Goal: Find specific page/section: Find specific page/section

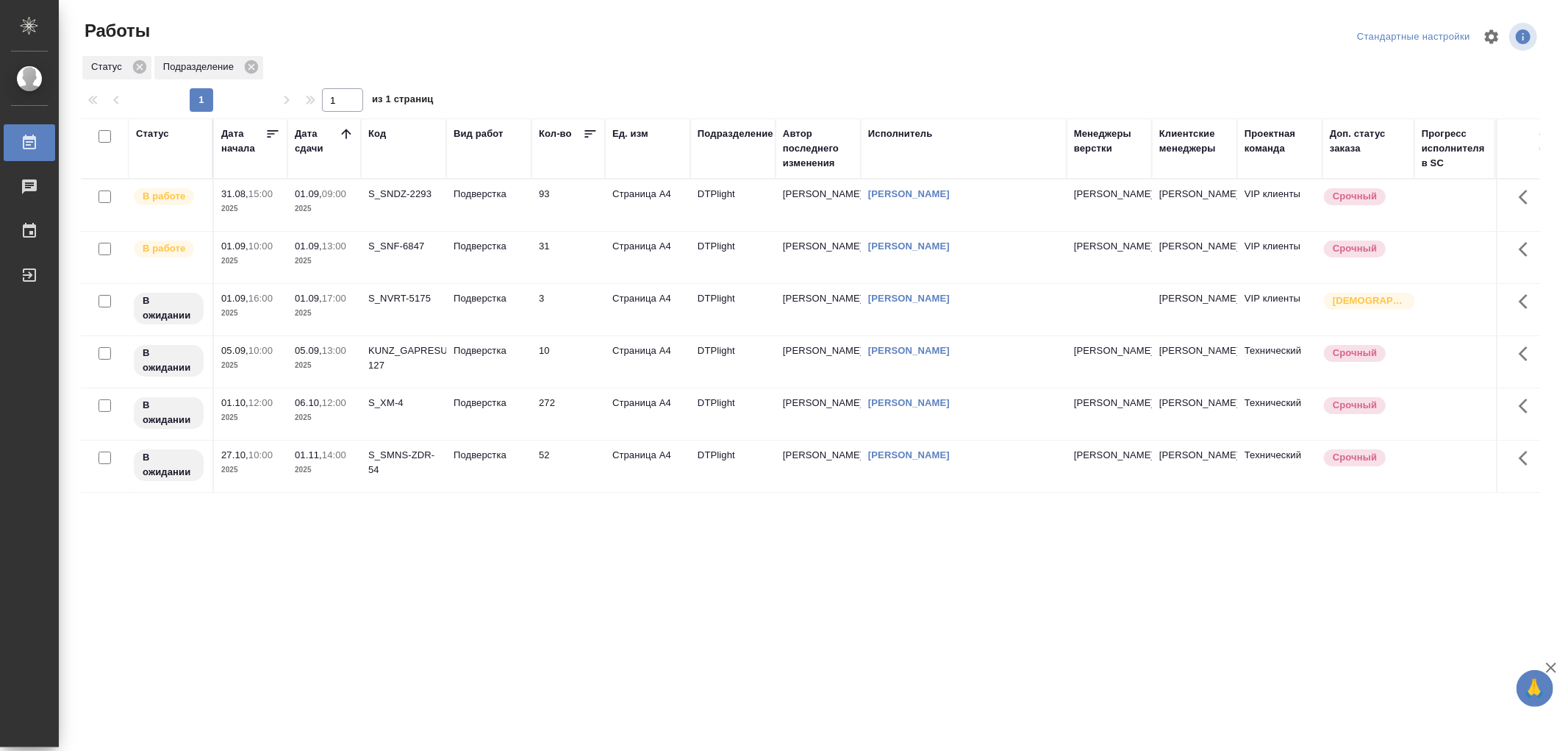
click at [489, 202] on td "Подверстка" at bounding box center [489, 204] width 85 height 51
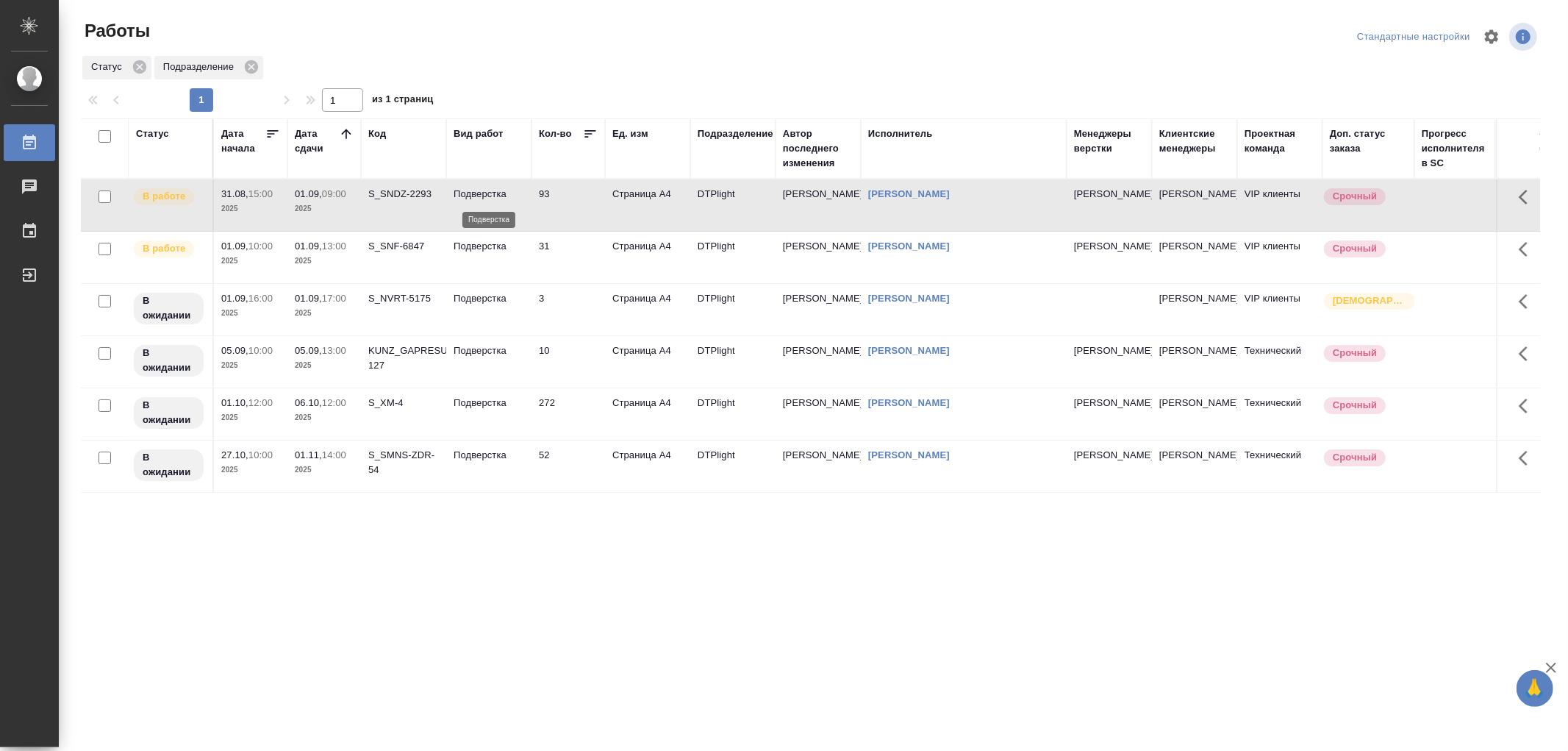
click at [507, 197] on p "Подверстка" at bounding box center [488, 194] width 71 height 15
click at [457, 201] on p "Подверстка" at bounding box center [488, 194] width 71 height 15
click at [455, 199] on p "Подверстка" at bounding box center [488, 194] width 71 height 15
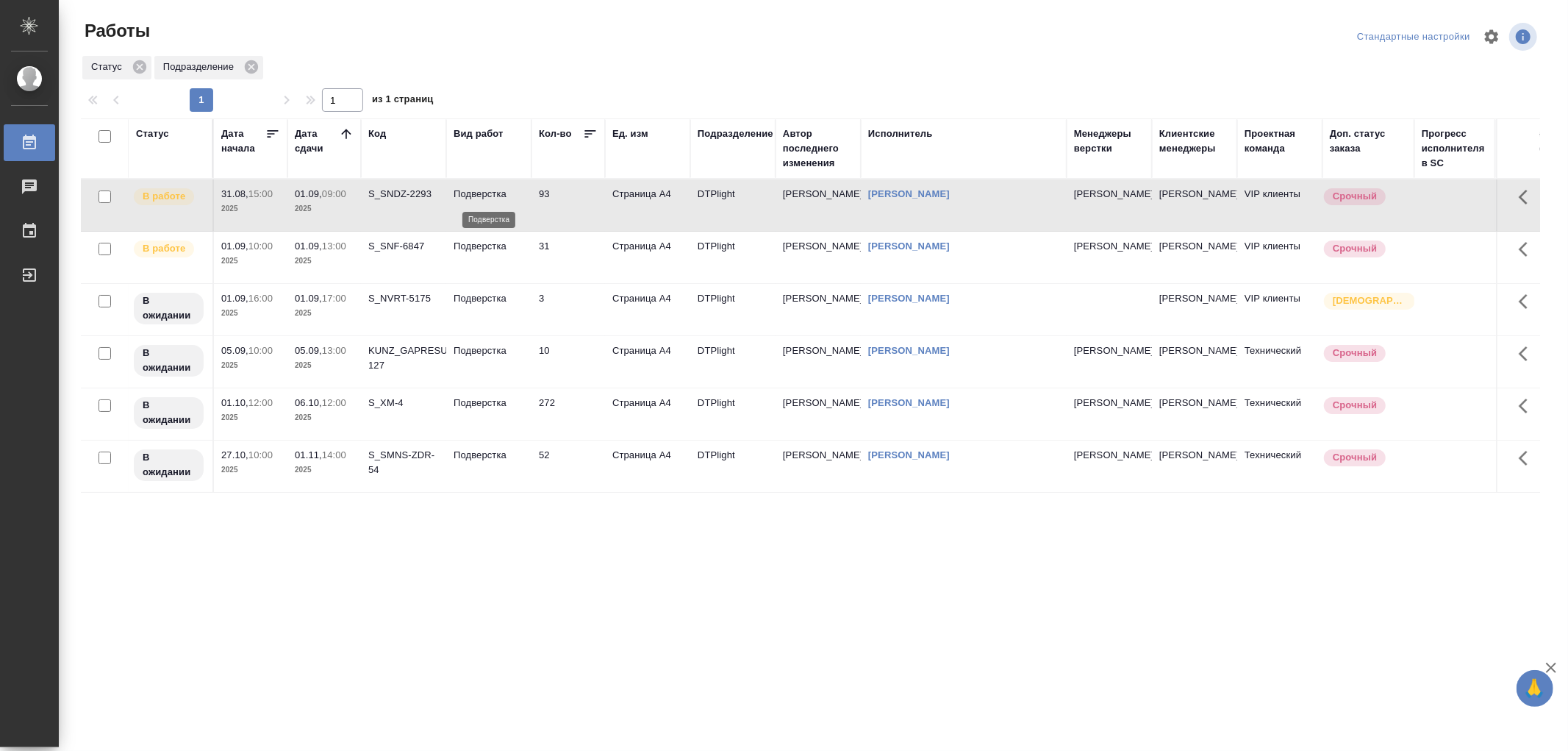
click at [455, 199] on p "Подверстка" at bounding box center [488, 194] width 71 height 15
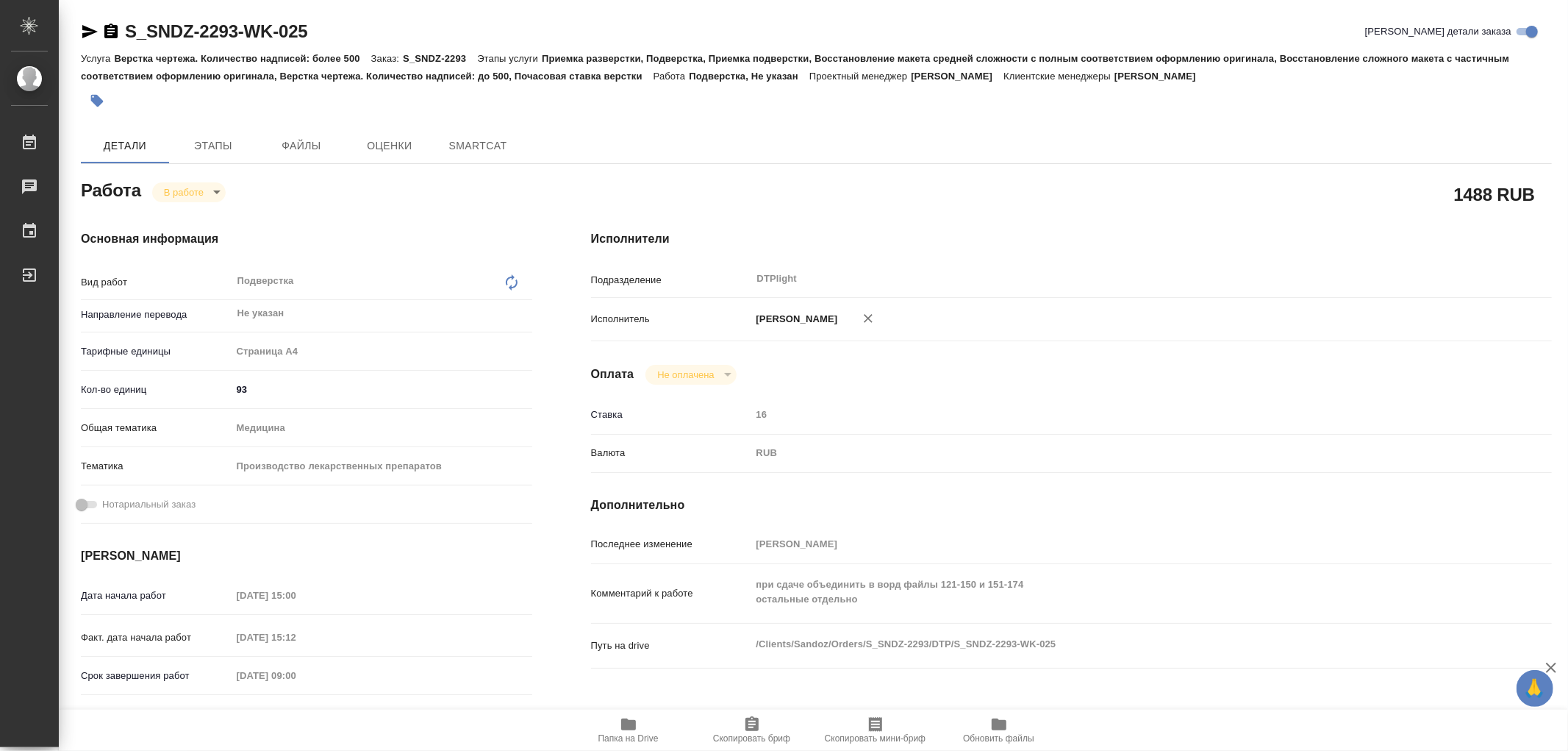
type textarea "x"
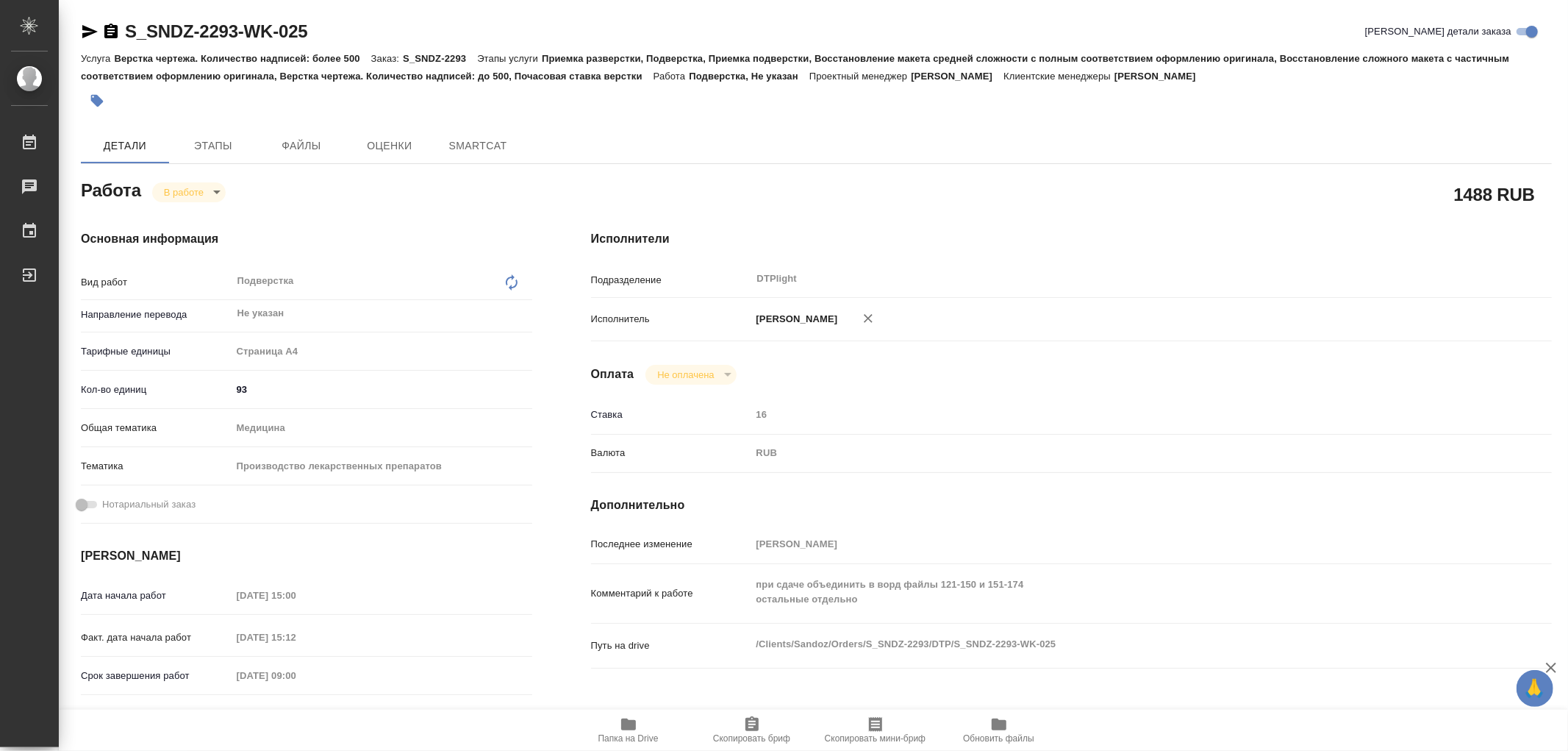
type textarea "x"
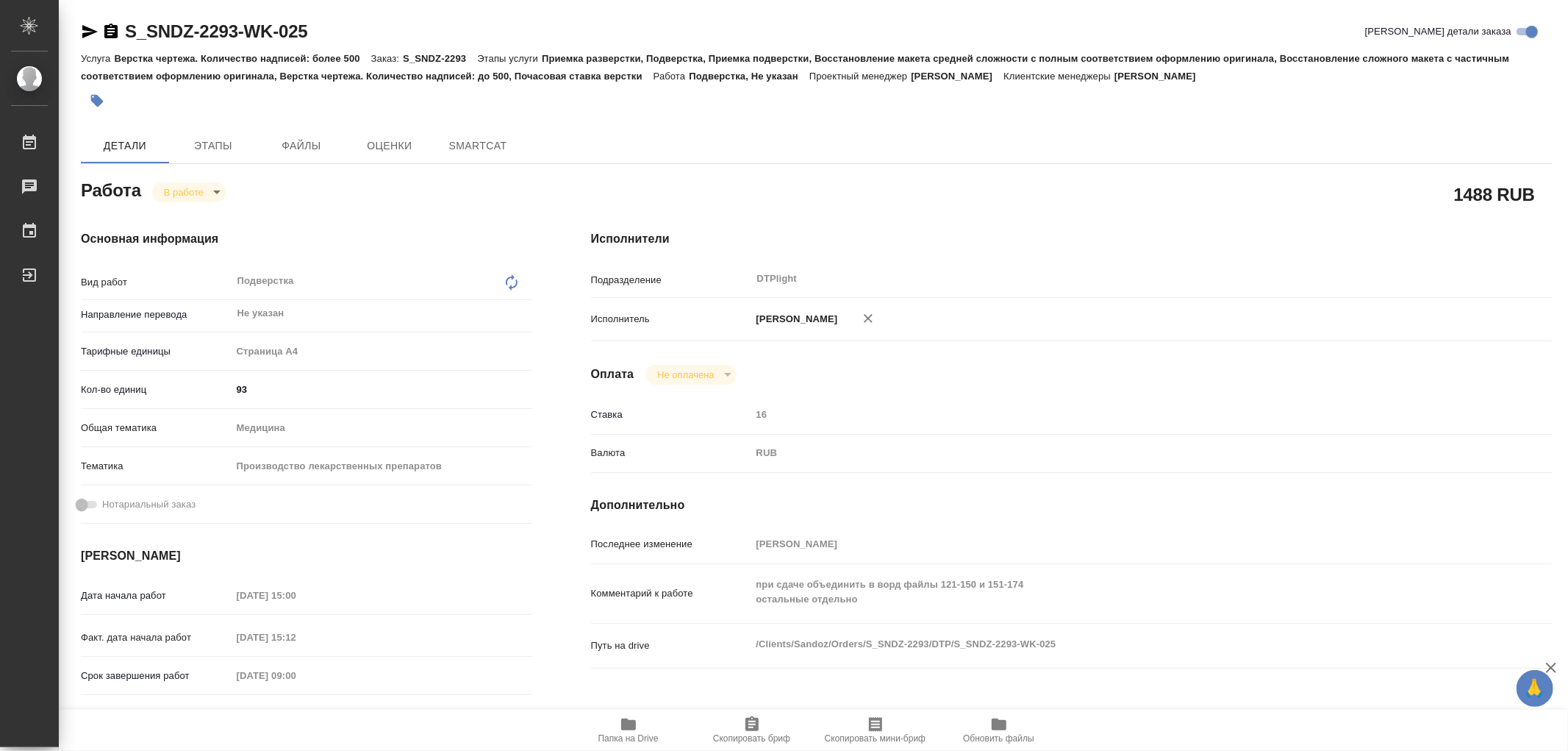
type textarea "x"
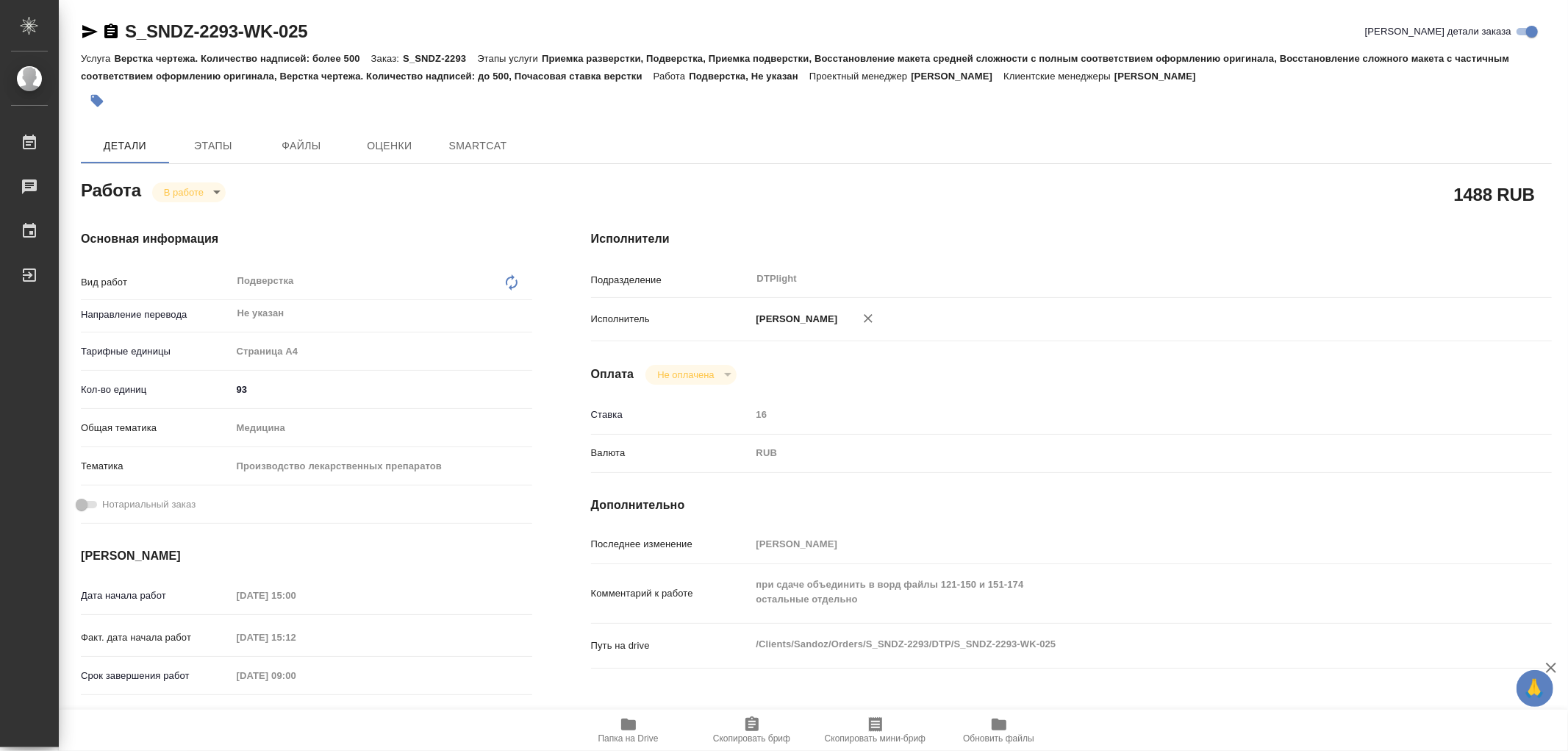
type textarea "x"
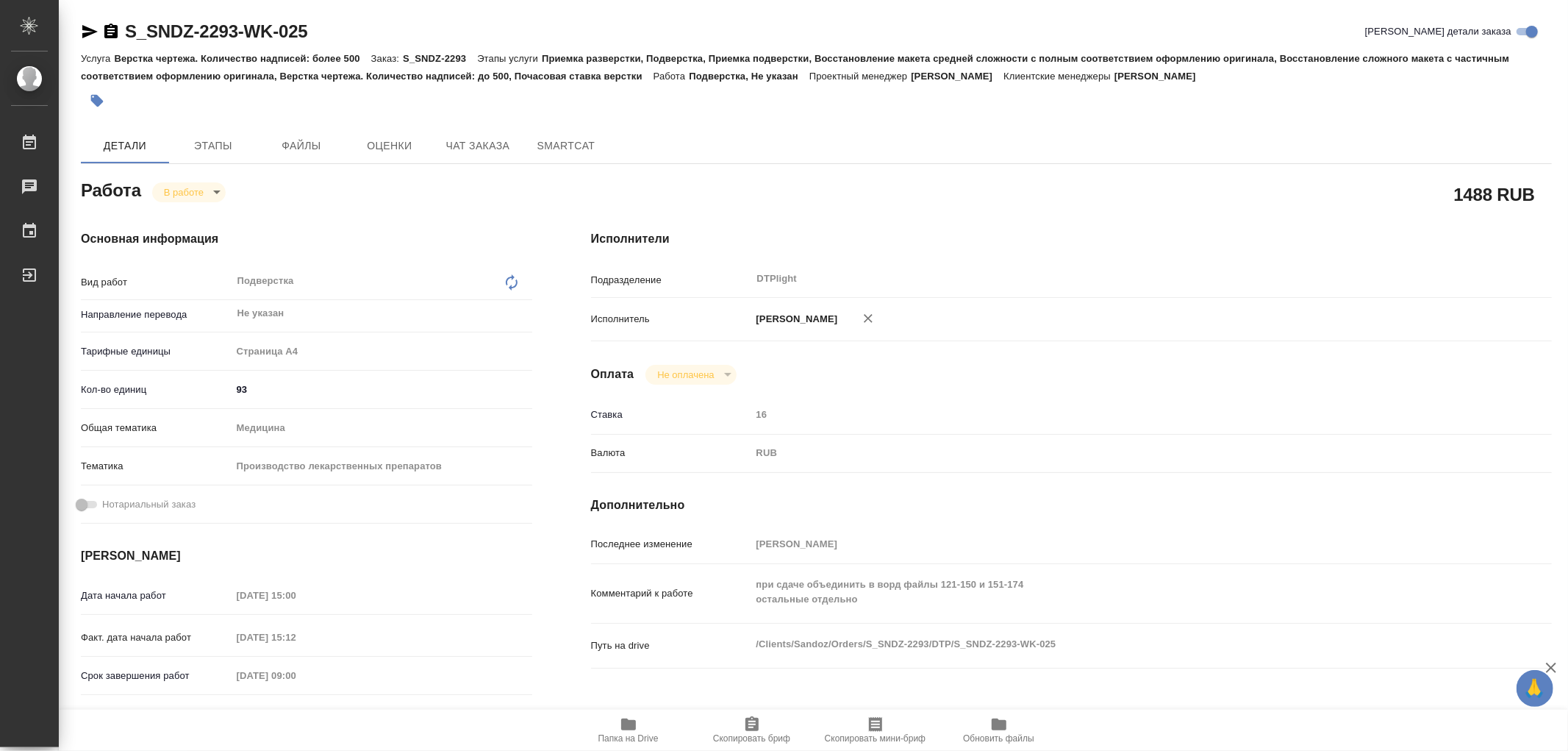
type textarea "x"
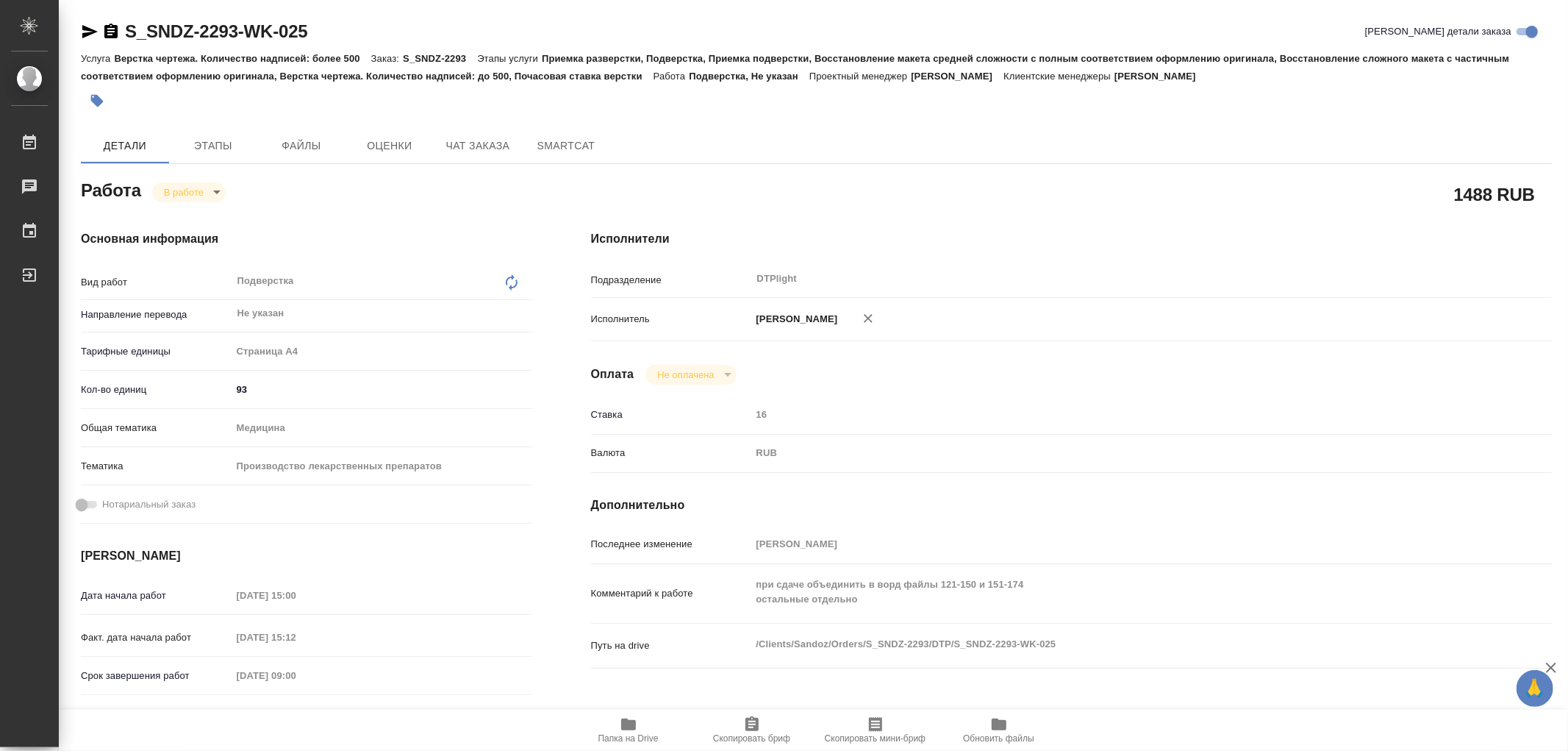
click at [632, 730] on icon "button" at bounding box center [628, 724] width 15 height 12
type textarea "x"
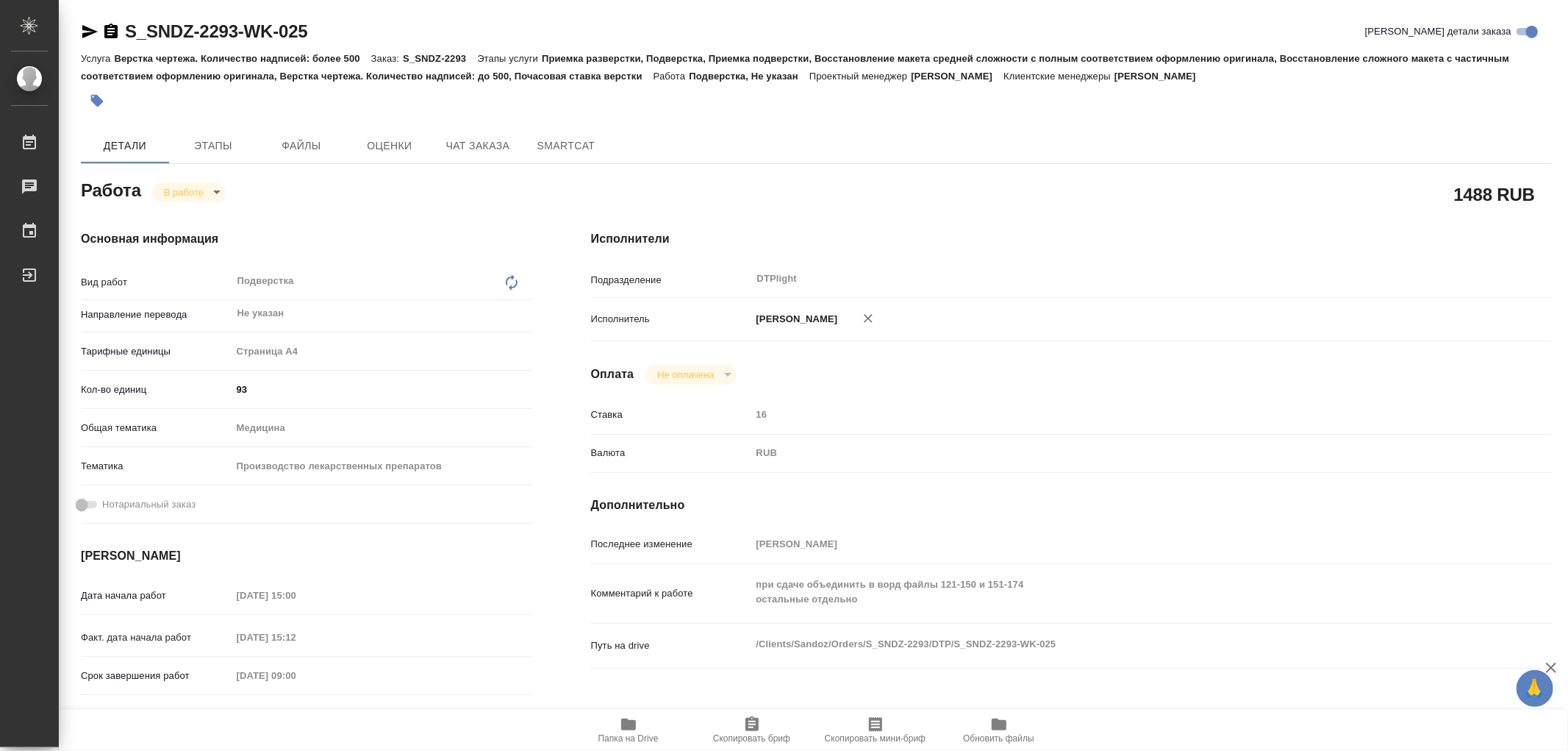
type textarea "x"
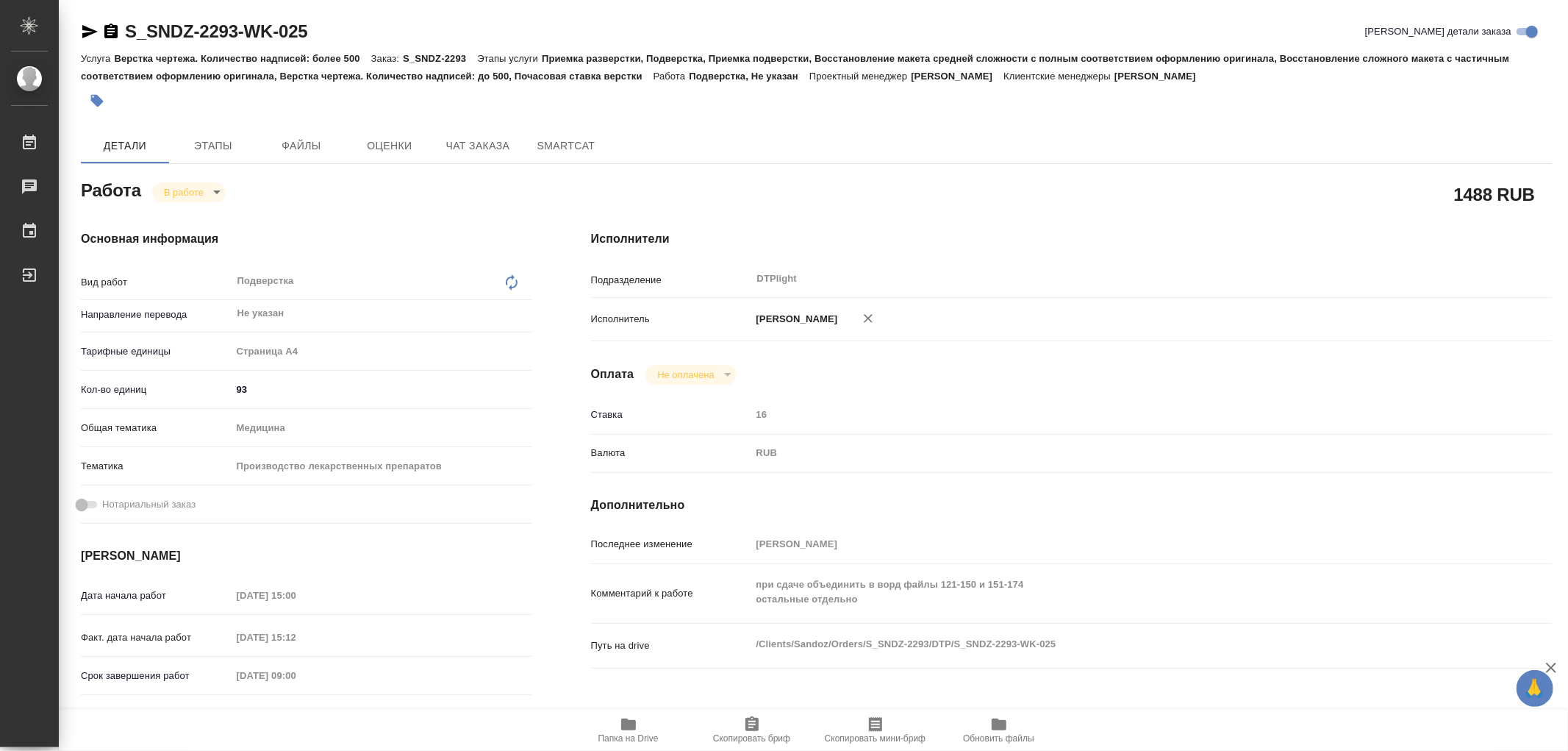
type textarea "x"
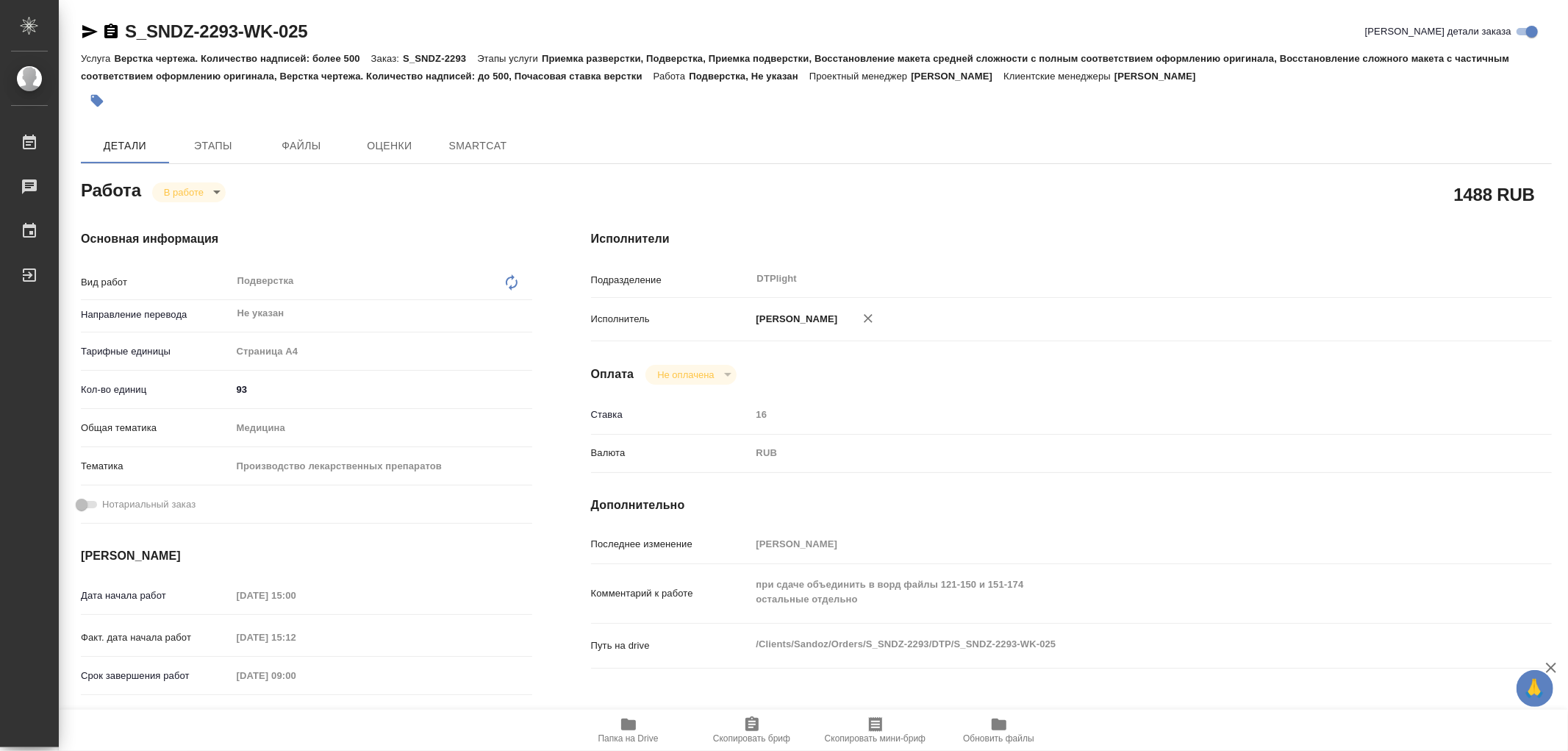
type textarea "x"
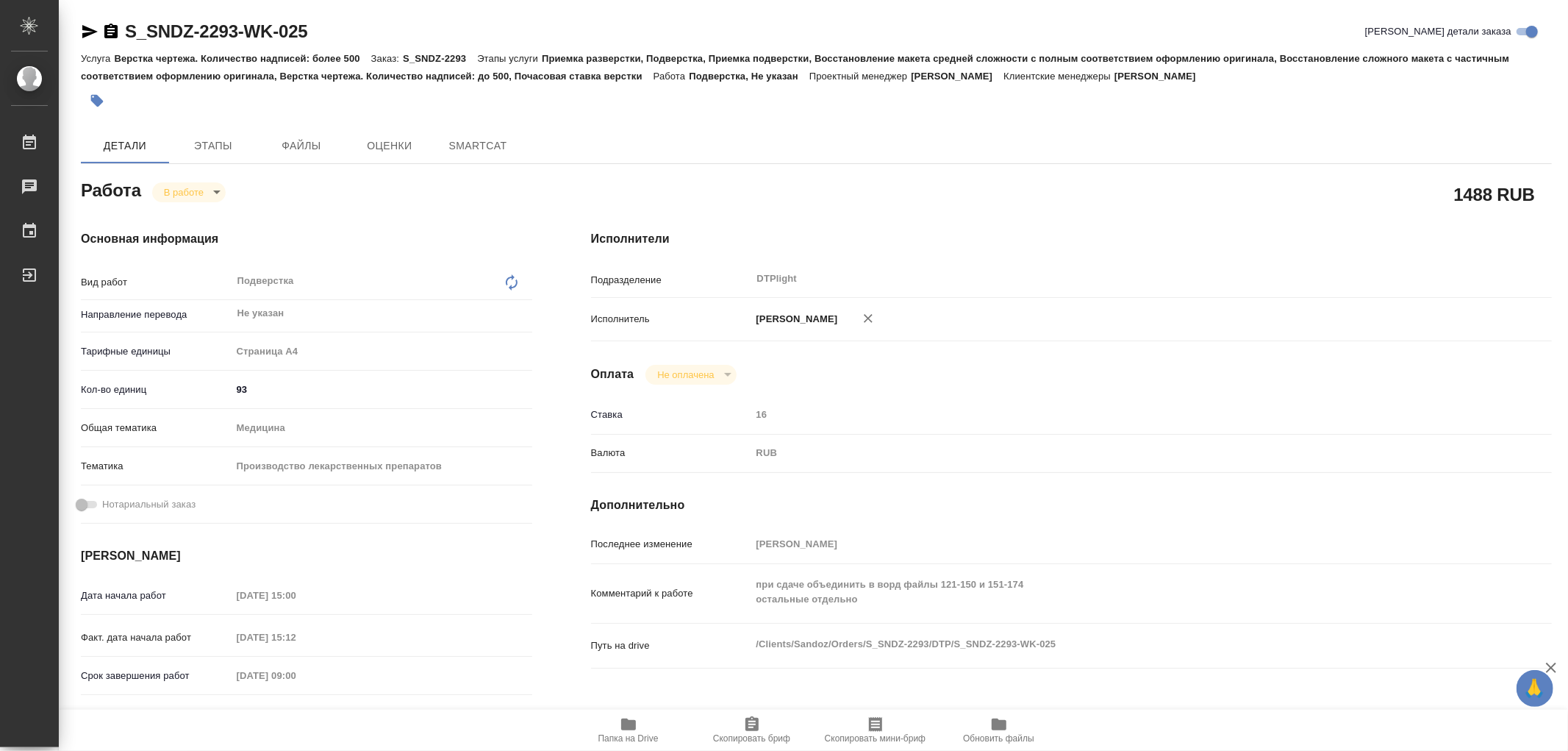
type textarea "x"
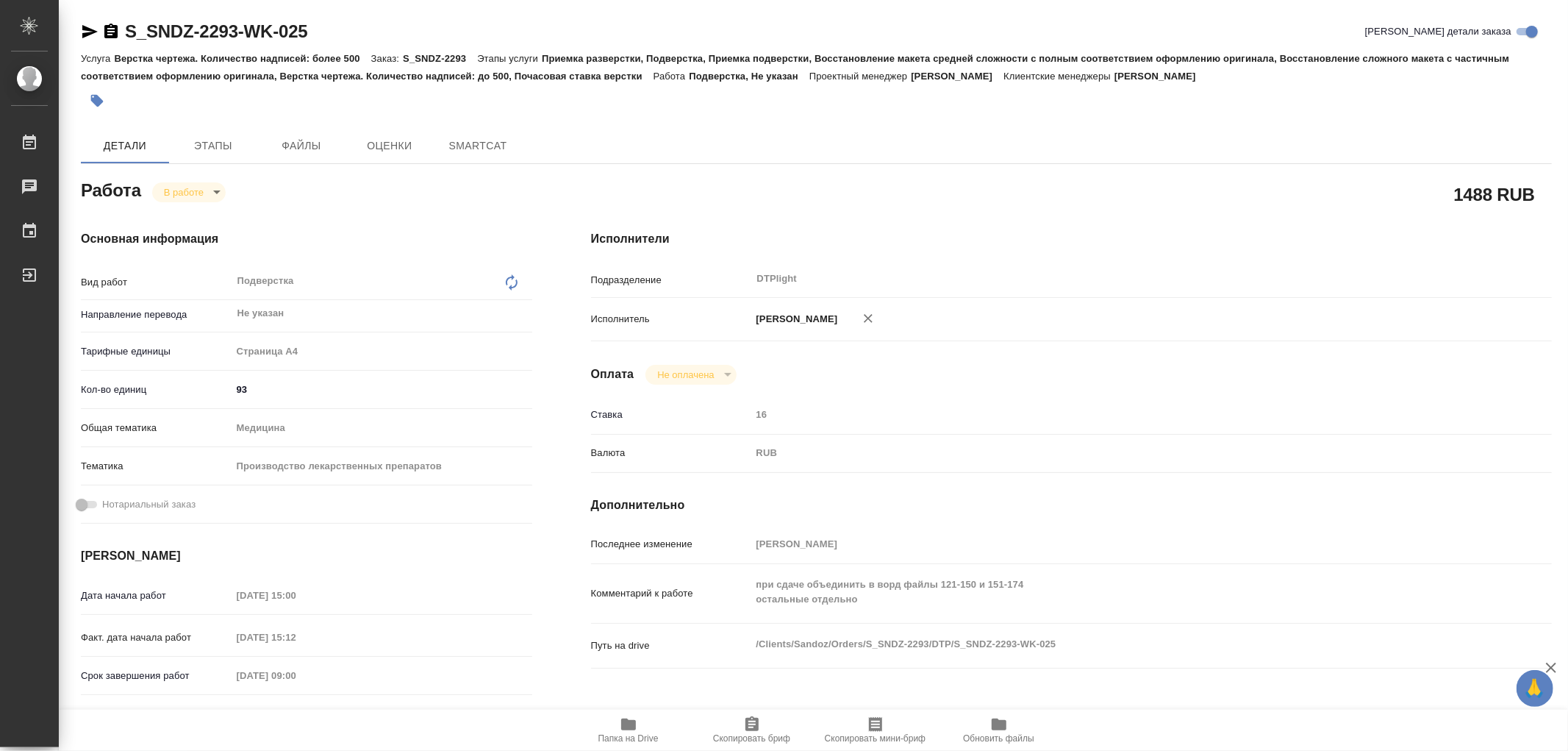
type textarea "x"
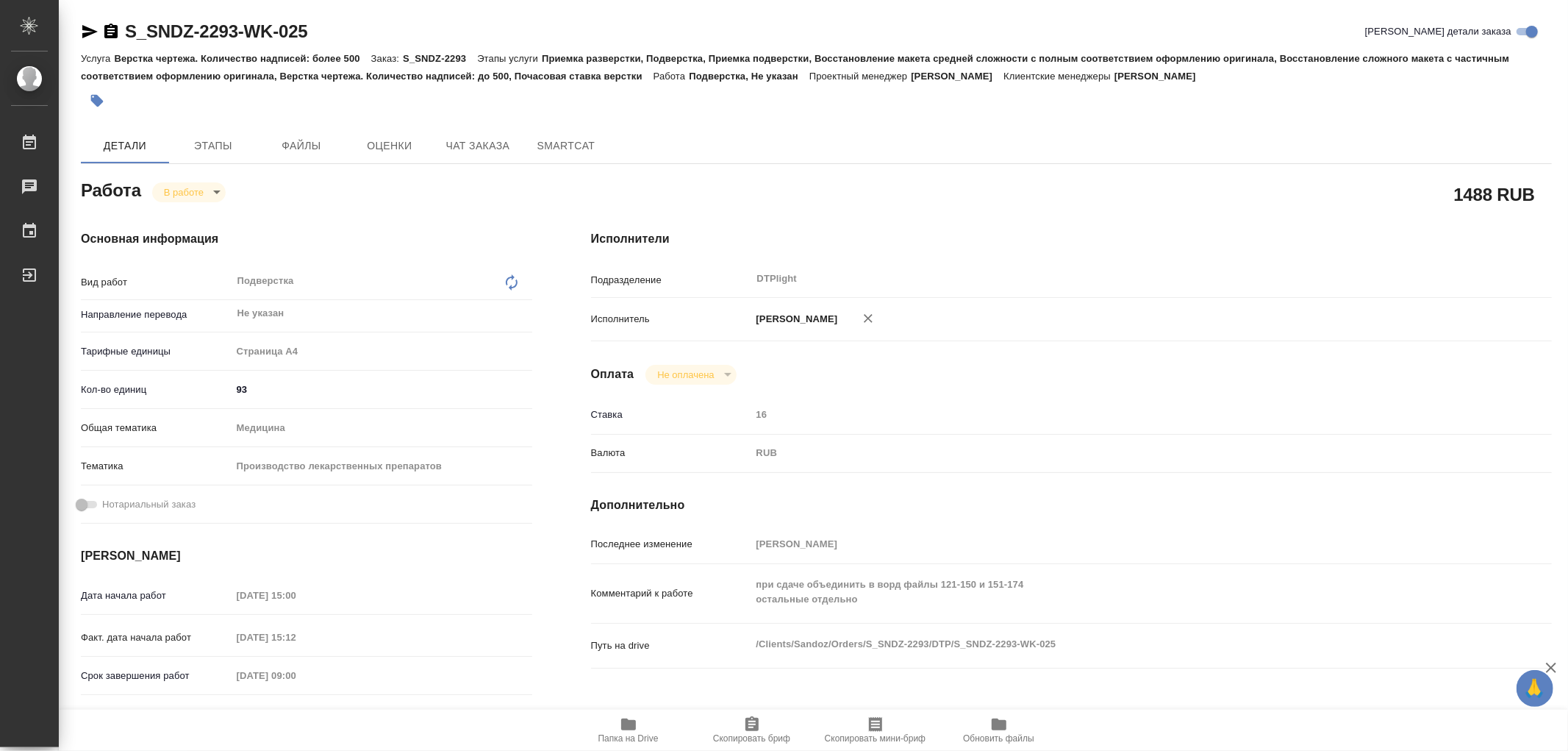
type textarea "x"
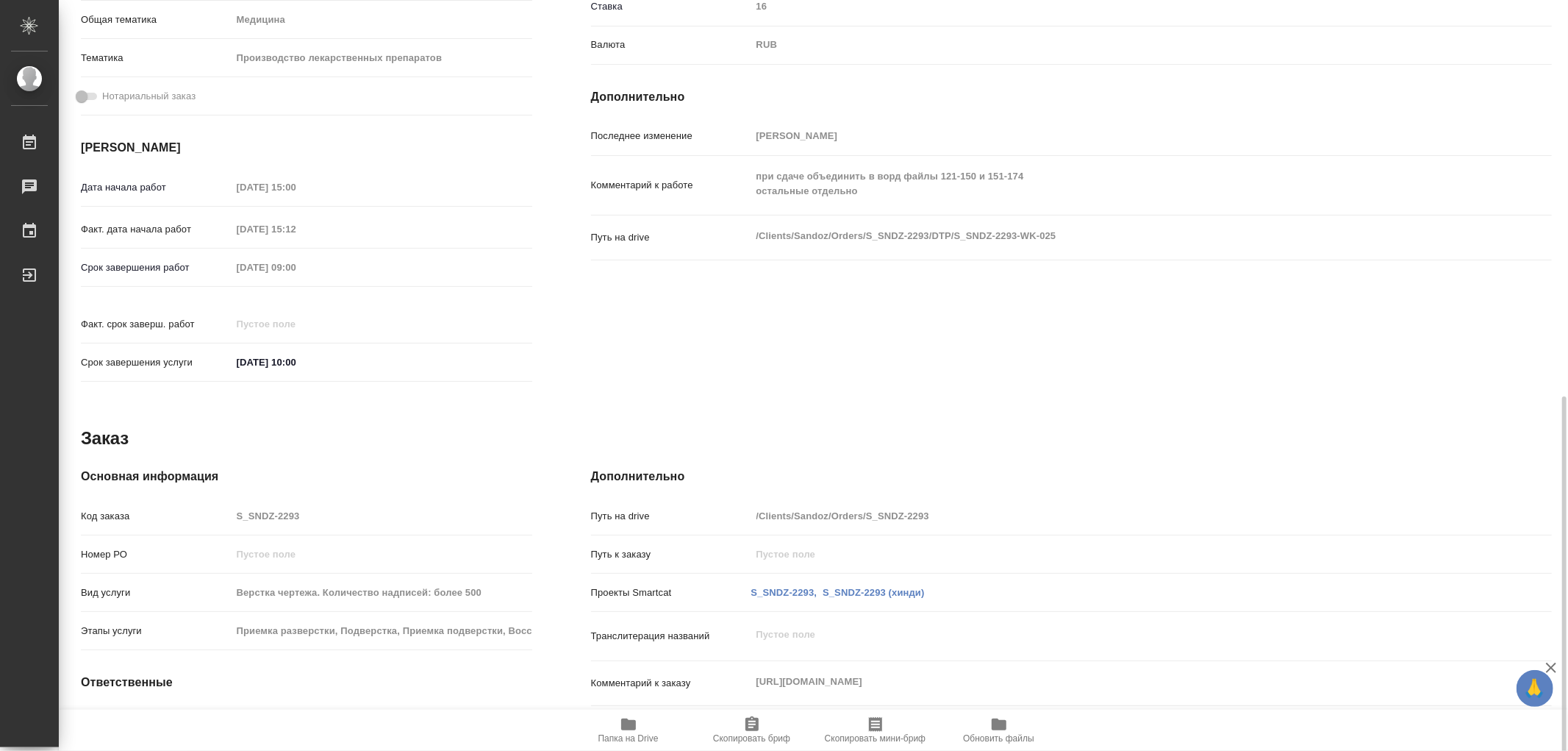
scroll to position [503, 0]
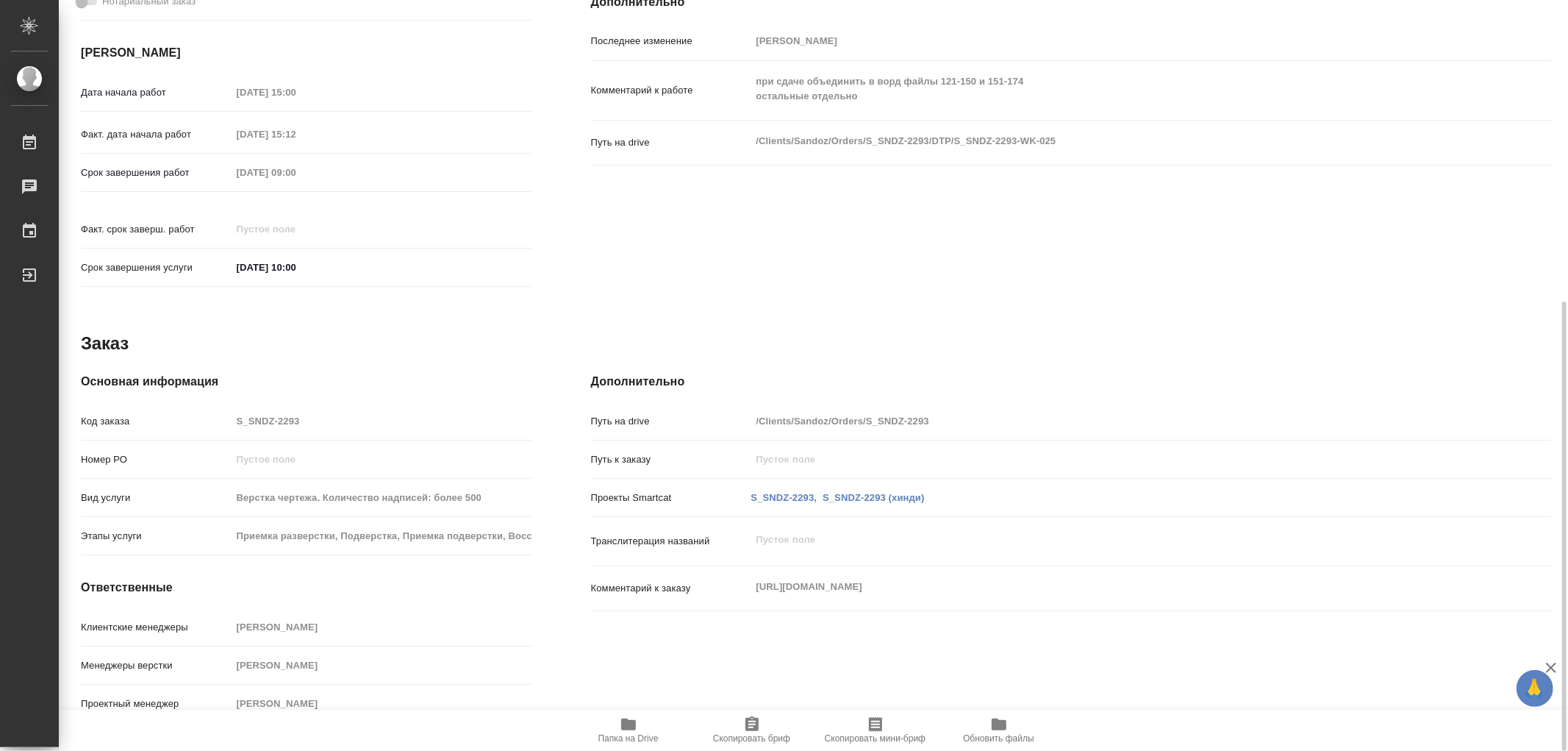
type textarea "x"
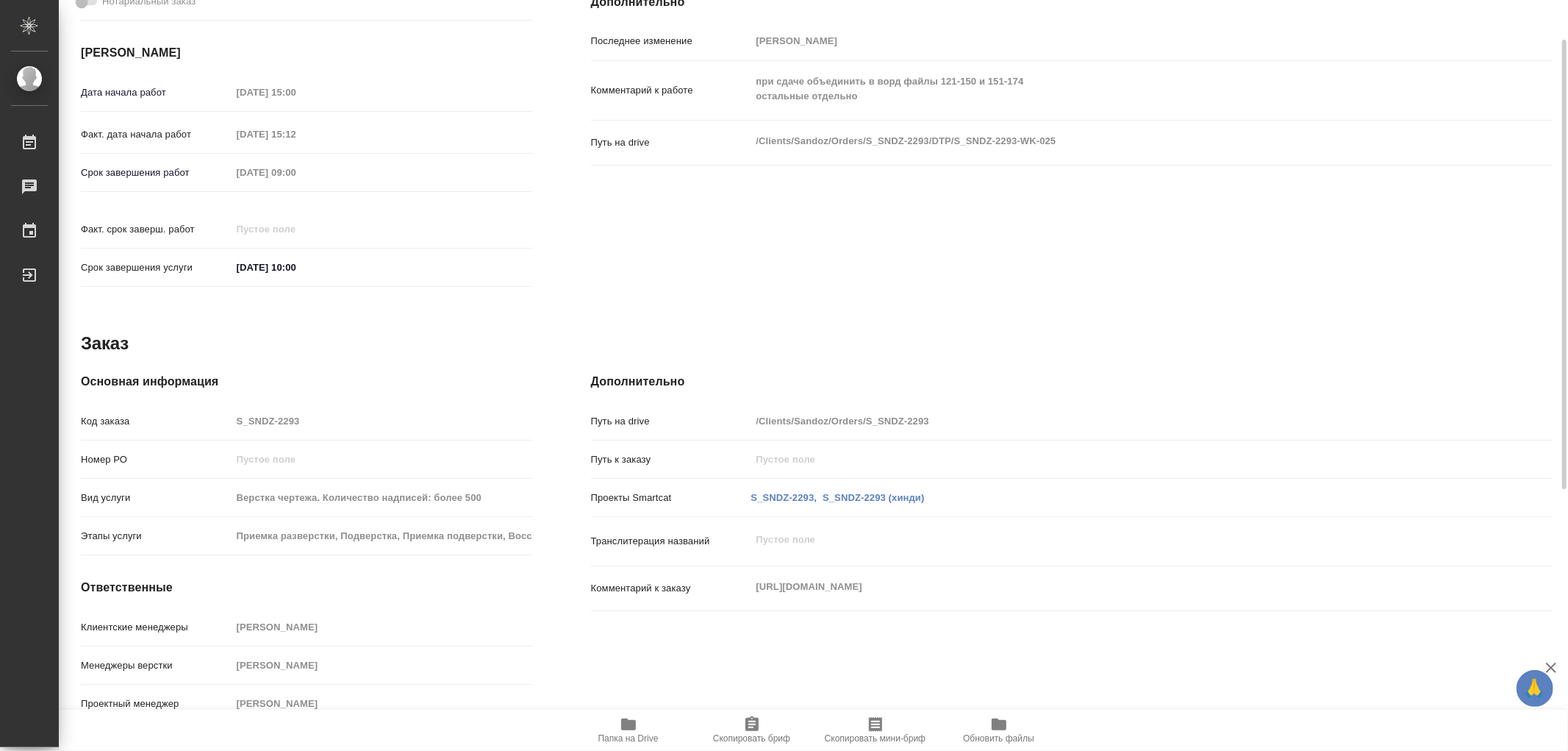
scroll to position [13, 0]
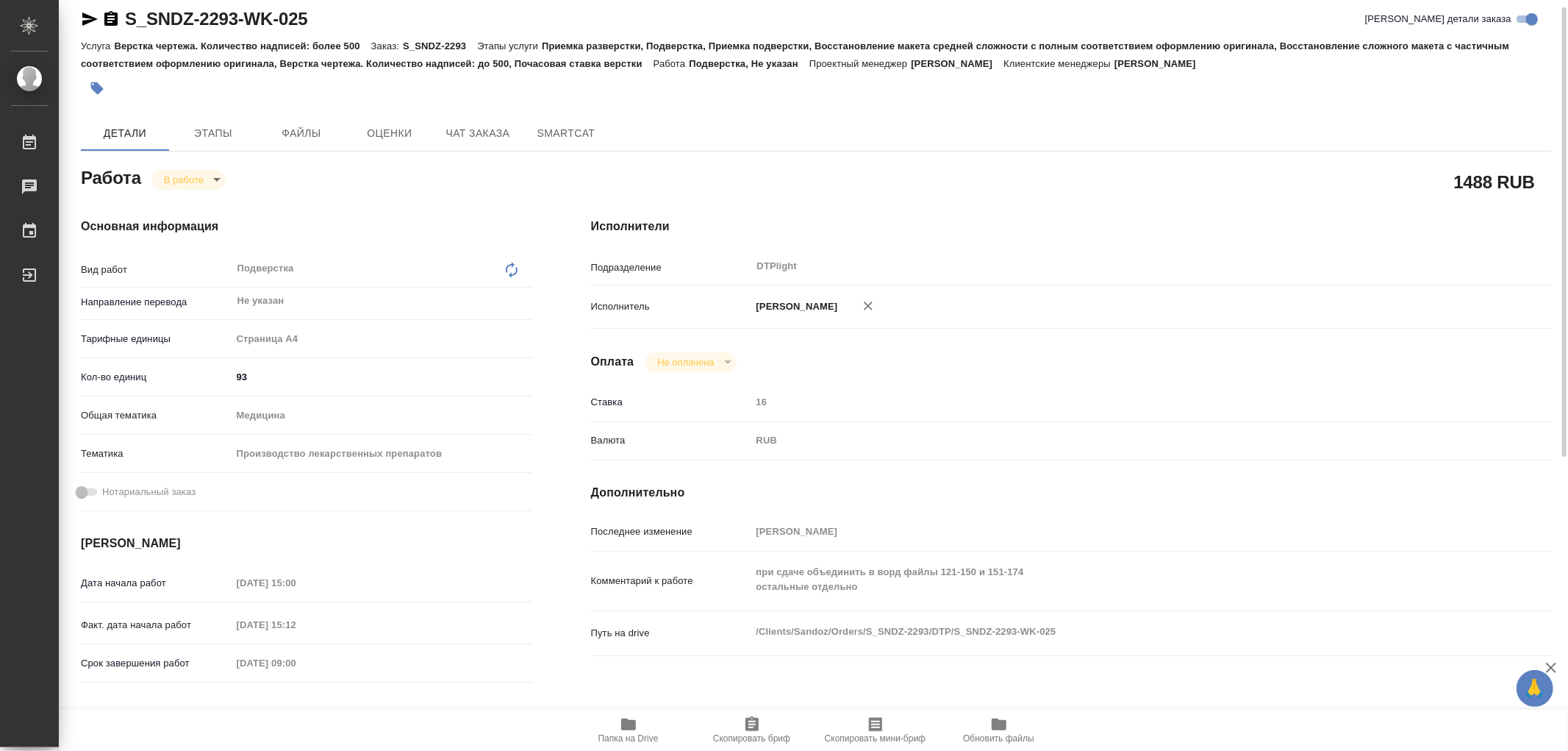
type textarea "x"
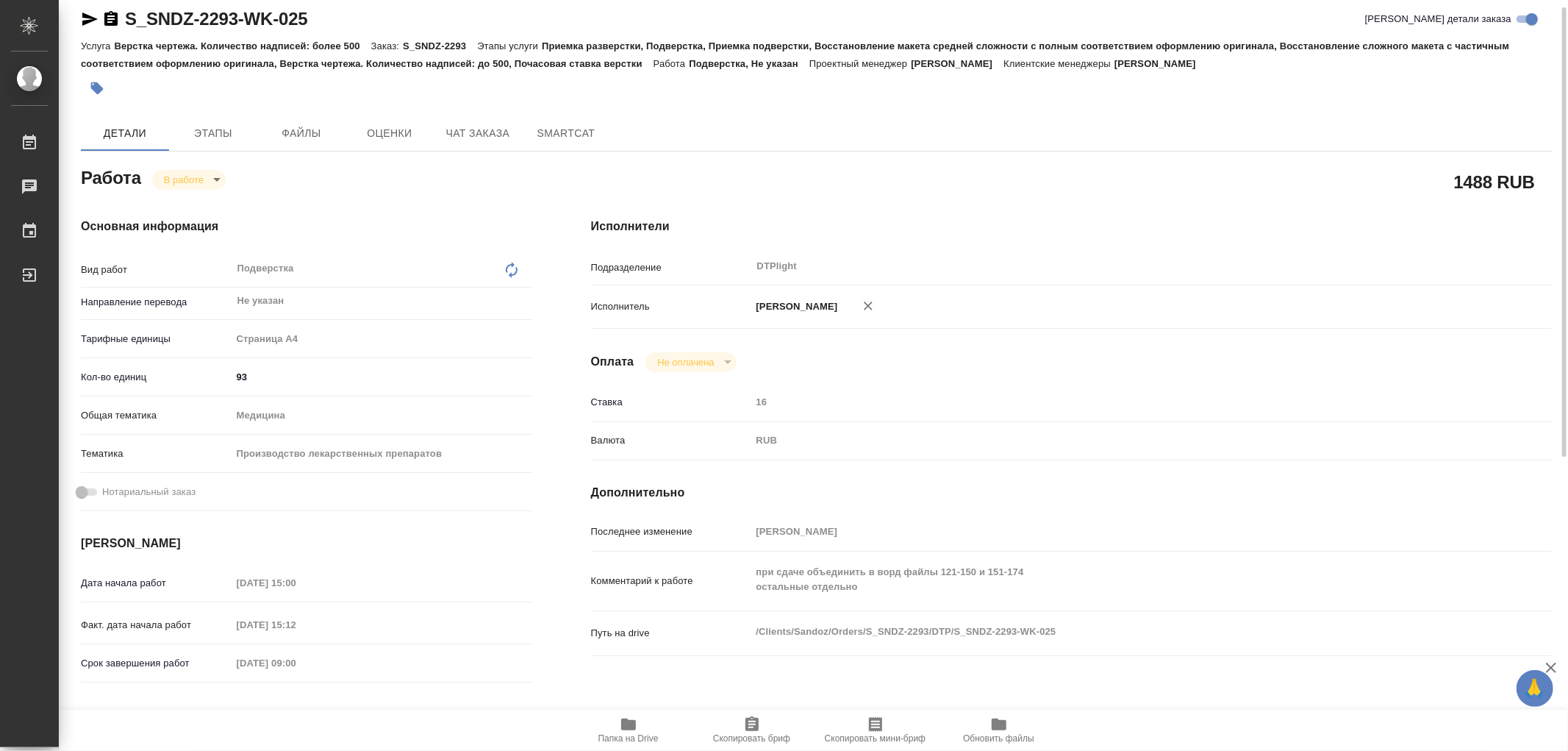
type textarea "x"
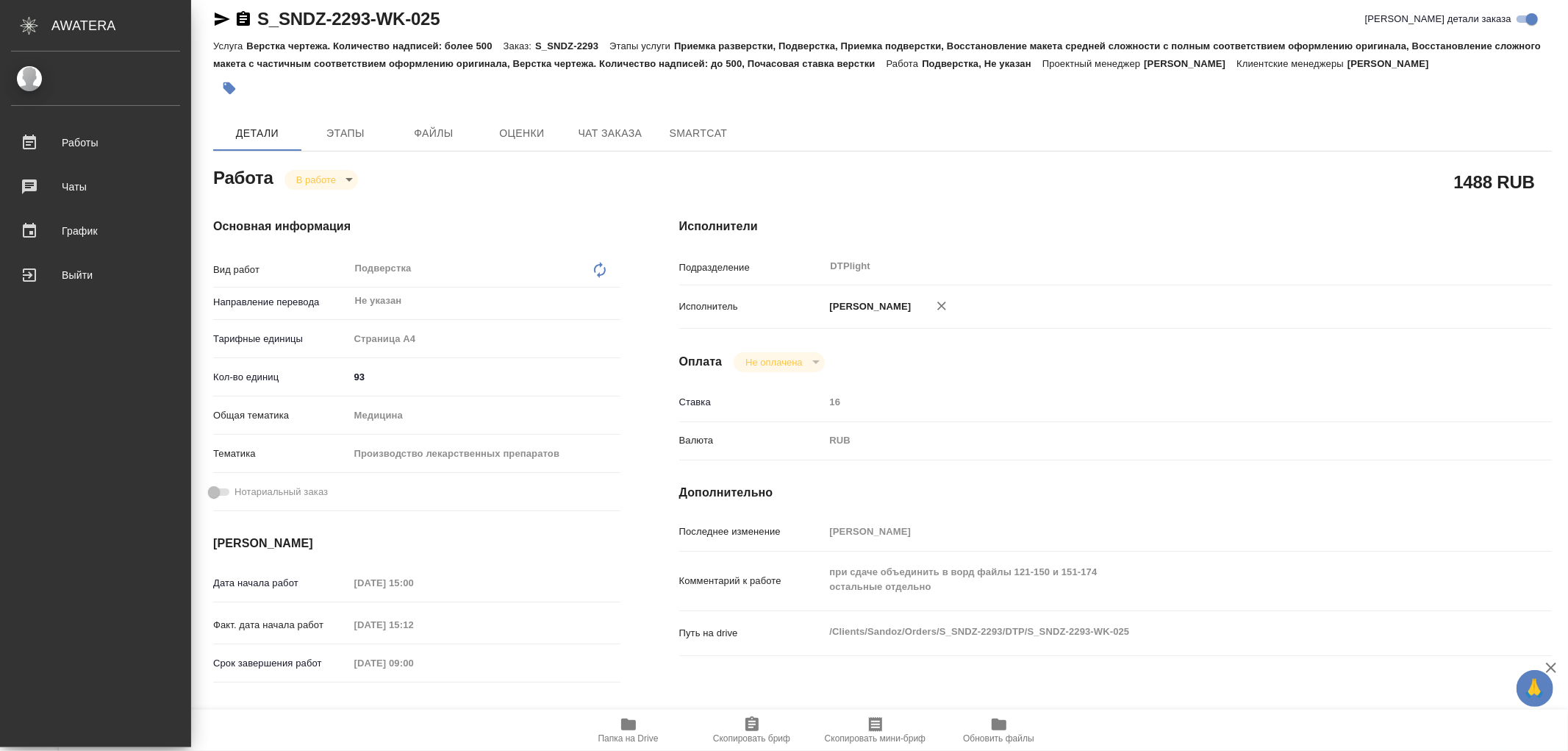
type textarea "x"
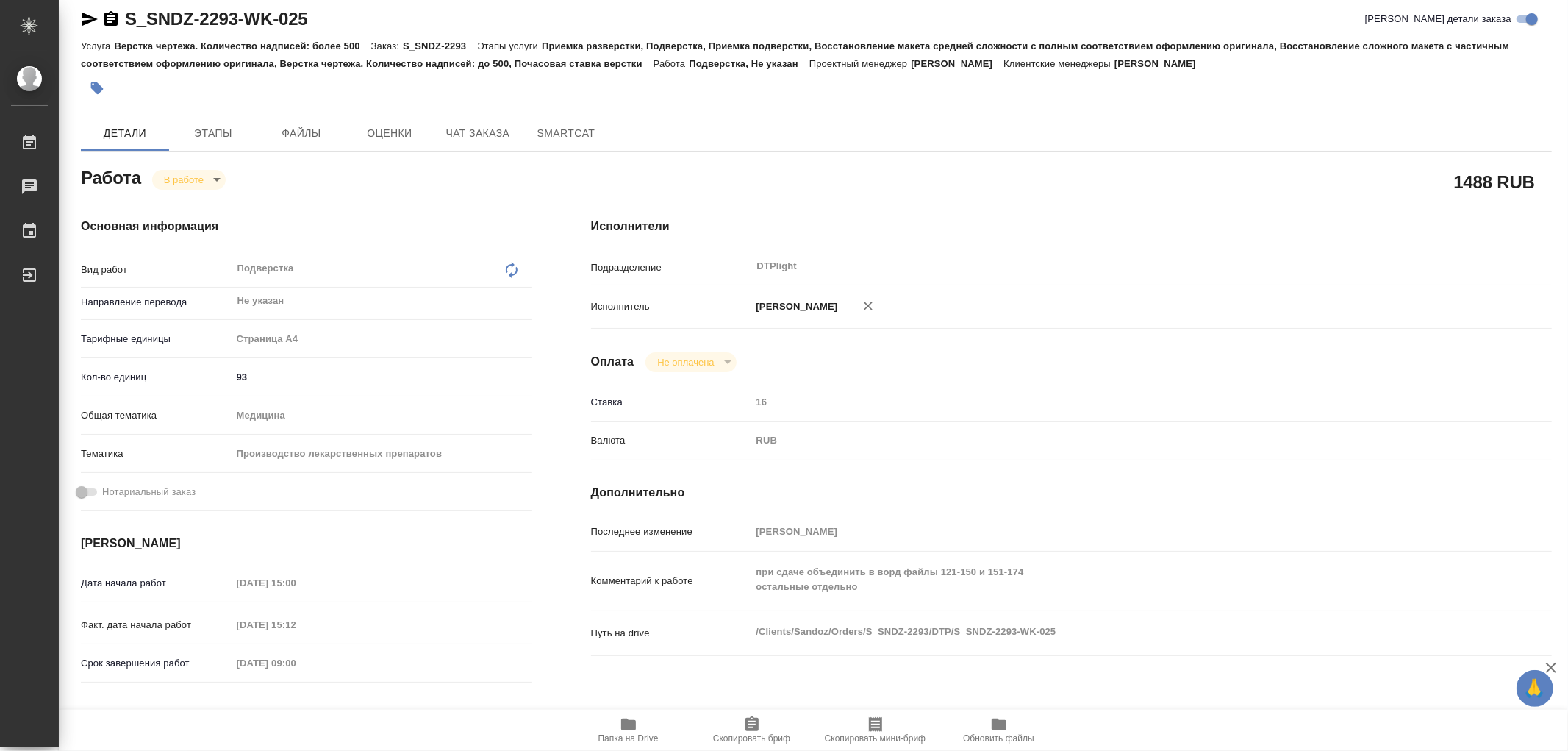
click at [86, 16] on icon "button" at bounding box center [90, 19] width 16 height 14
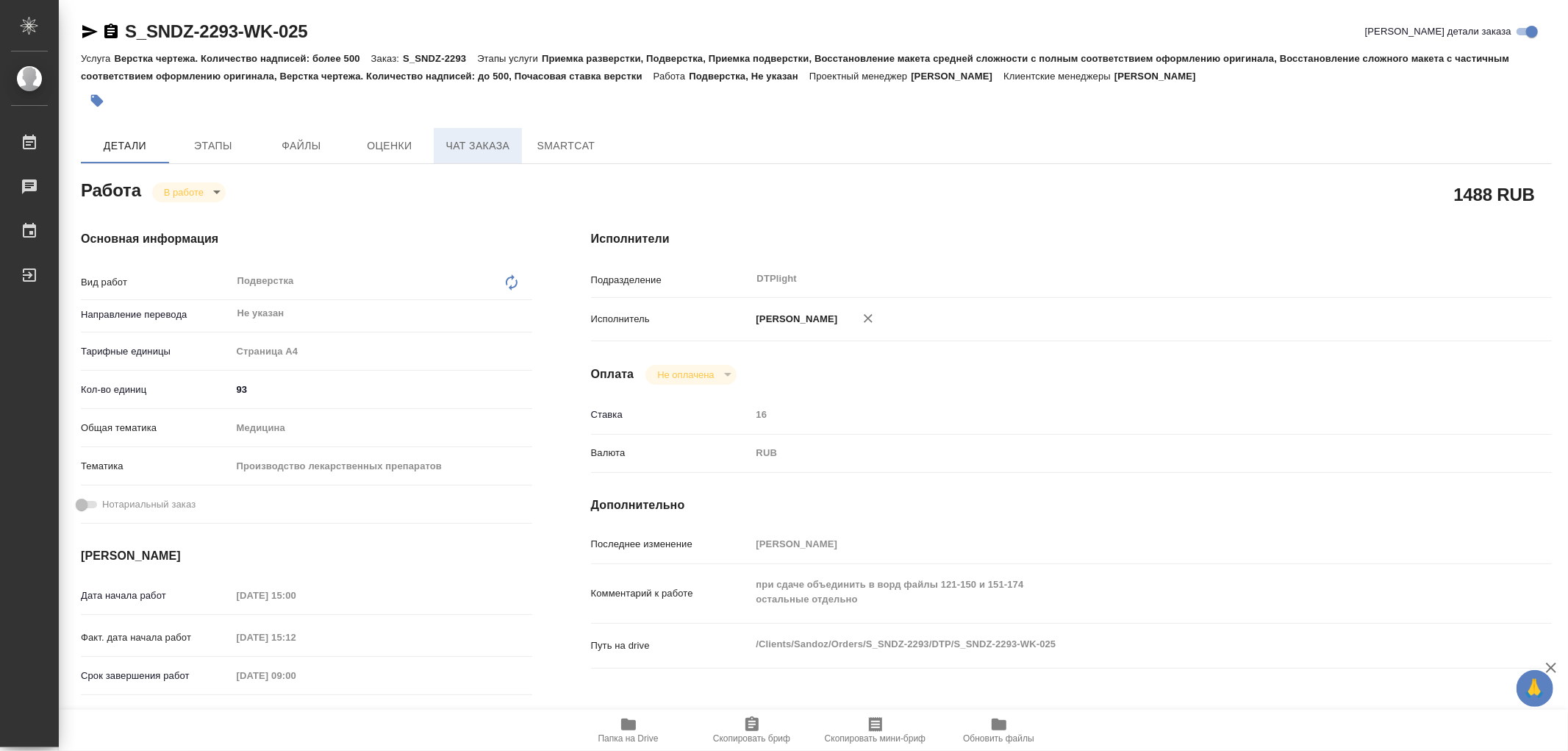
click at [461, 133] on button "Чат заказа" at bounding box center [478, 145] width 88 height 35
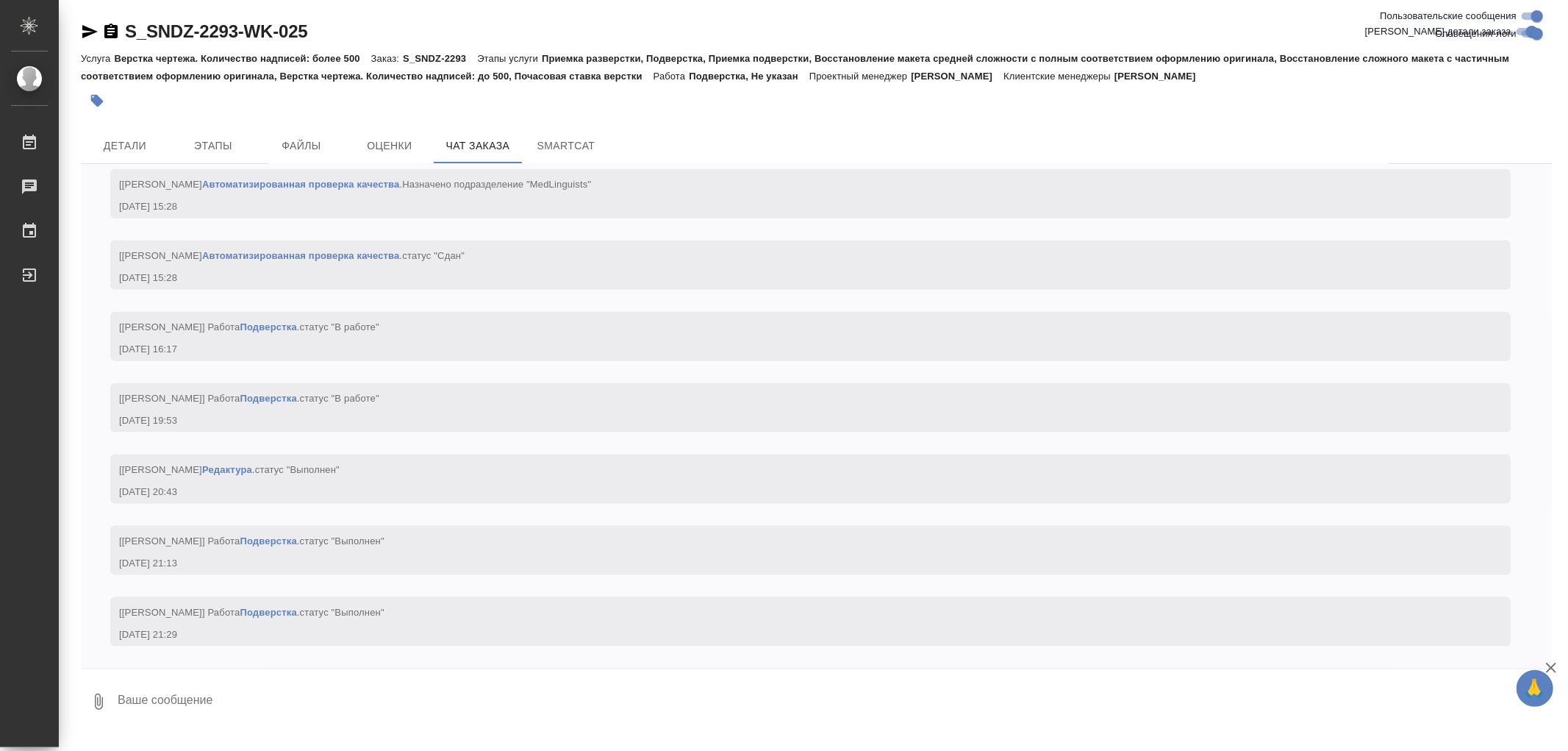
scroll to position [30500, 0]
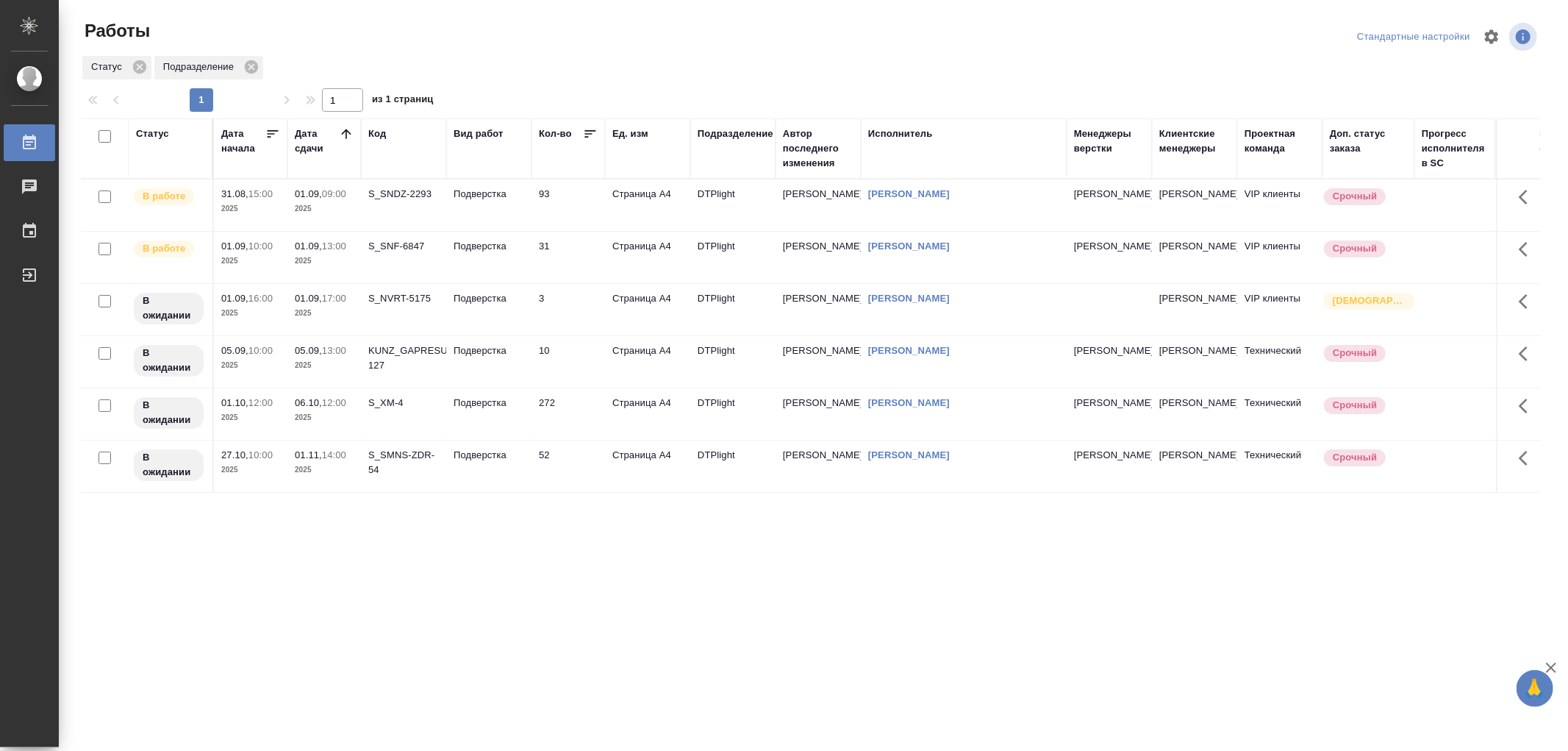
click at [502, 467] on td "Подверстка" at bounding box center [489, 465] width 85 height 51
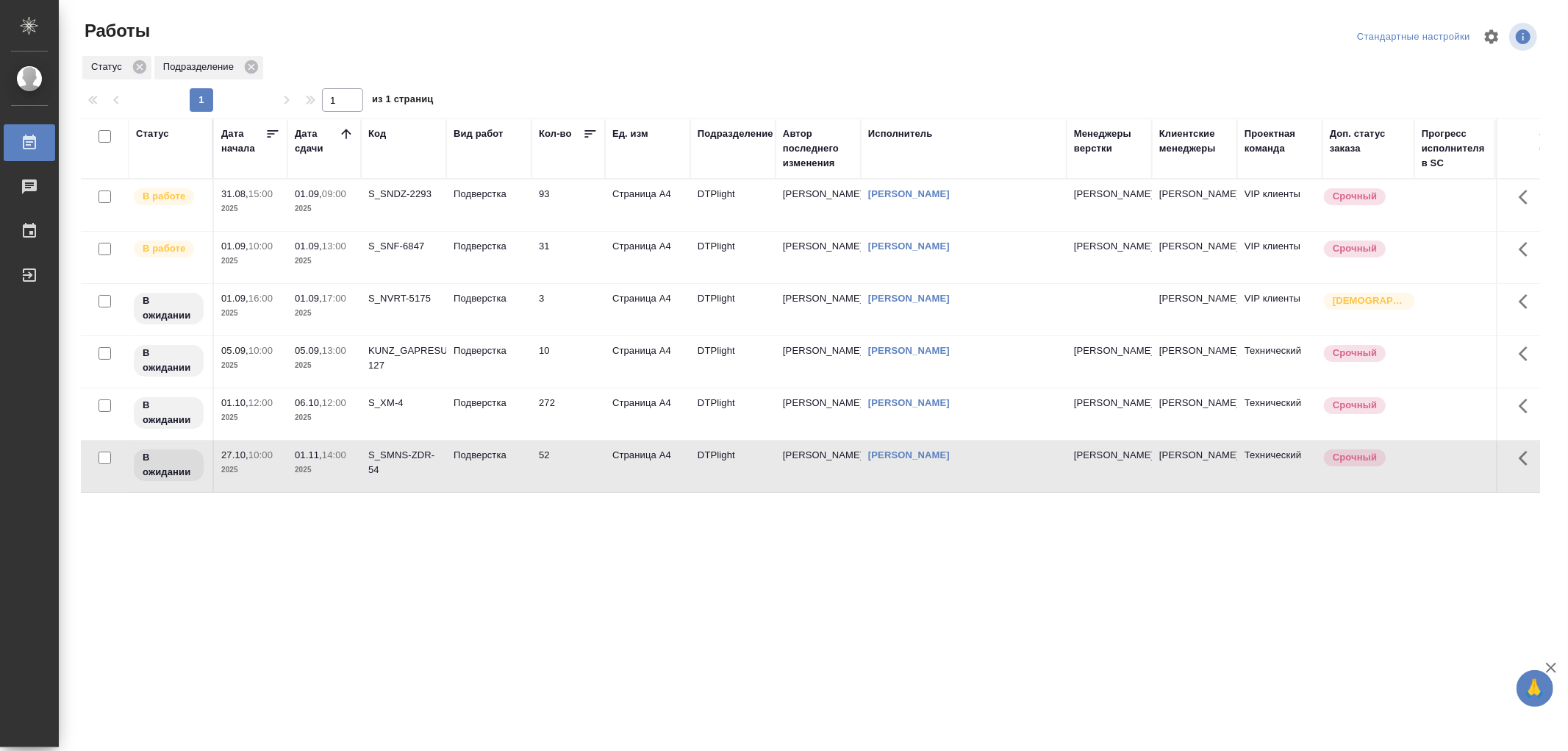
click at [502, 467] on td "Подверстка" at bounding box center [489, 465] width 85 height 51
click at [879, 197] on link "[PERSON_NAME]" at bounding box center [909, 193] width 81 height 11
click at [532, 209] on td "93" at bounding box center [569, 204] width 74 height 51
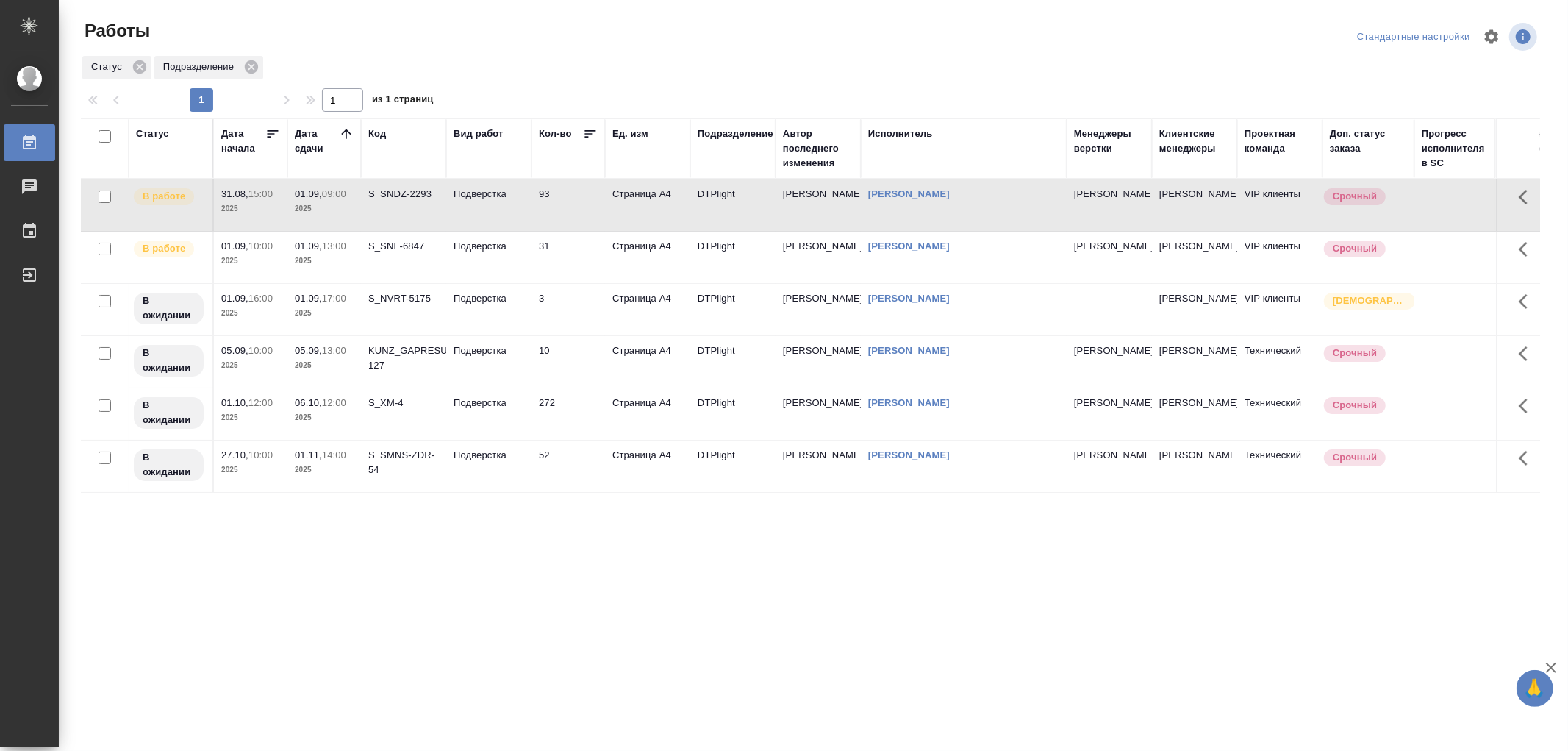
click at [532, 209] on td "93" at bounding box center [569, 204] width 74 height 51
click at [488, 213] on td "Подверстка" at bounding box center [489, 204] width 85 height 51
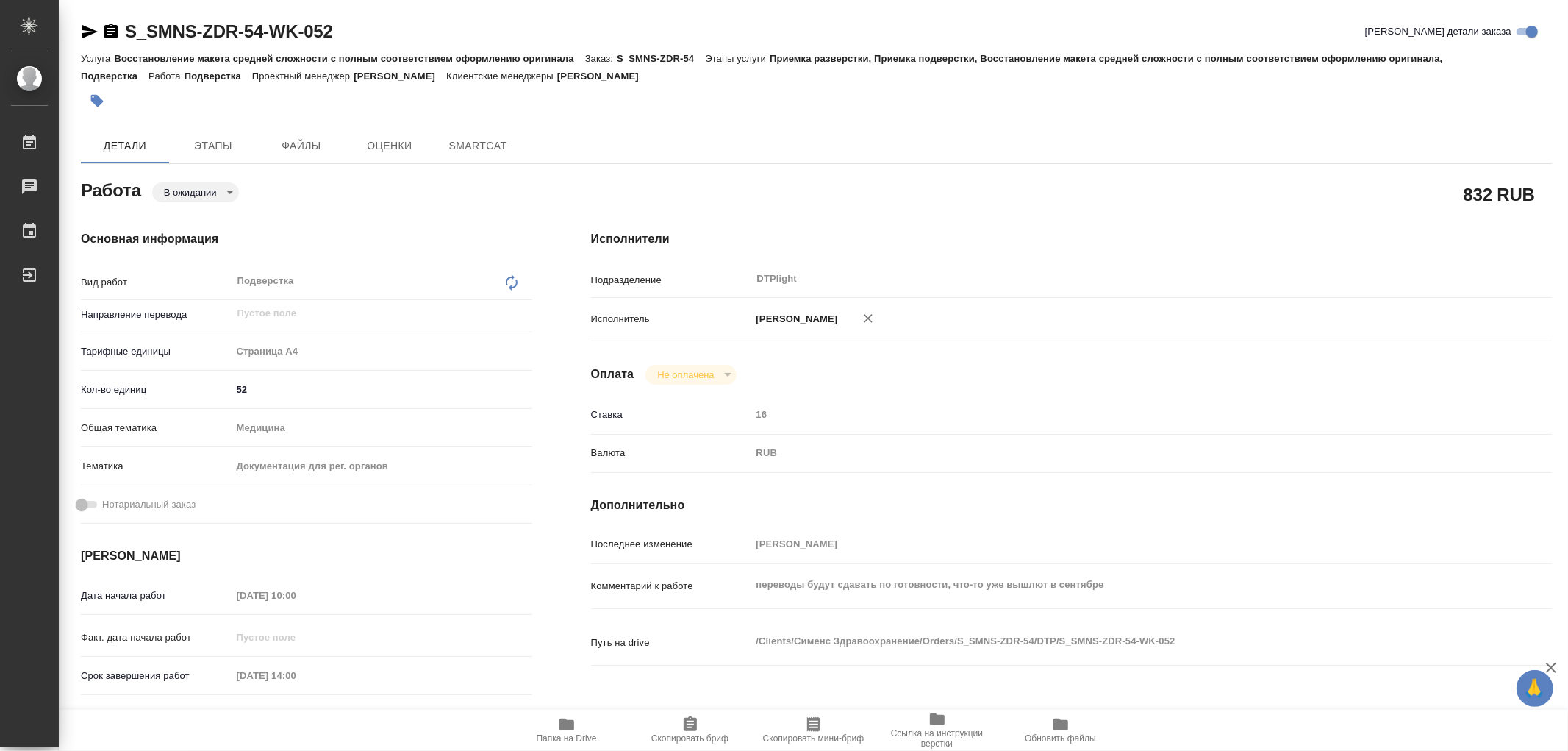
type textarea "x"
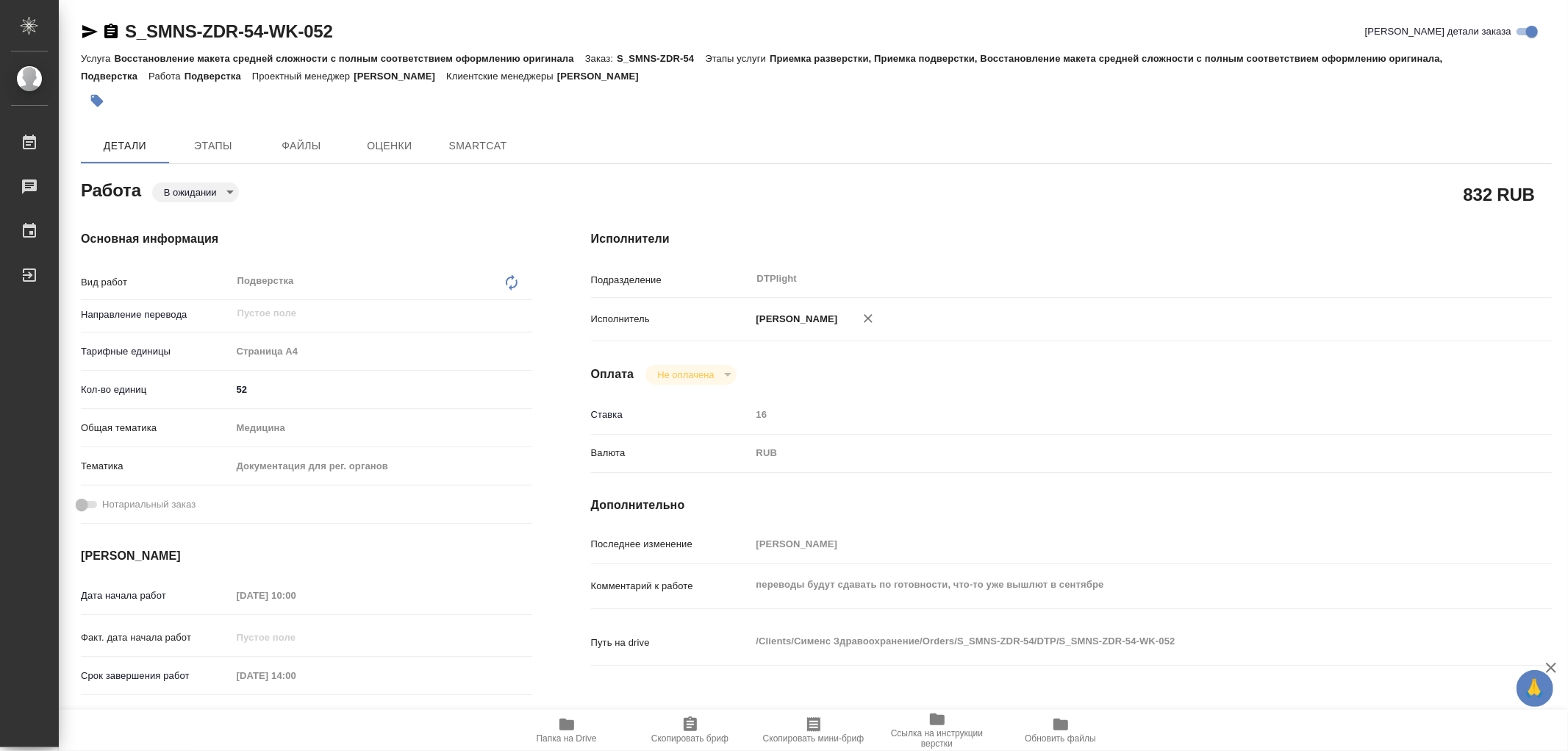
type textarea "x"
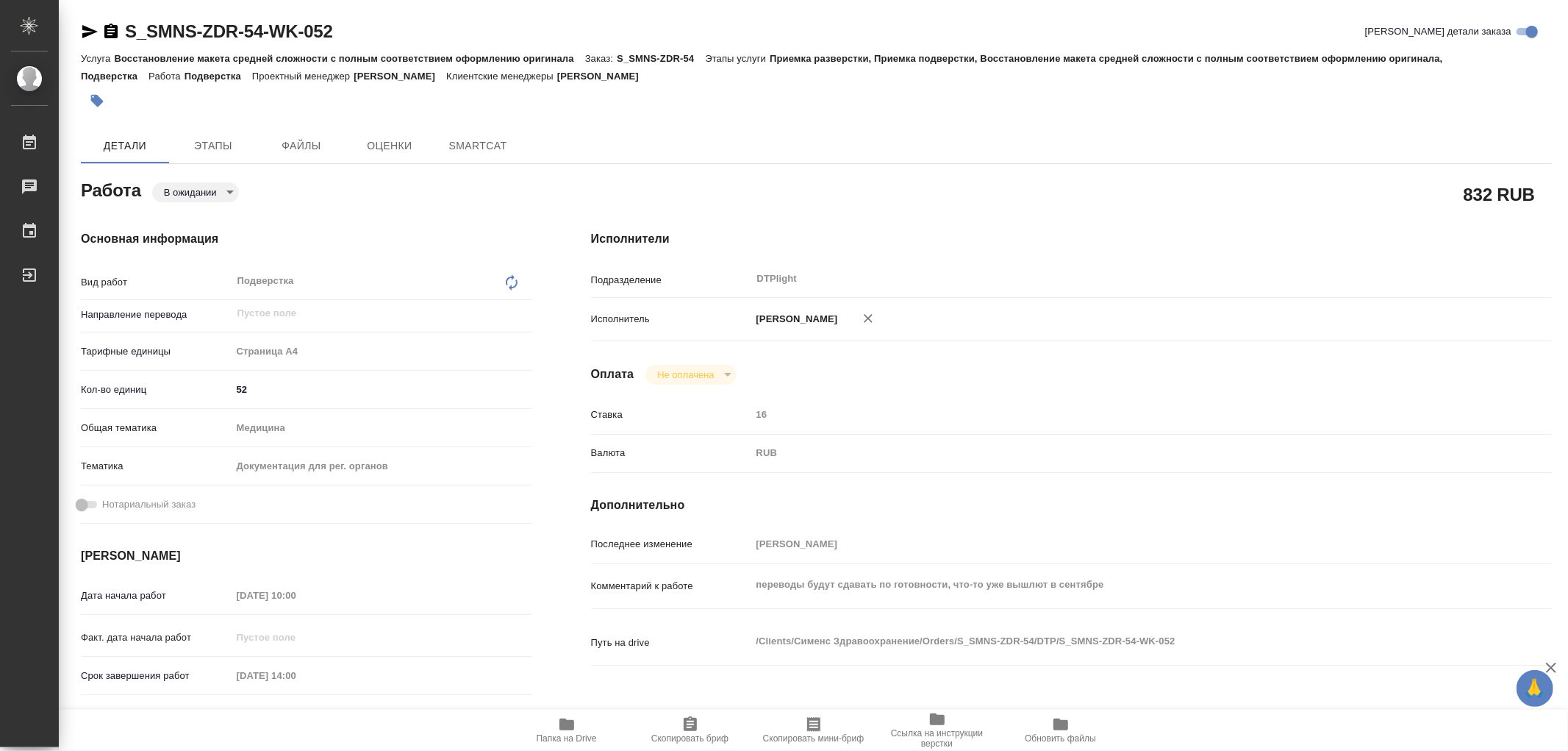
type textarea "x"
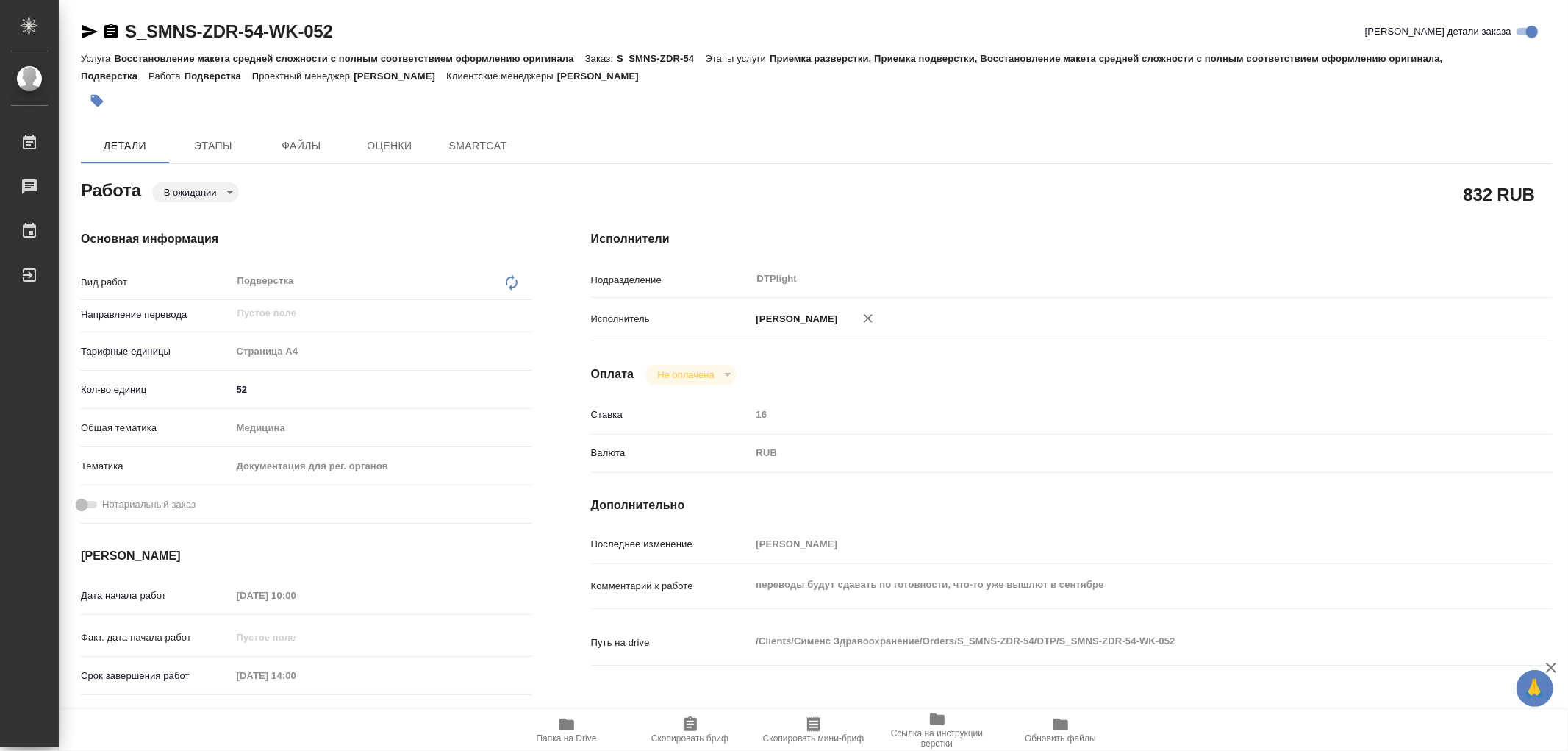
type textarea "x"
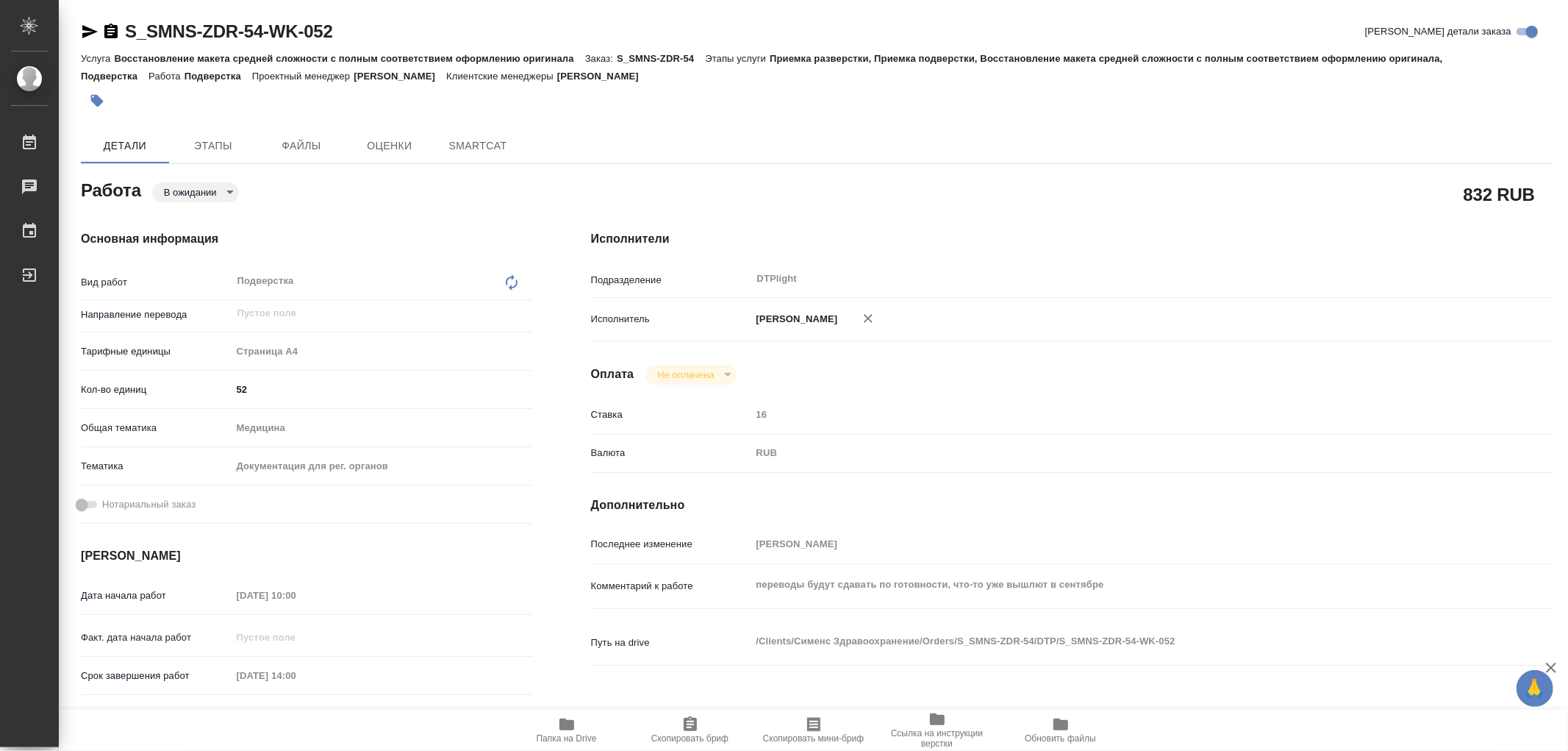
type textarea "x"
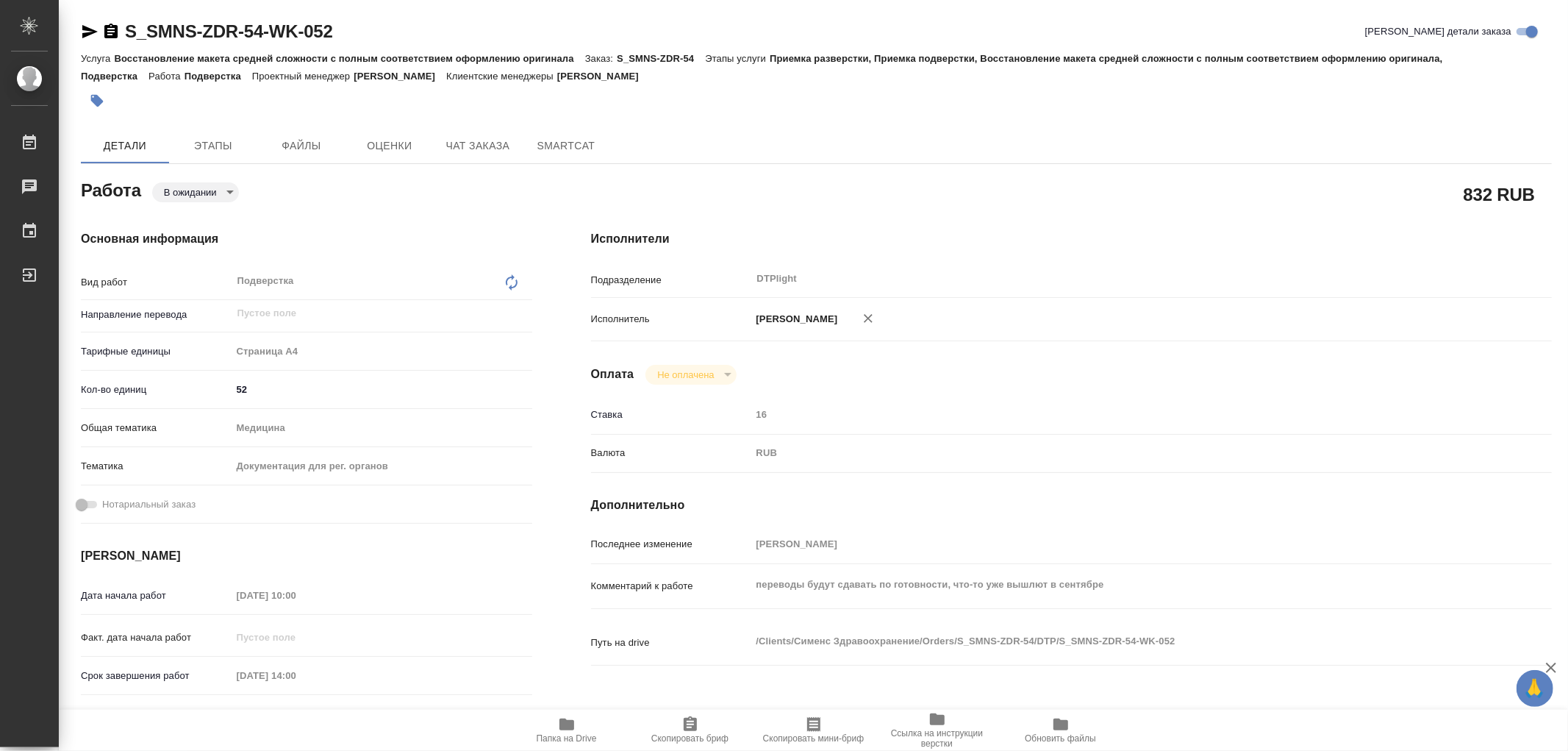
type textarea "x"
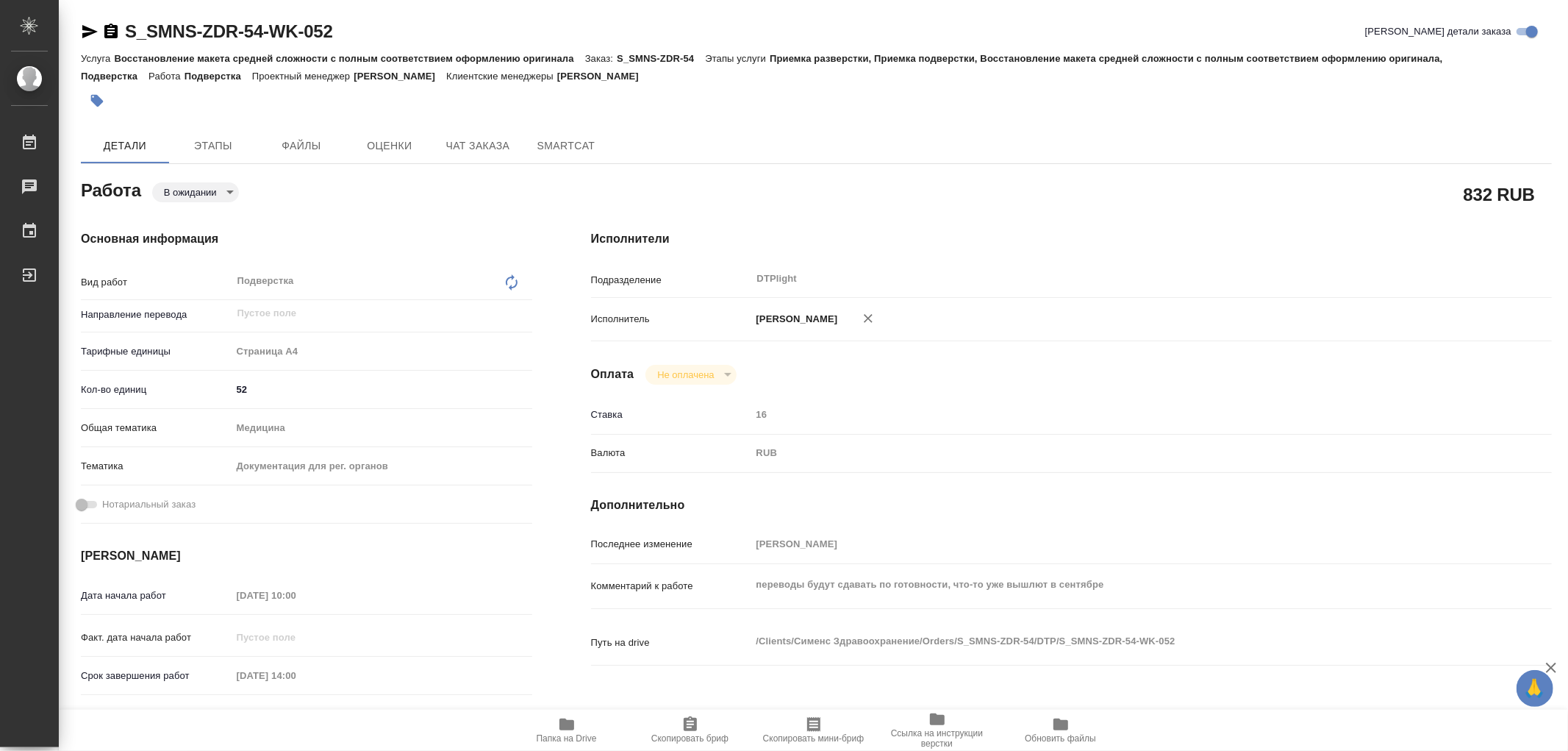
type textarea "x"
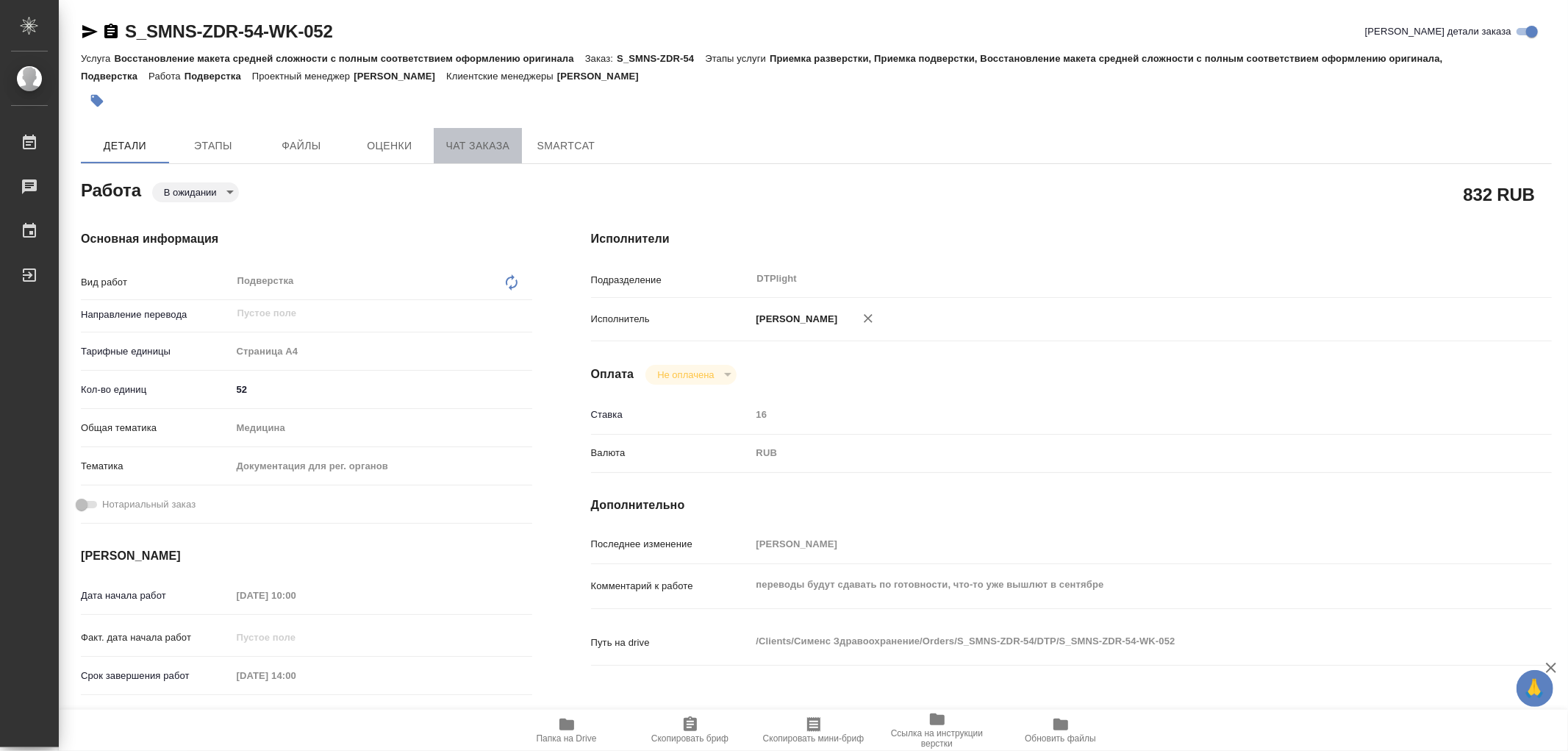
click at [460, 149] on span "Чат заказа" at bounding box center [478, 145] width 71 height 18
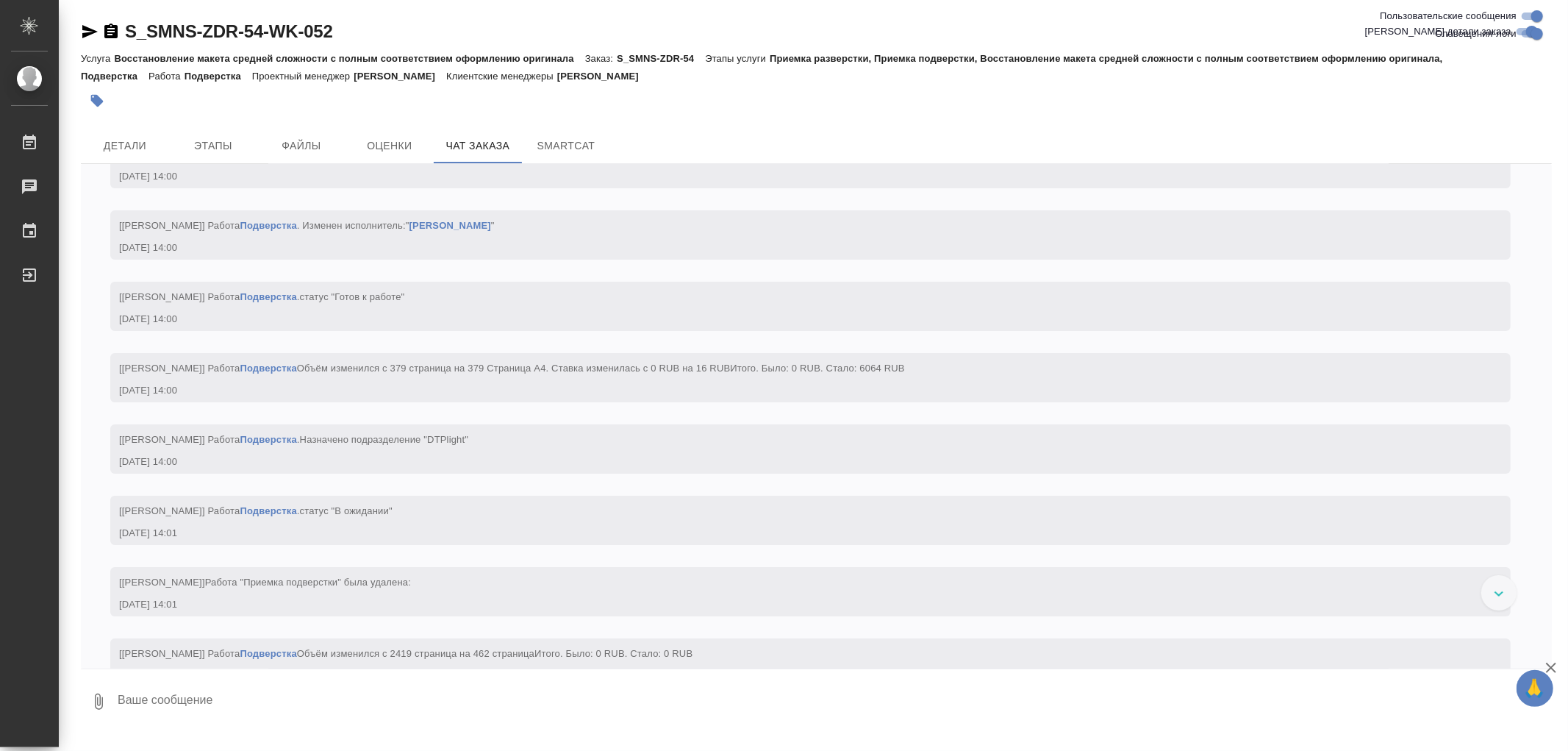
scroll to position [37034, 0]
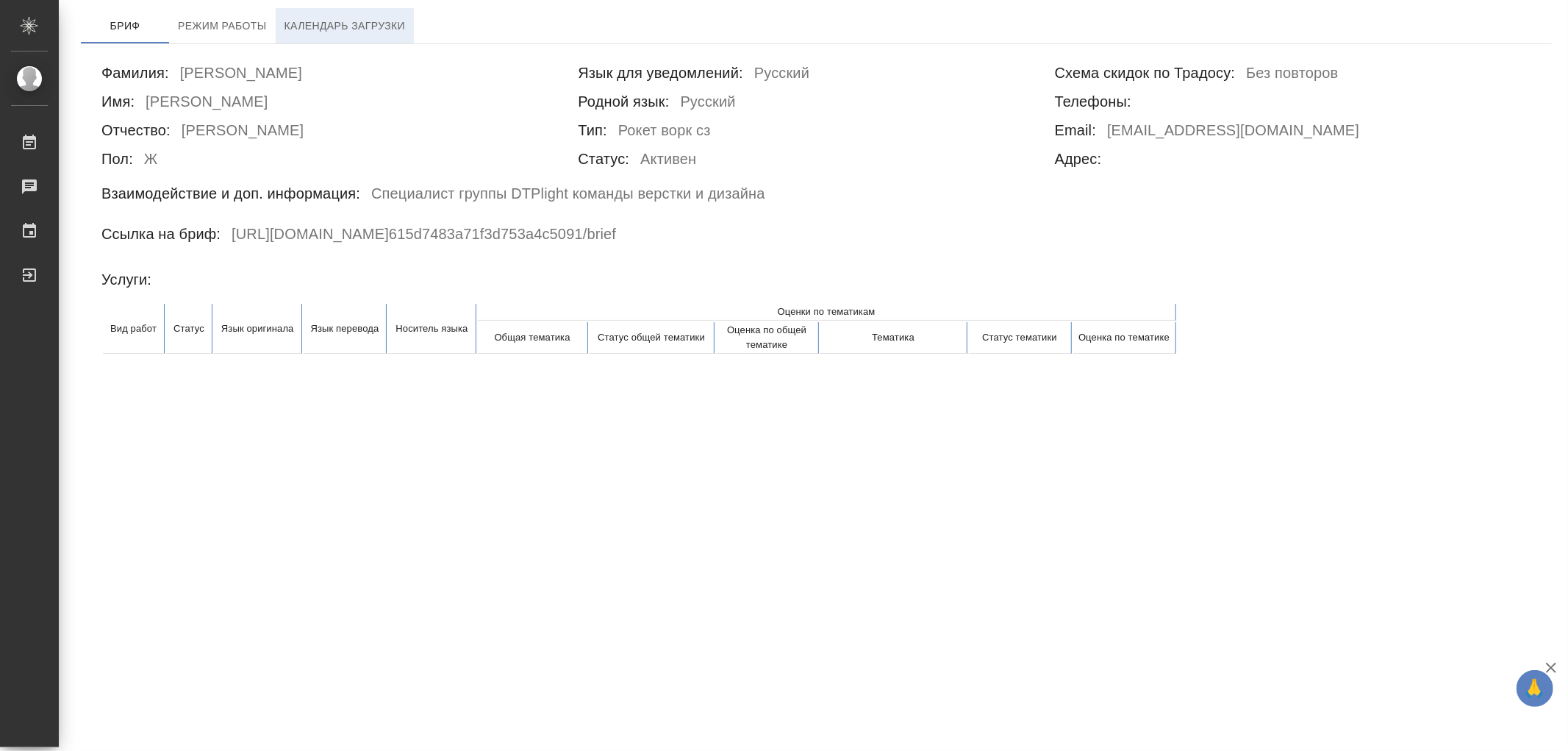
click at [361, 27] on span "Календарь загрузки" at bounding box center [345, 25] width 121 height 18
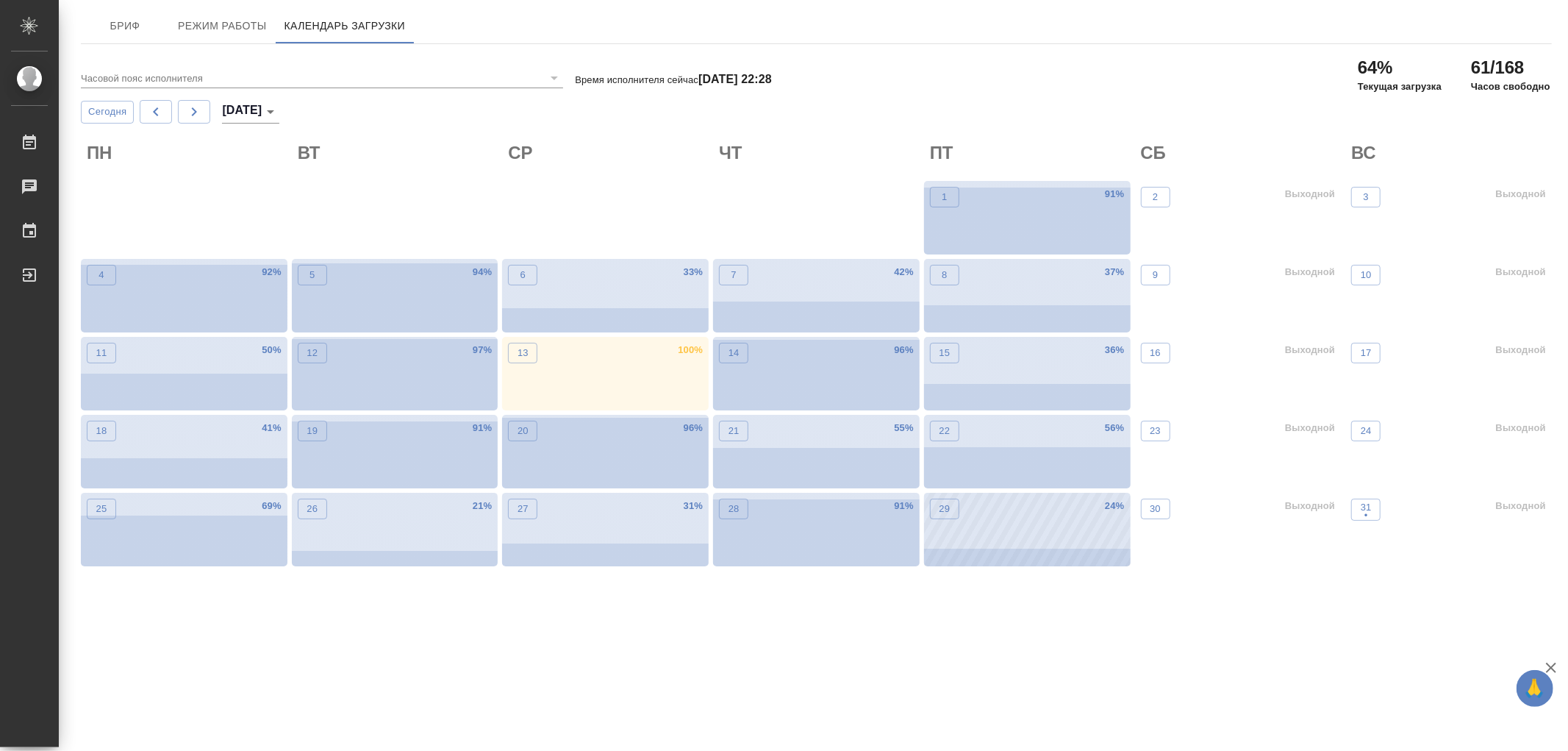
click at [1031, 549] on div "29 24 %" at bounding box center [1027, 529] width 206 height 74
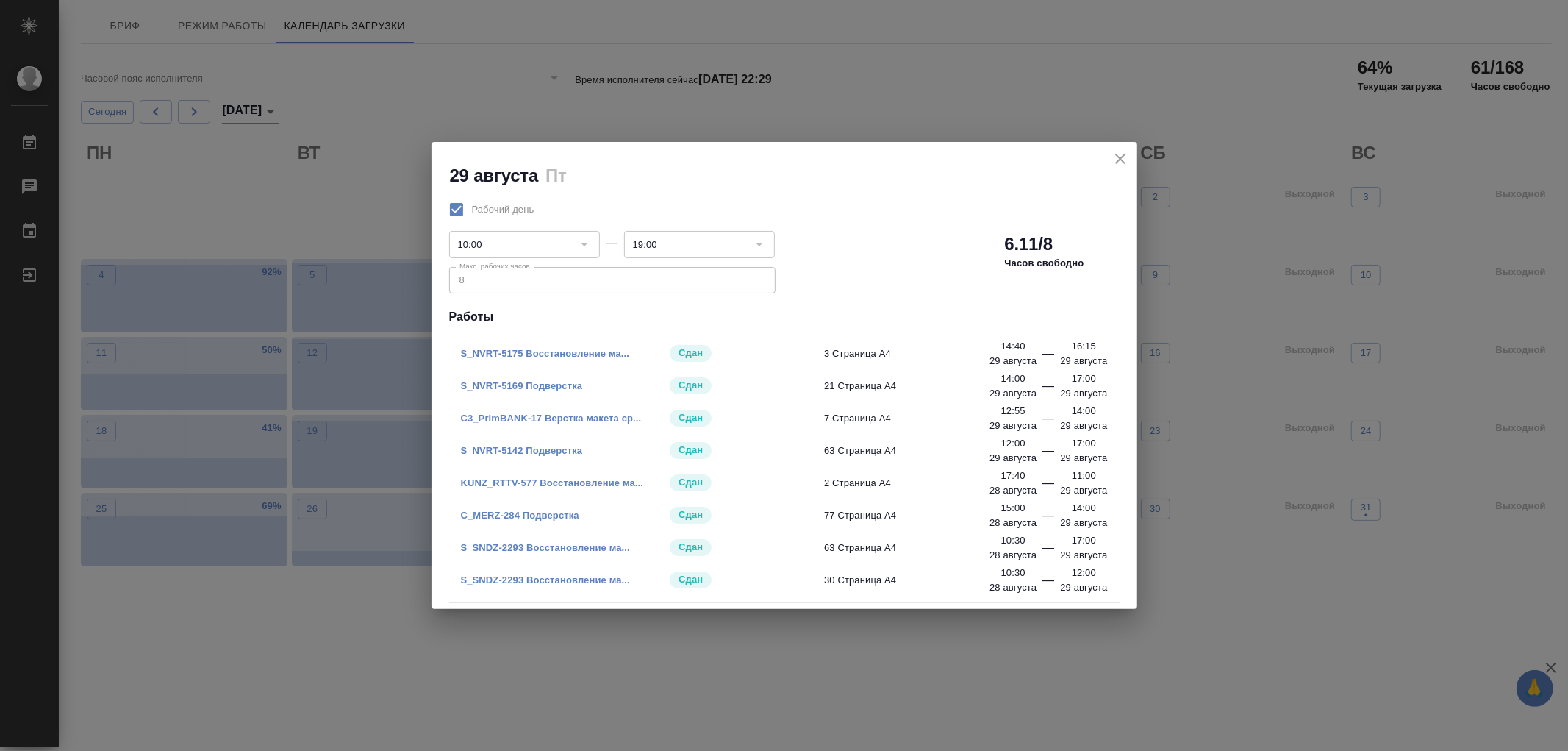
click at [578, 352] on link "S_NVRT-5175 Восстановление ма..." at bounding box center [546, 353] width 169 height 11
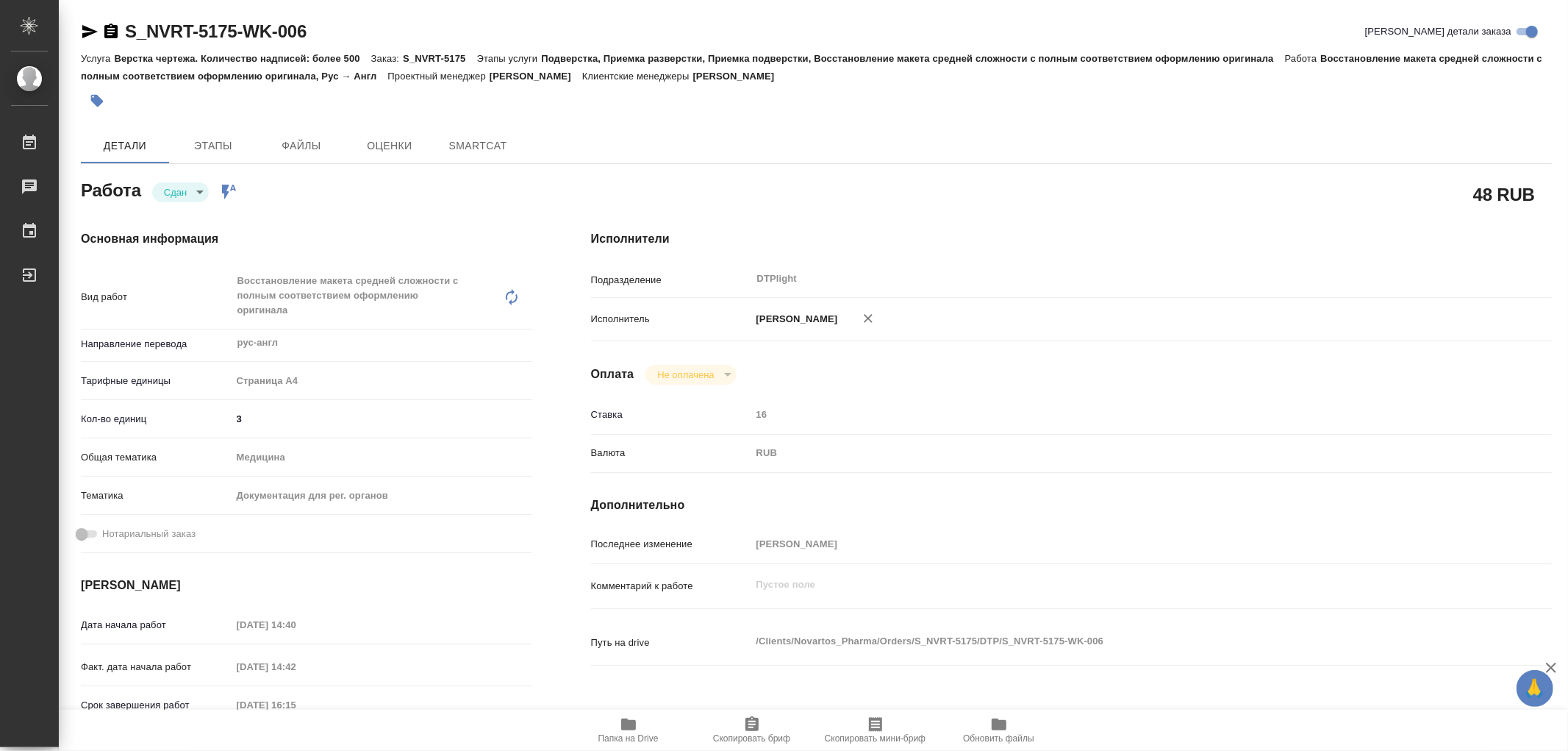
type textarea "x"
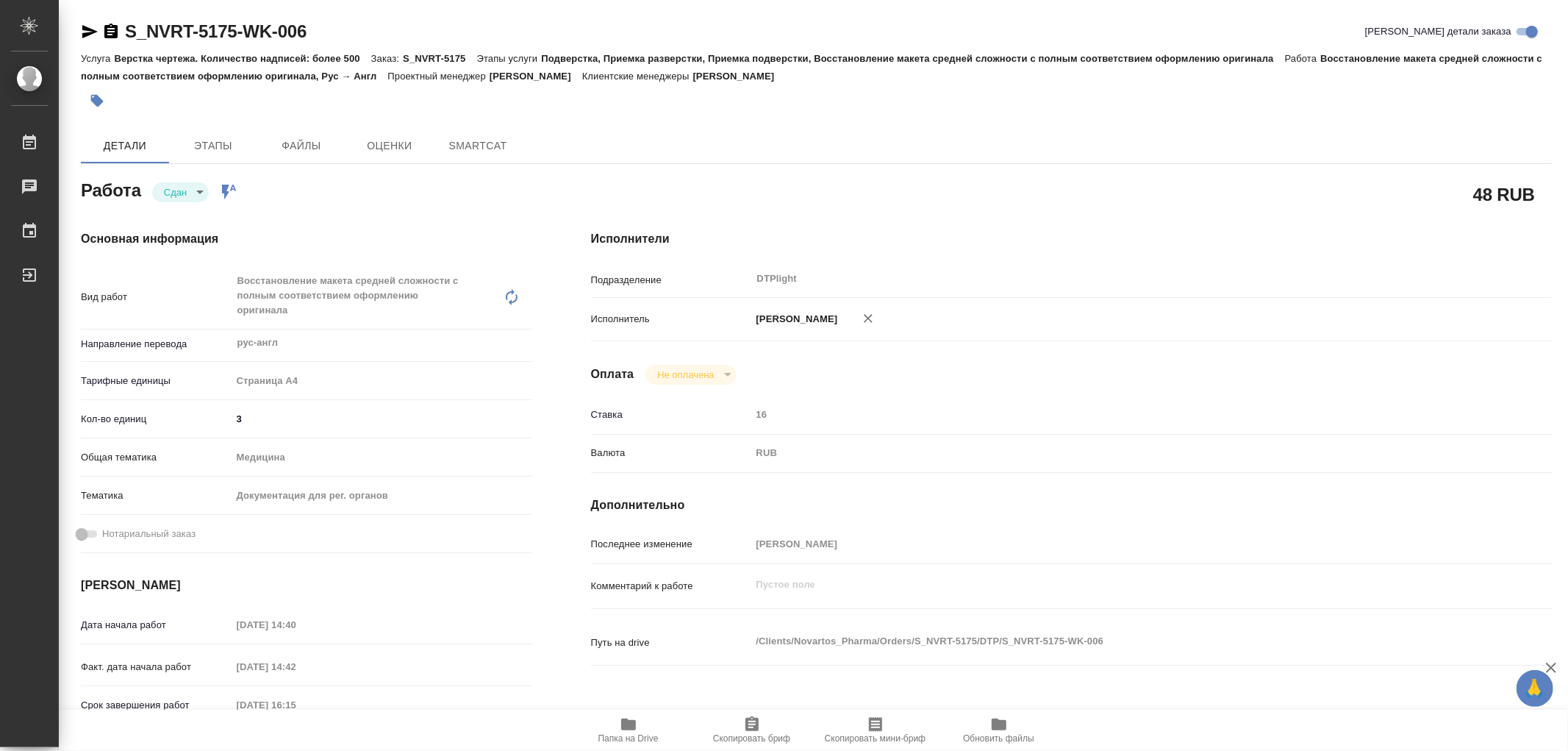
type textarea "x"
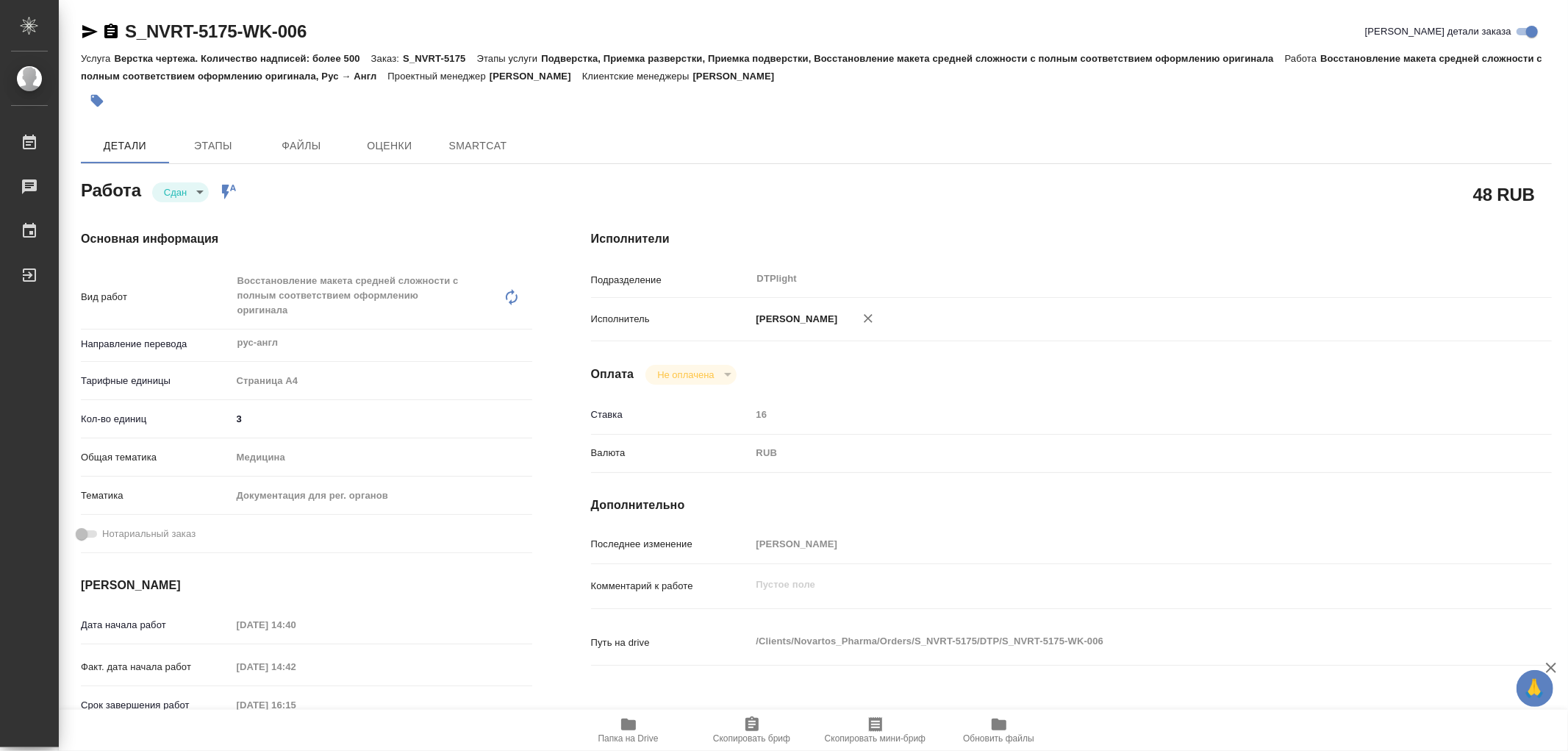
type textarea "x"
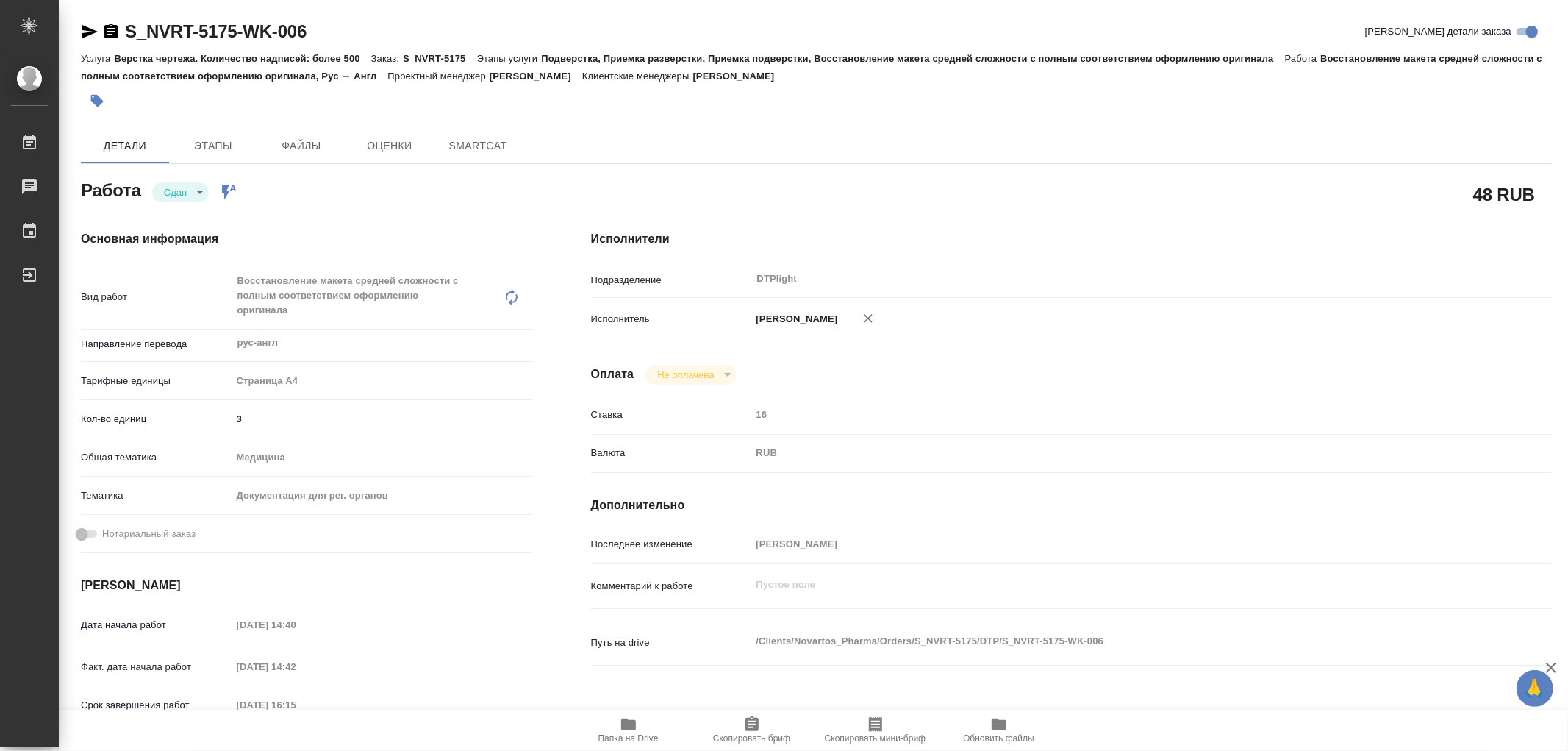
type textarea "x"
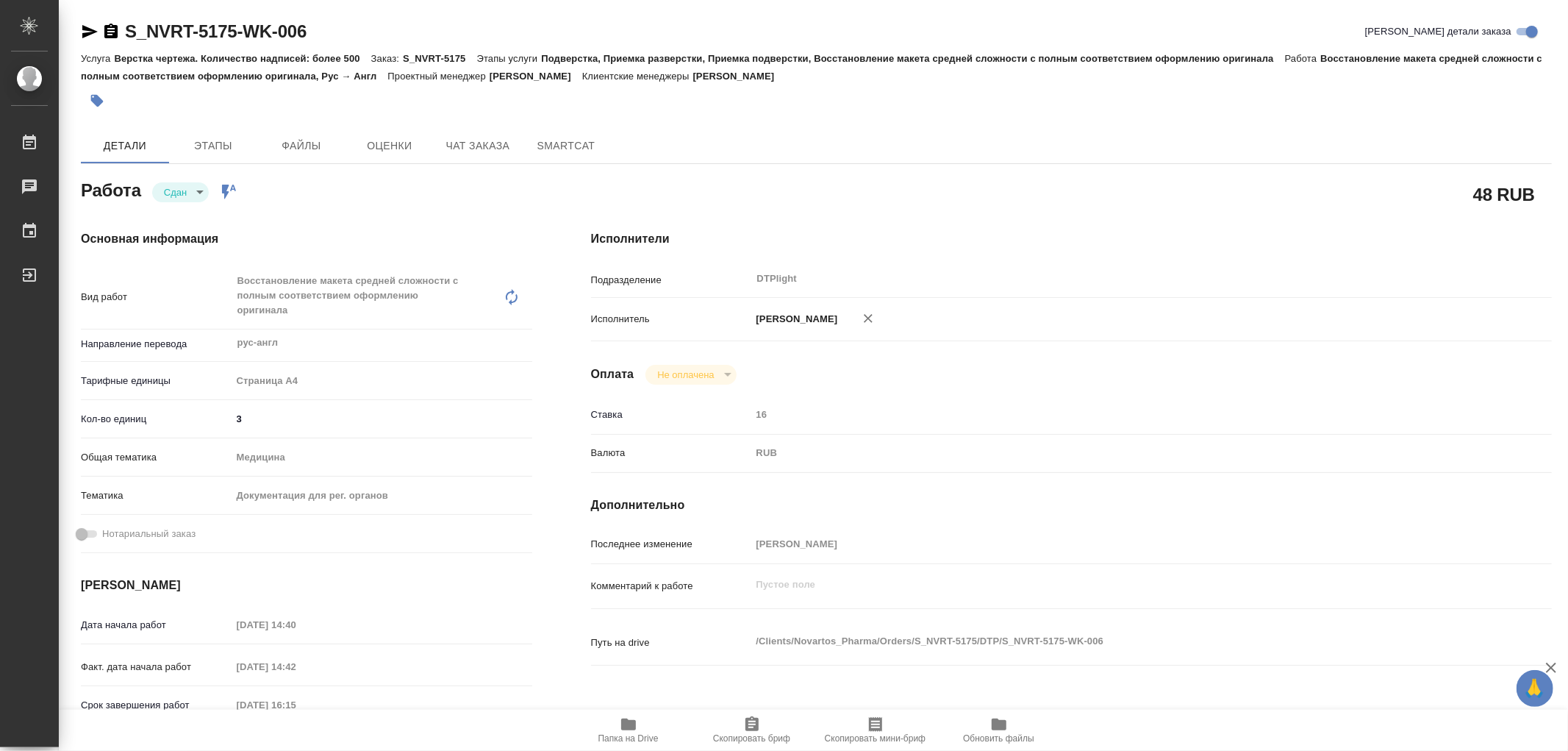
type textarea "x"
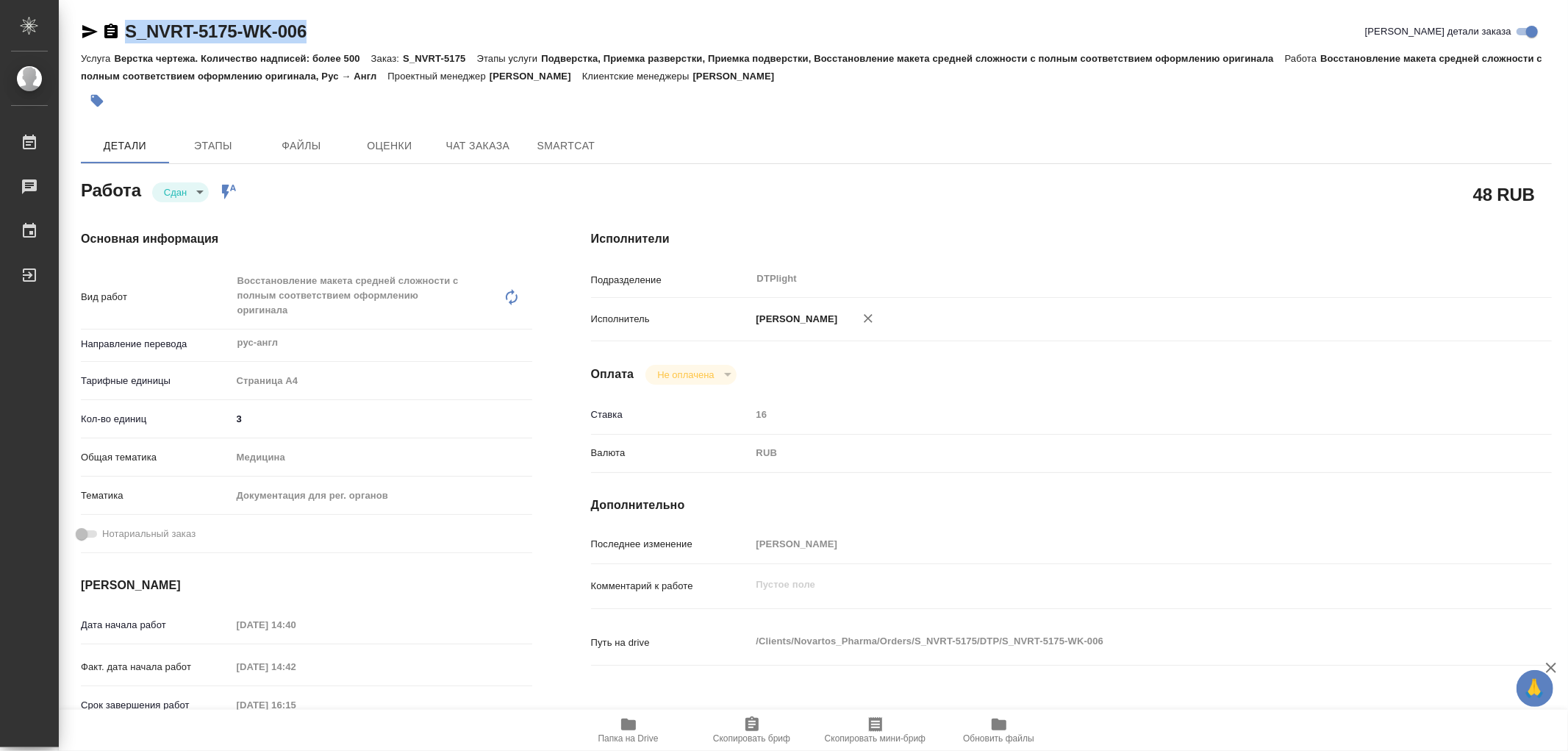
type textarea "x"
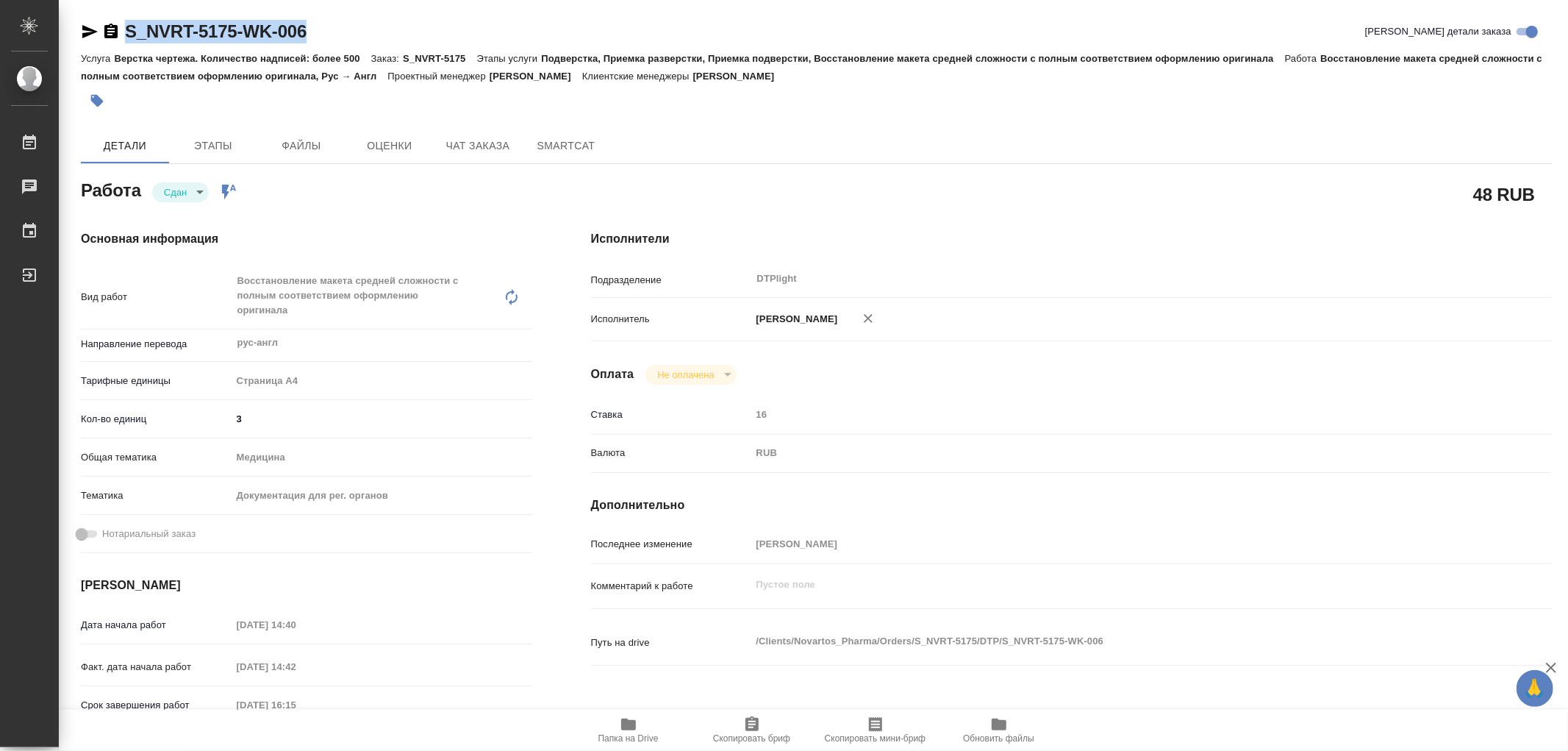
drag, startPoint x: 317, startPoint y: 32, endPoint x: 125, endPoint y: 26, distance: 192.1
click at [125, 26] on div "S_NVRT-5175-WK-006 Кратко детали заказа" at bounding box center [816, 31] width 1471 height 23
copy link "S_NVRT-5175-WK-006"
click at [632, 731] on icon "button" at bounding box center [629, 724] width 17 height 17
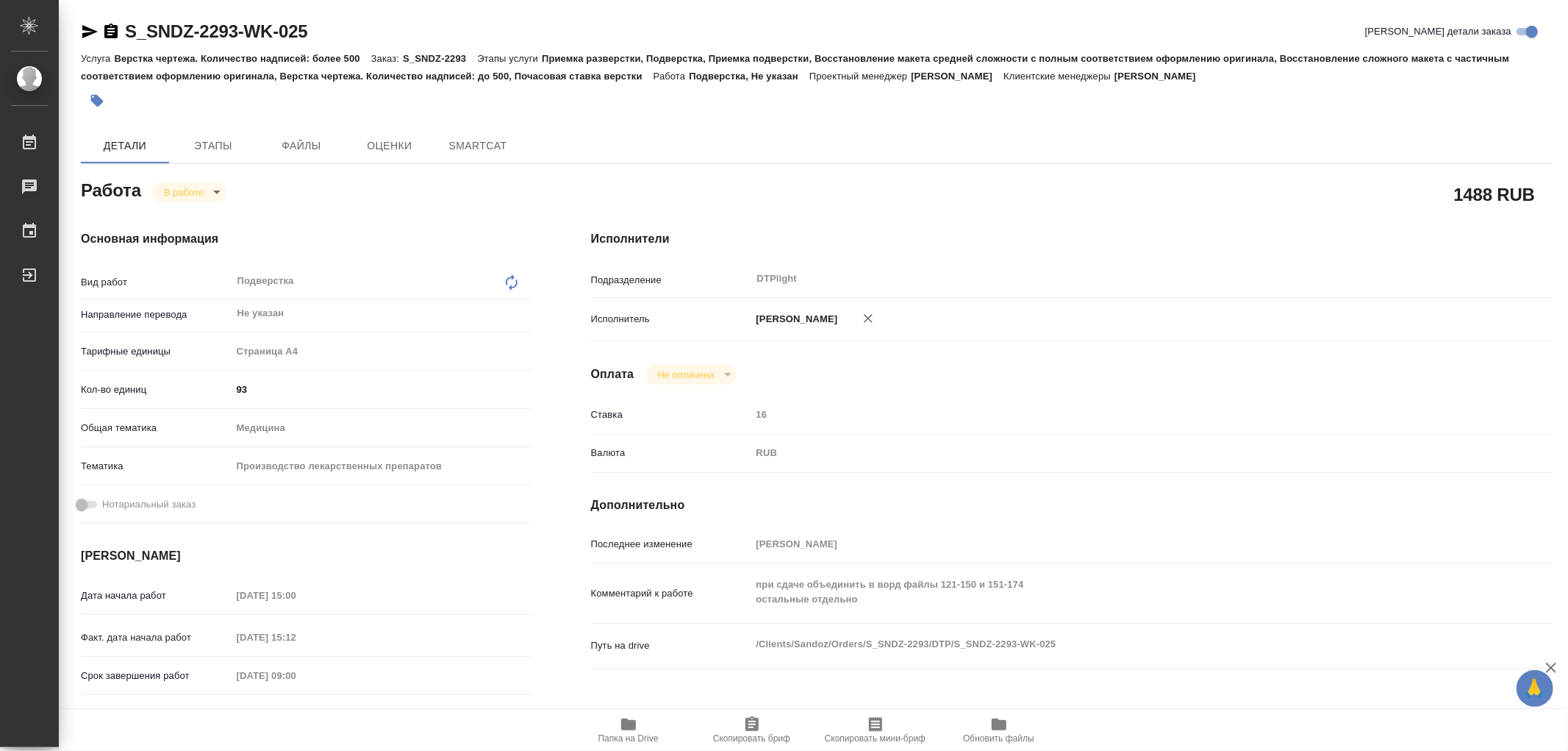
type textarea "x"
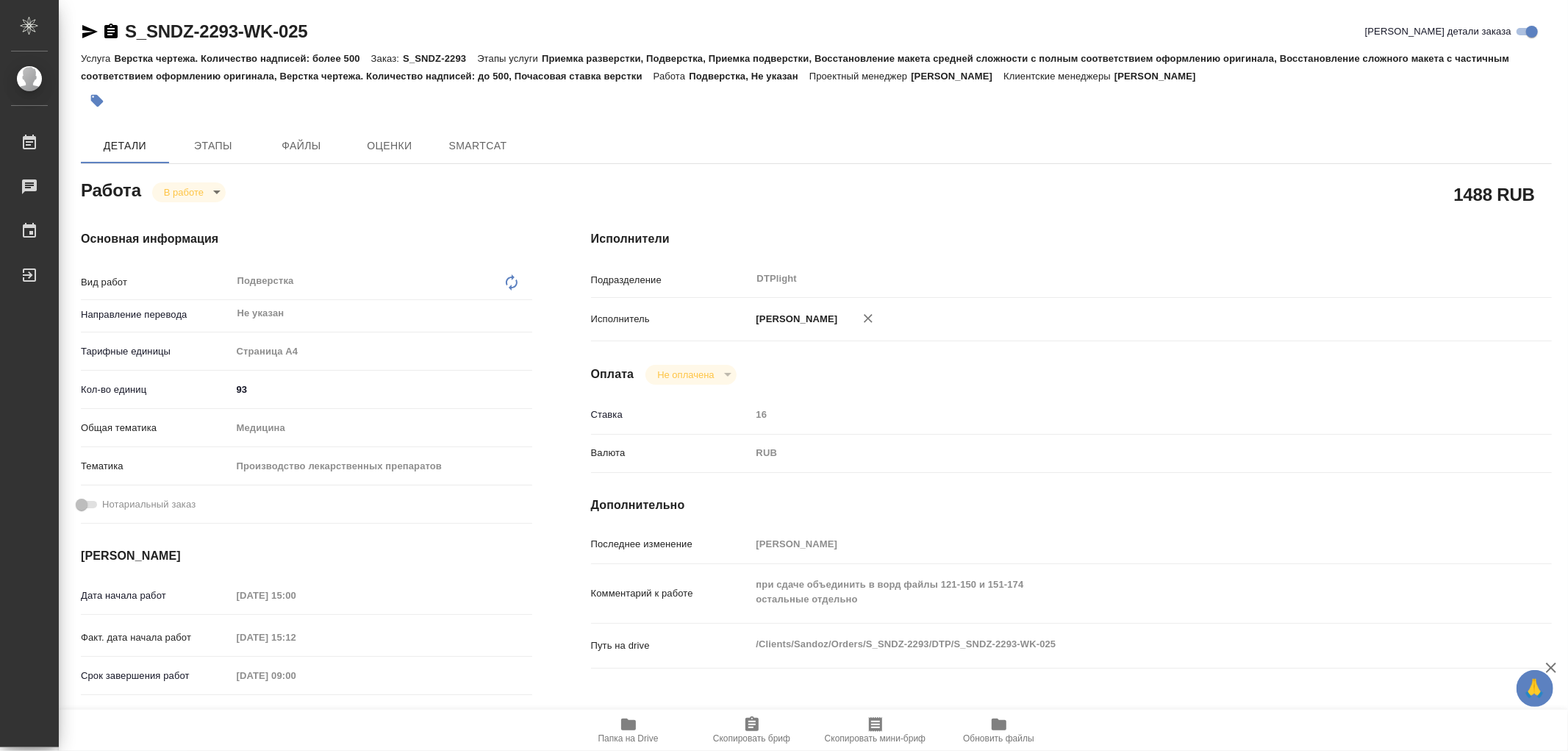
type textarea "x"
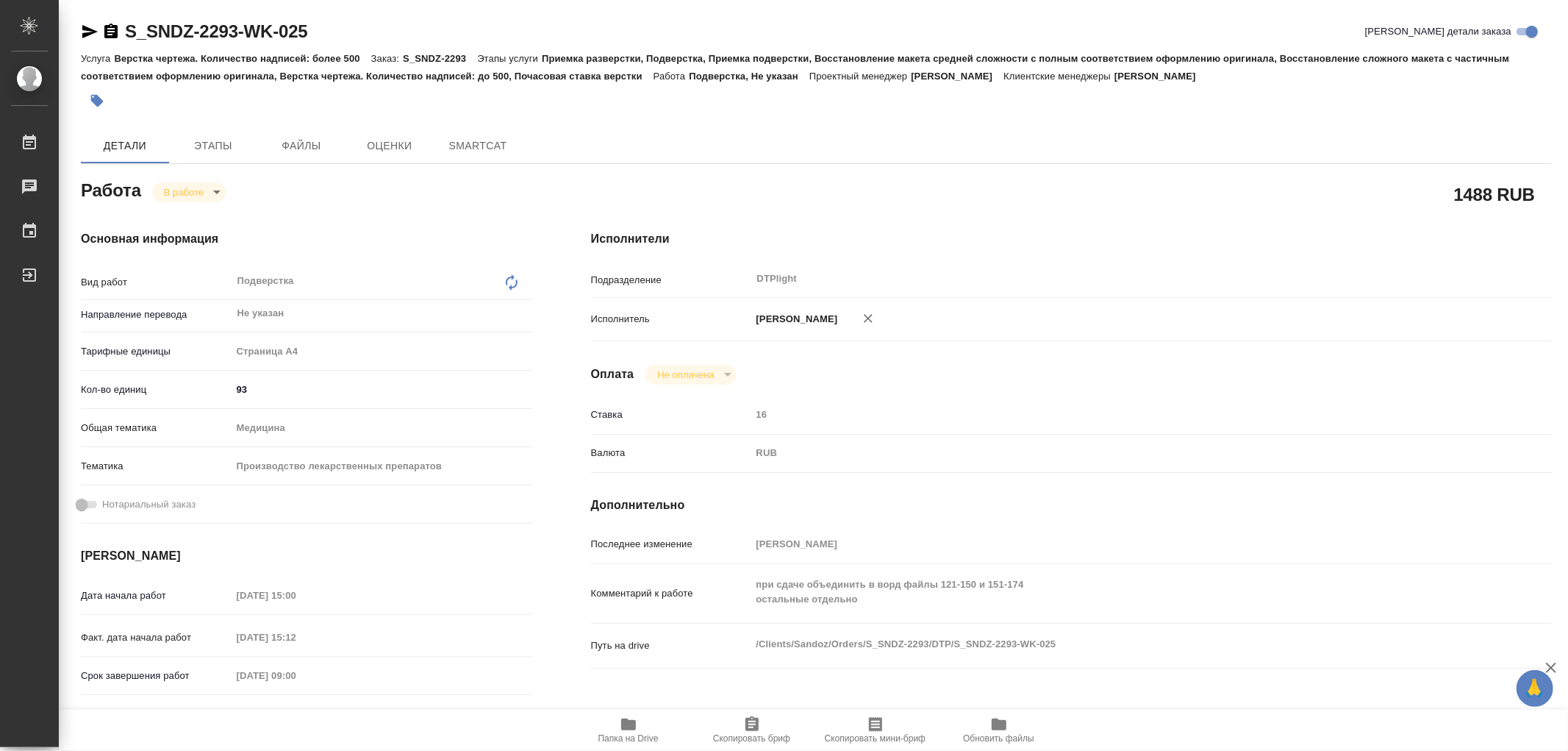
type textarea "x"
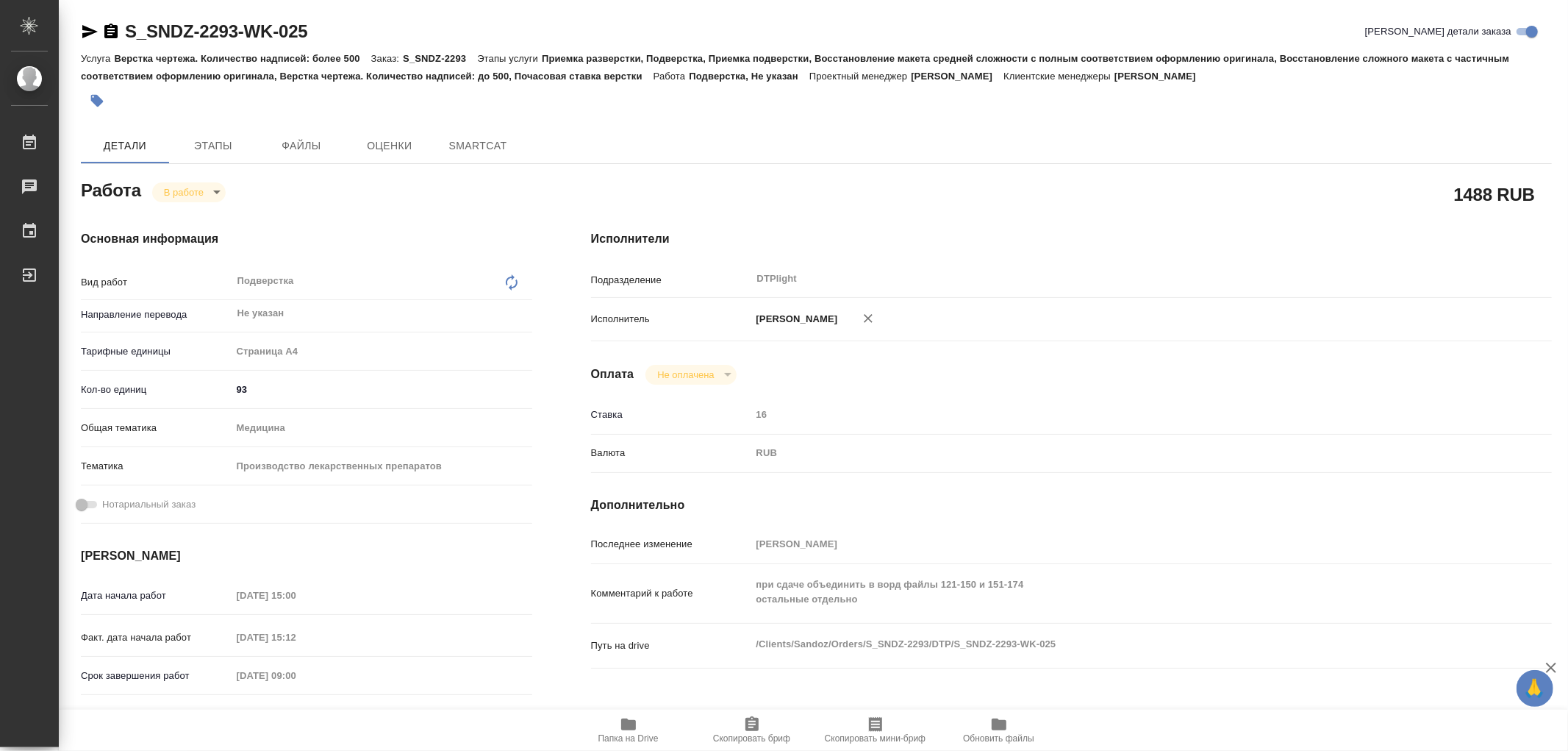
type textarea "x"
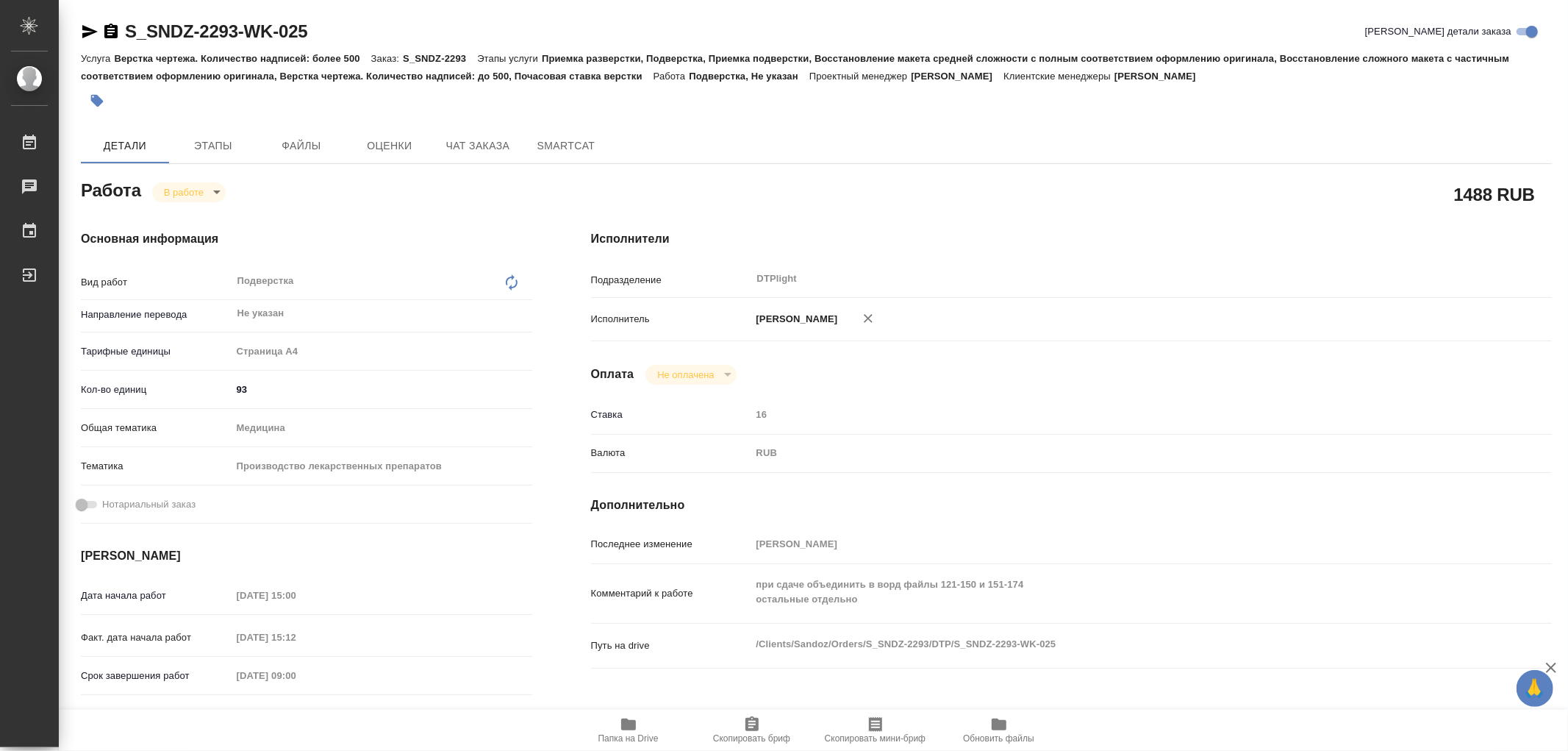
type textarea "x"
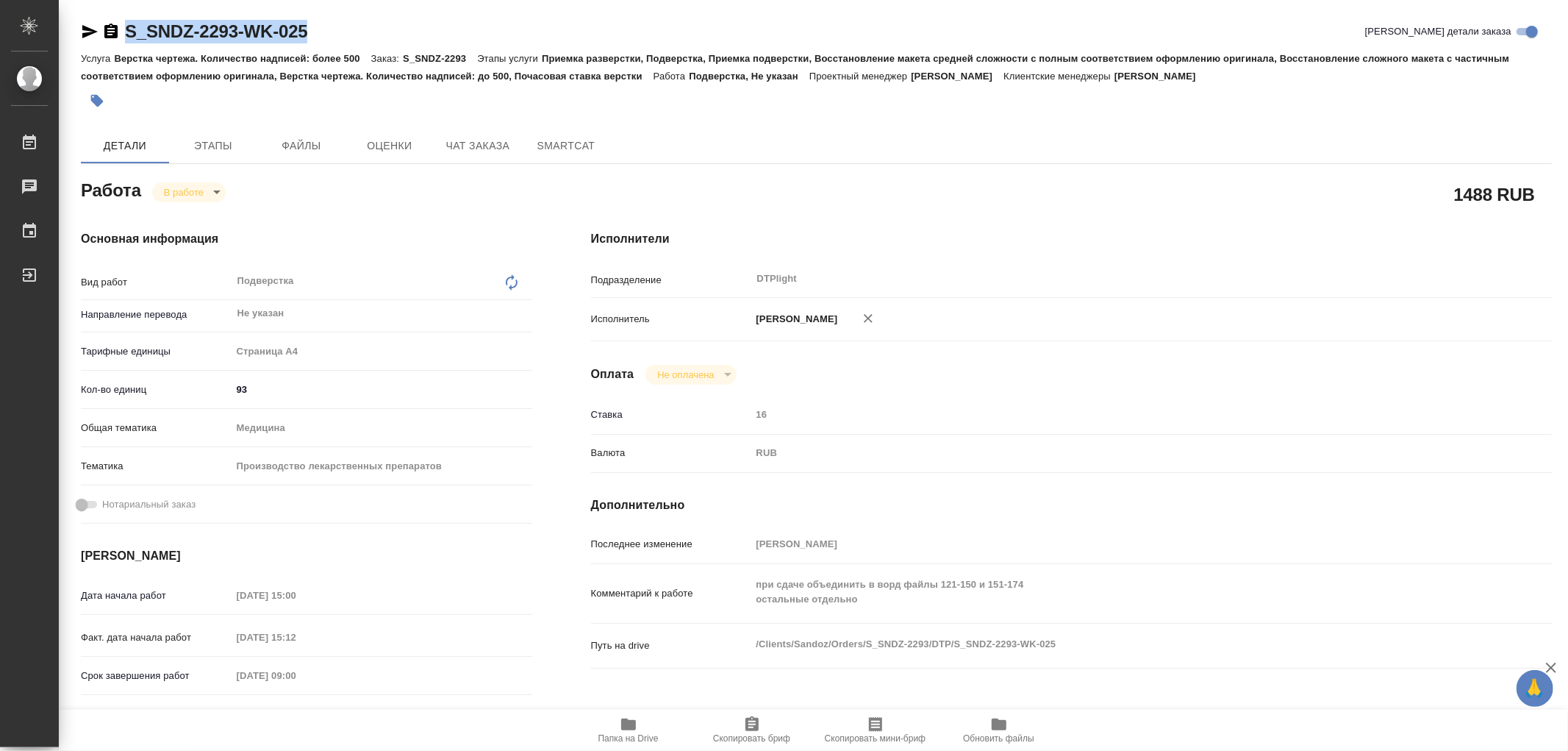
drag, startPoint x: 322, startPoint y: 31, endPoint x: 166, endPoint y: 37, distance: 156.1
click at [126, 33] on div "S_SNDZ-2293-WK-025 Кратко детали заказа" at bounding box center [816, 31] width 1471 height 23
type textarea "x"
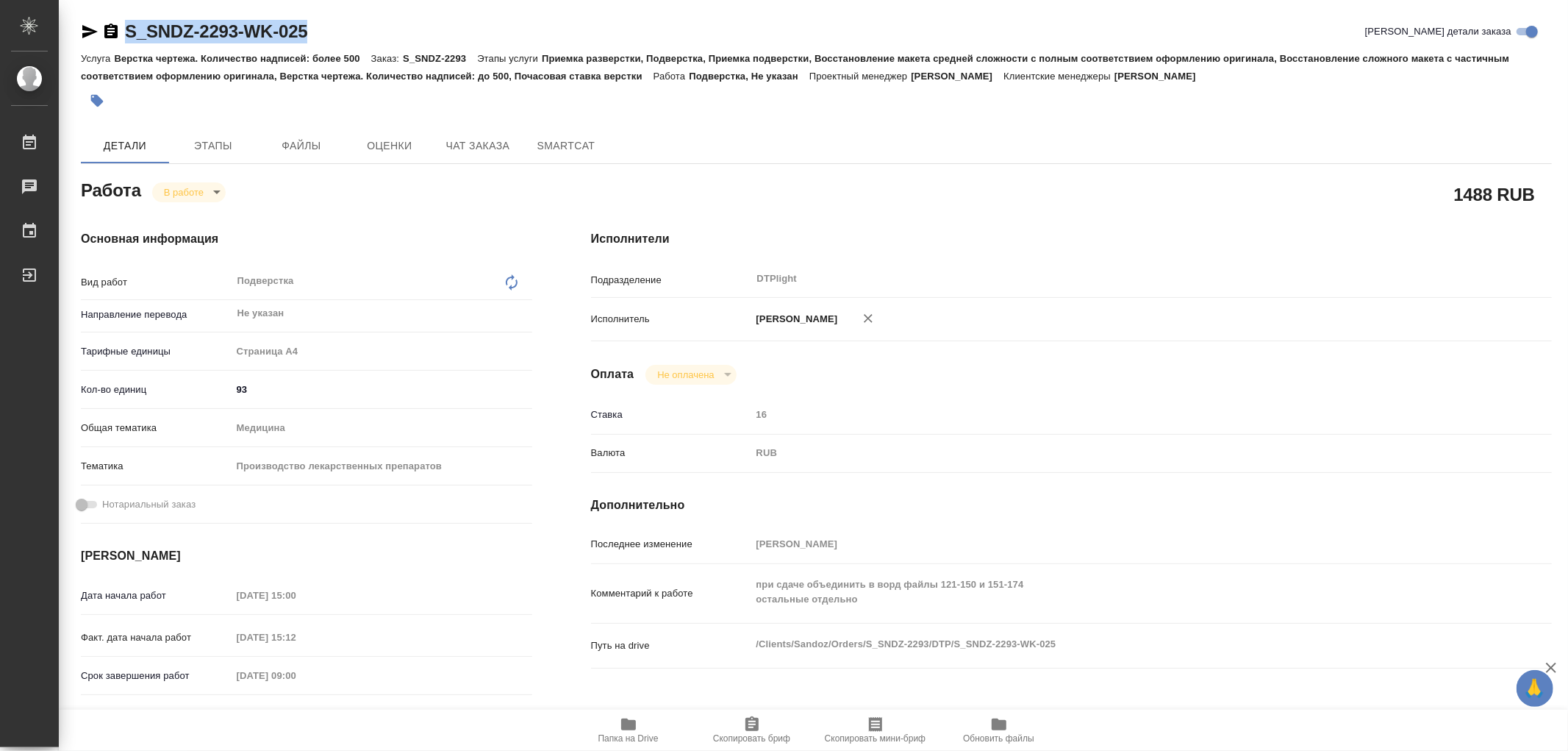
type textarea "x"
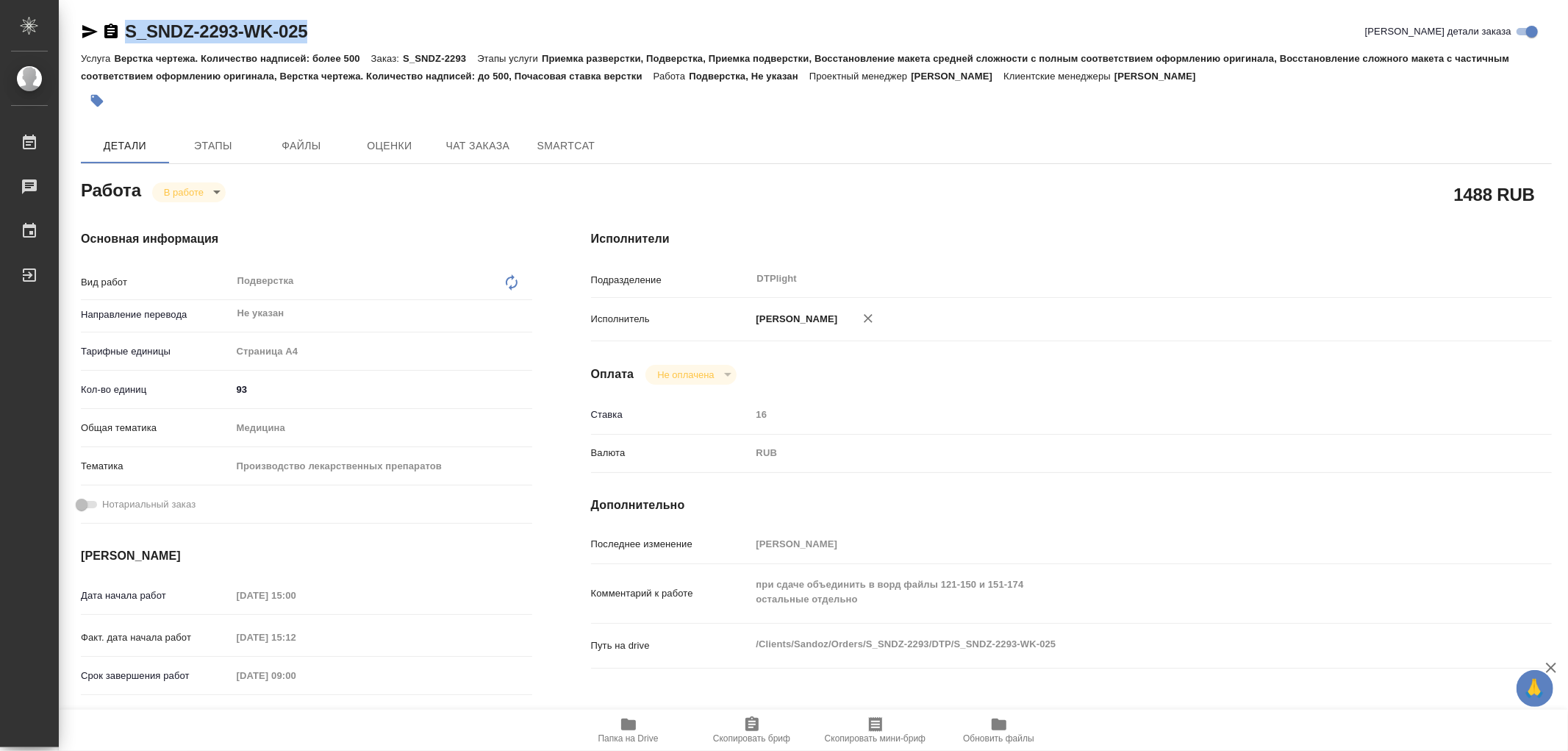
type textarea "x"
copy link "S_SNDZ-2293-WK-025"
type textarea "x"
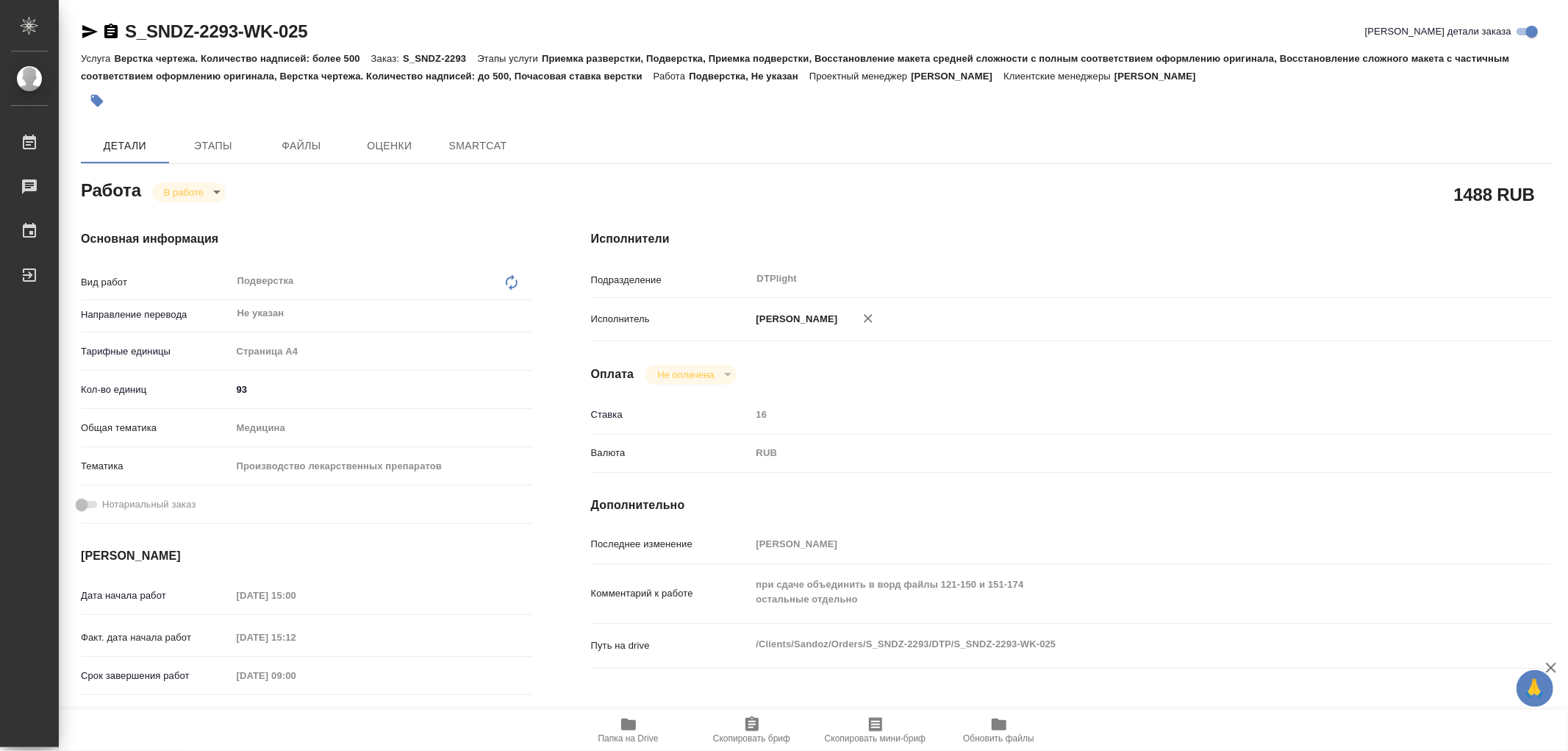
type textarea "x"
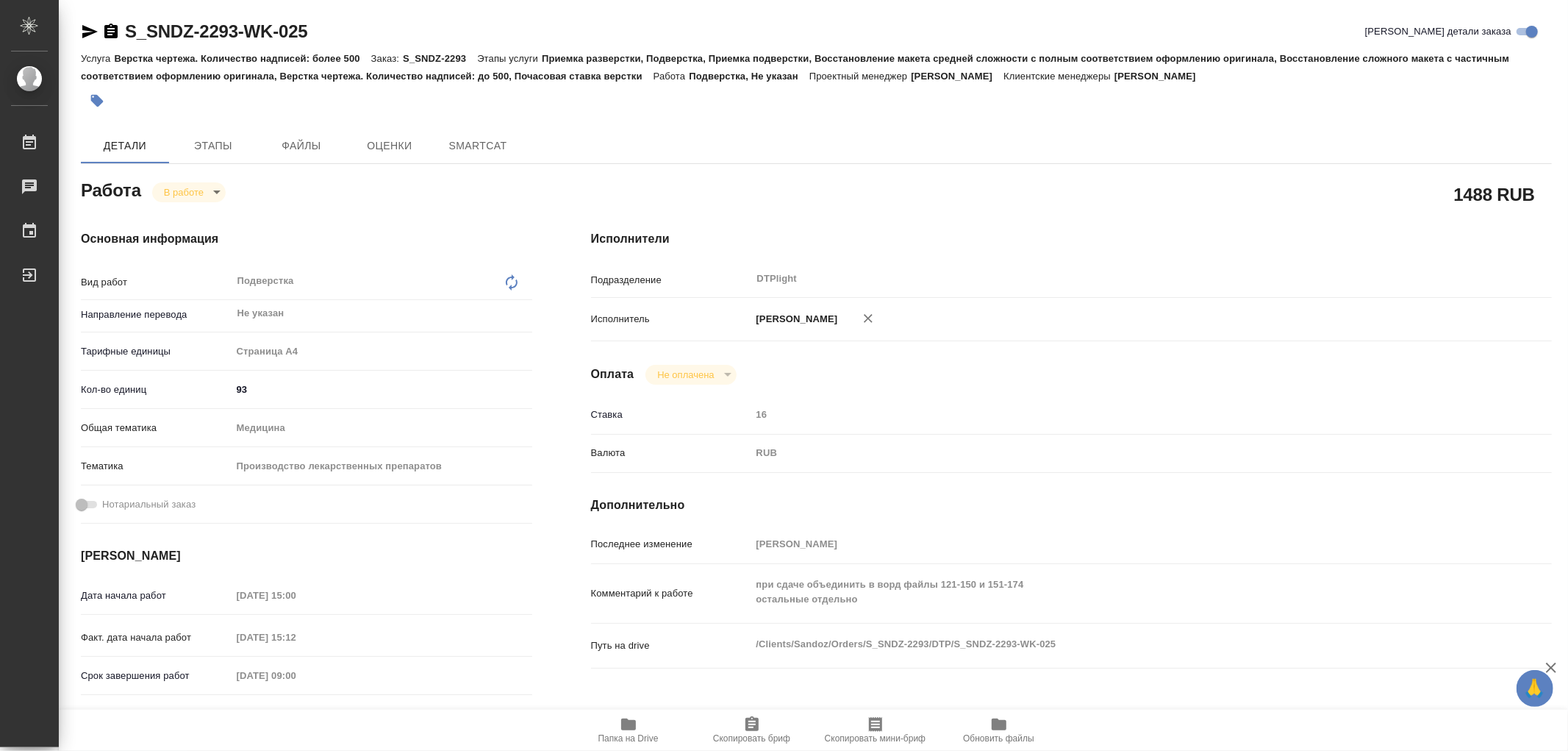
type textarea "x"
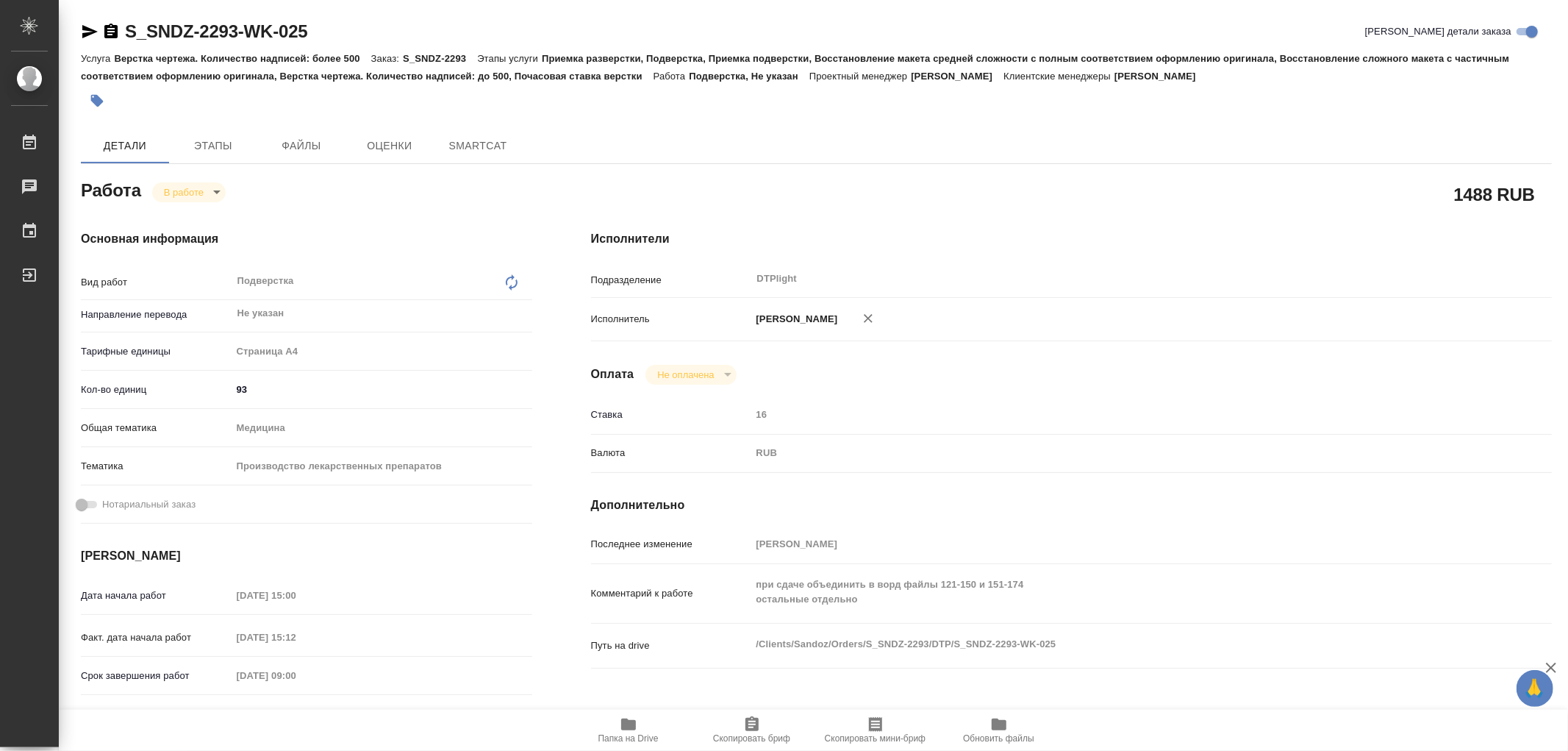
type textarea "x"
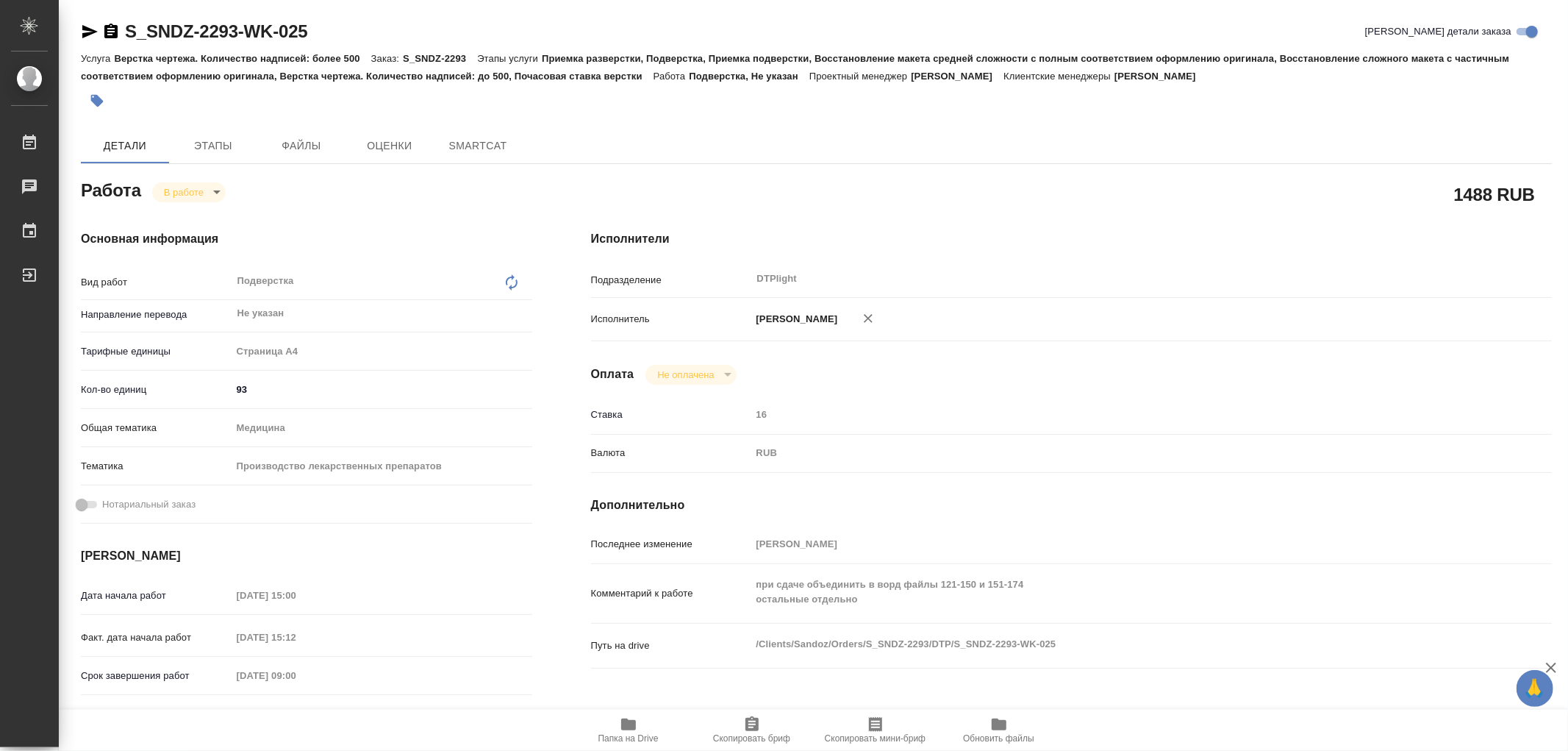
type textarea "x"
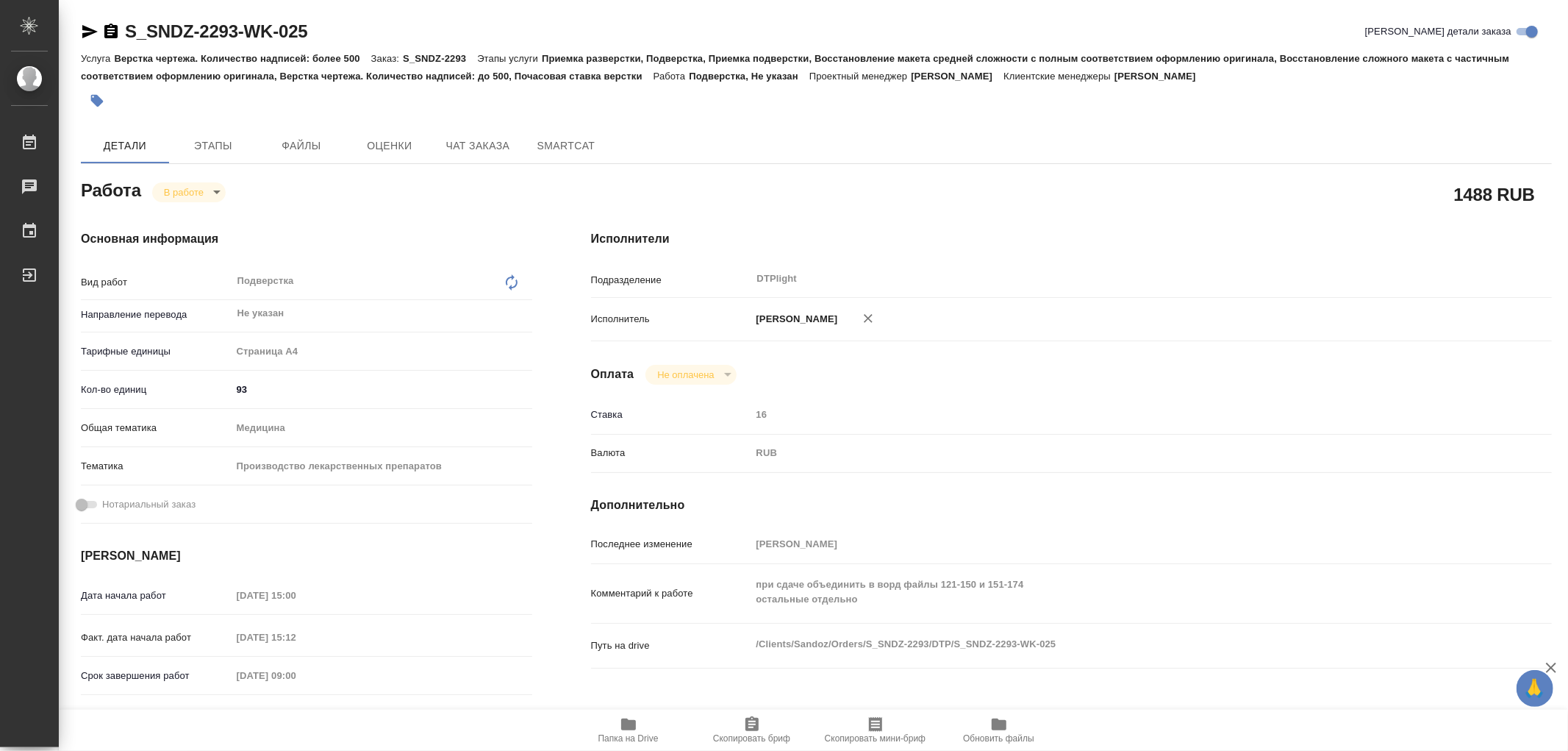
type textarea "x"
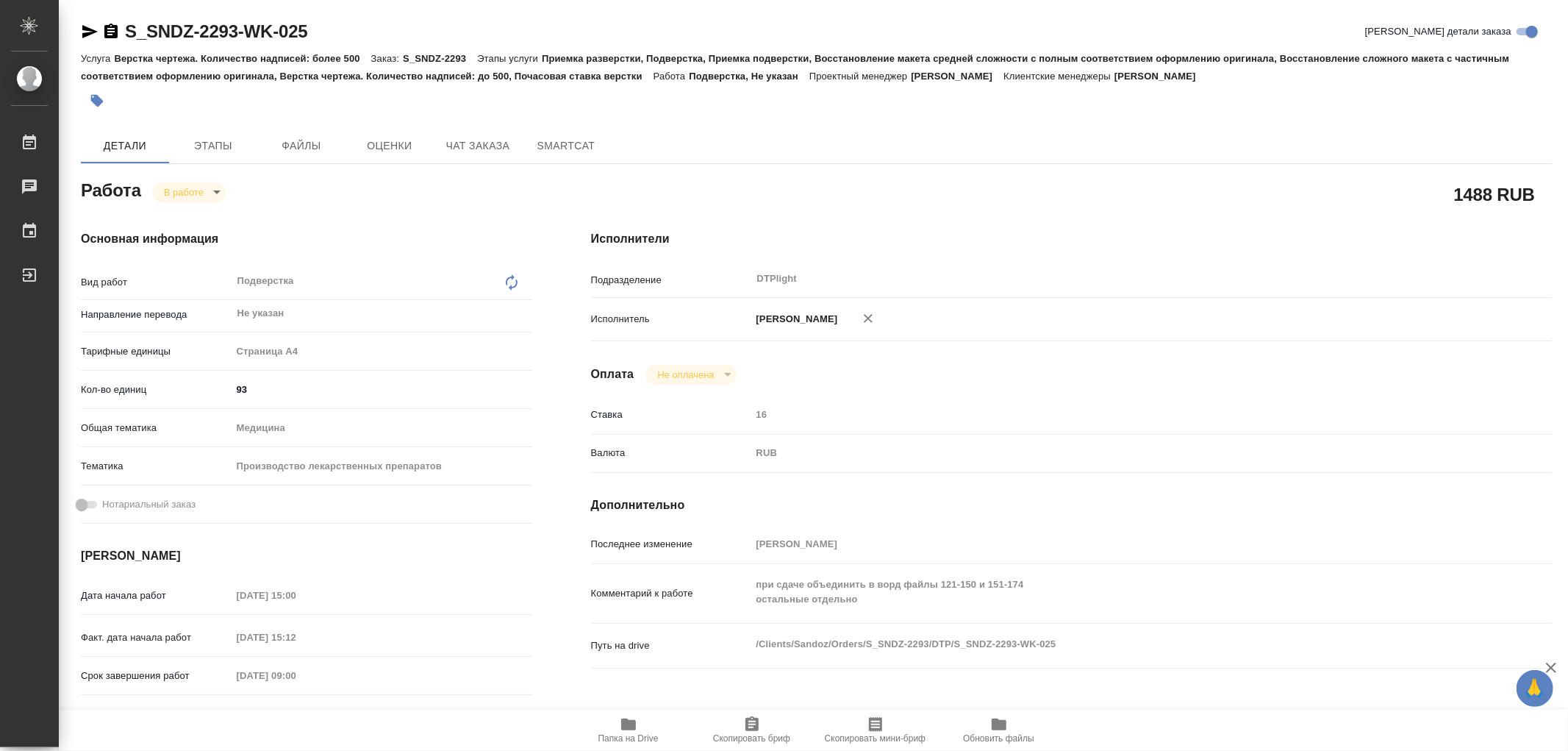
type textarea "x"
click at [208, 137] on span "Этапы" at bounding box center [213, 145] width 71 height 18
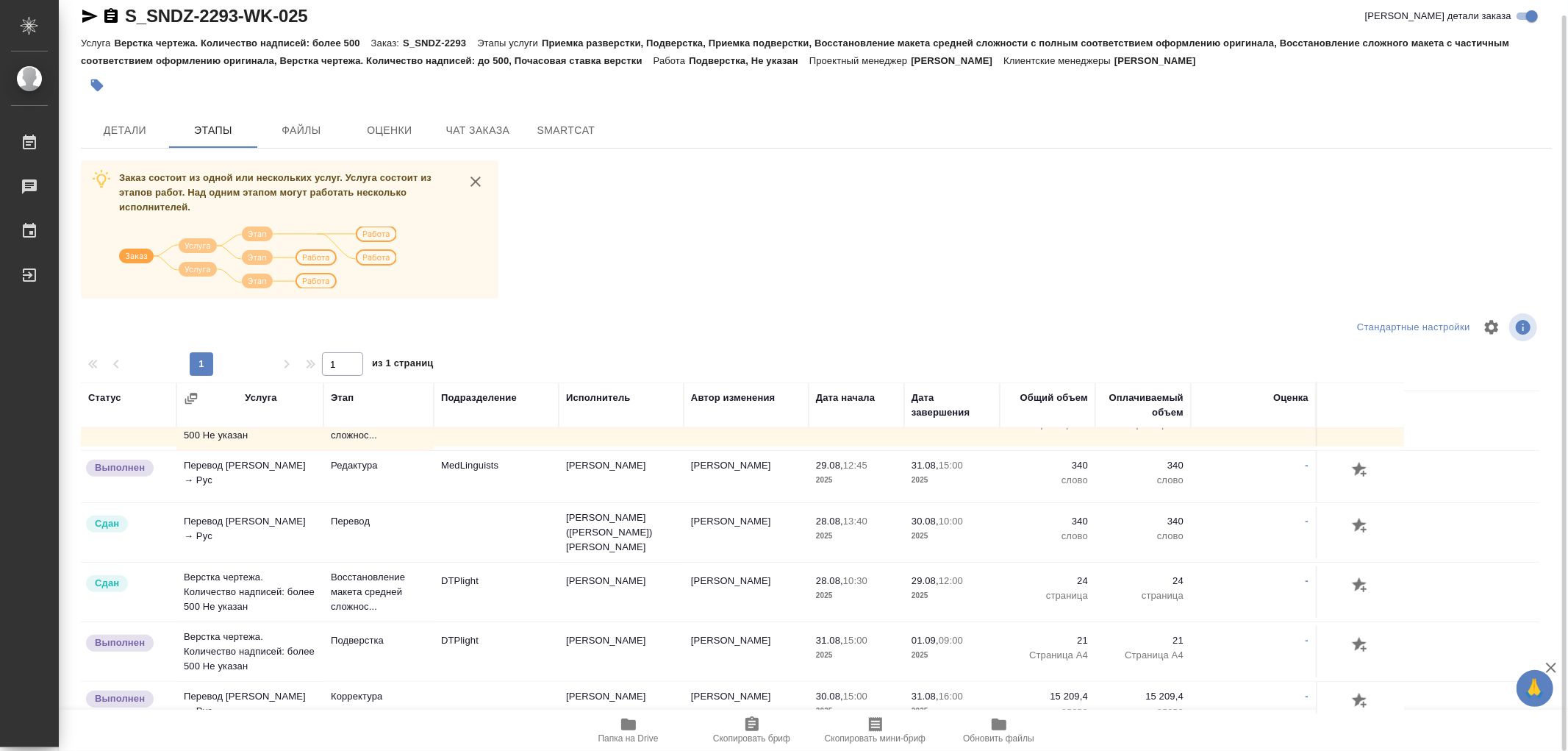
scroll to position [930, 0]
